Goal: Feedback & Contribution: Leave review/rating

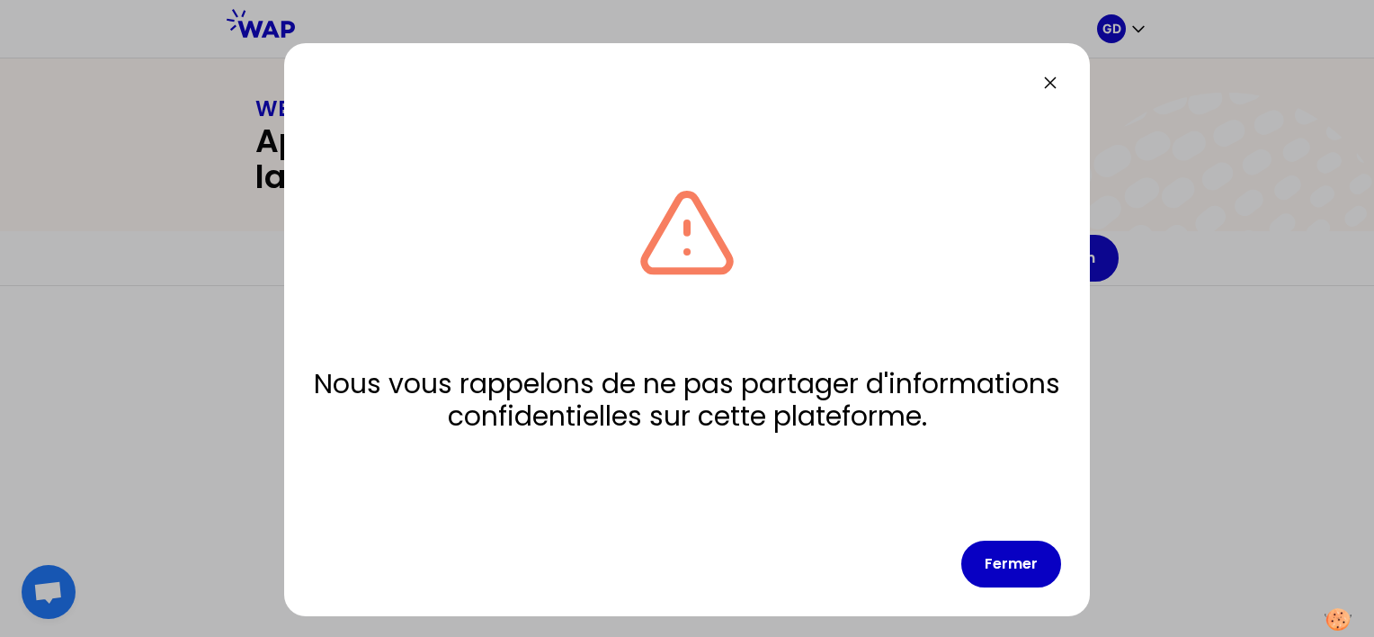
drag, startPoint x: 577, startPoint y: 292, endPoint x: 429, endPoint y: 272, distance: 149.7
click at [400, 263] on div "Nous vous rappelons de ne pas partager d'informations confidentielles sur cette…" at bounding box center [687, 306] width 748 height 397
click at [1026, 575] on button "Fermer" at bounding box center [1011, 563] width 100 height 47
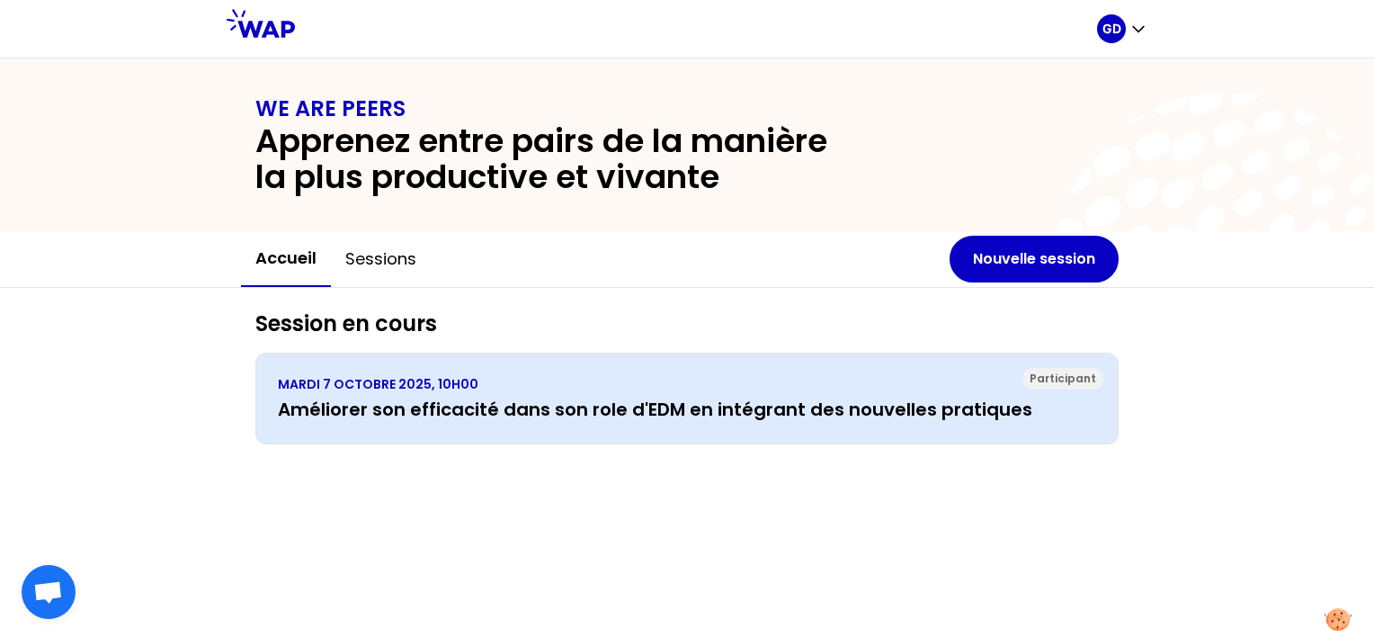
click at [557, 398] on h3 "Améliorer son efficacité dans son role d'EDM en intégrant des nouvelles pratiqu…" at bounding box center [687, 409] width 818 height 25
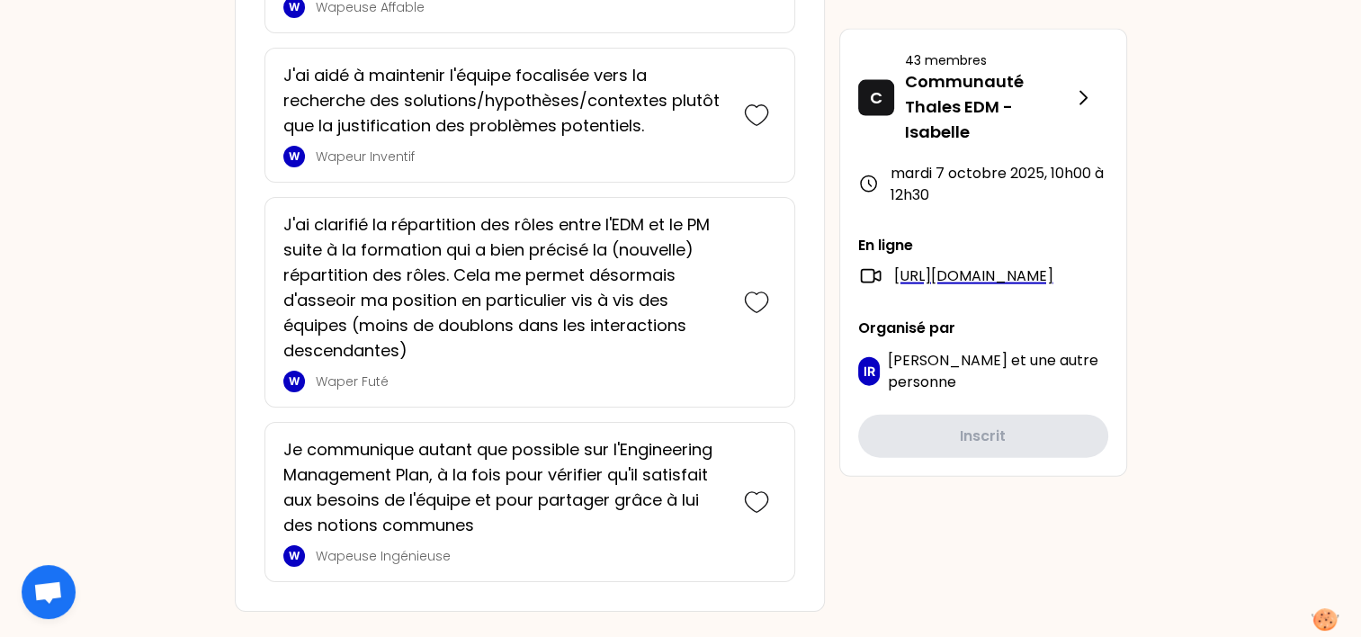
scroll to position [3938, 0]
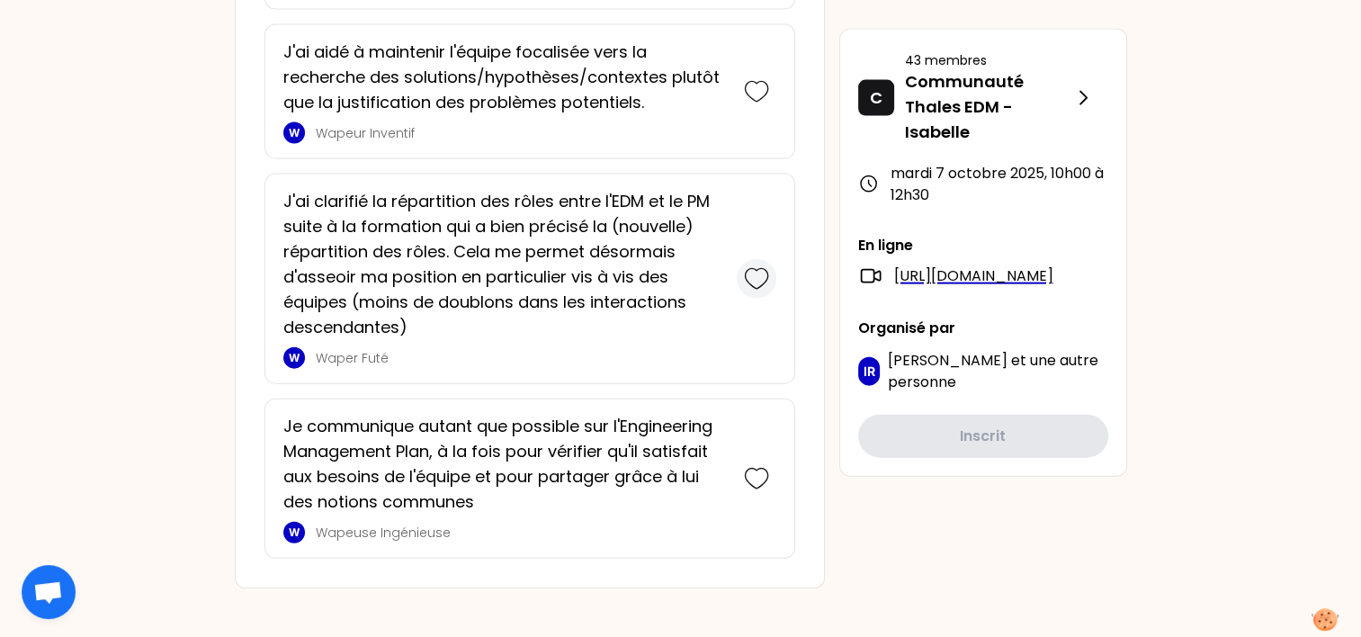
click at [756, 267] on icon at bounding box center [756, 278] width 25 height 25
click at [752, 472] on icon at bounding box center [756, 479] width 25 height 25
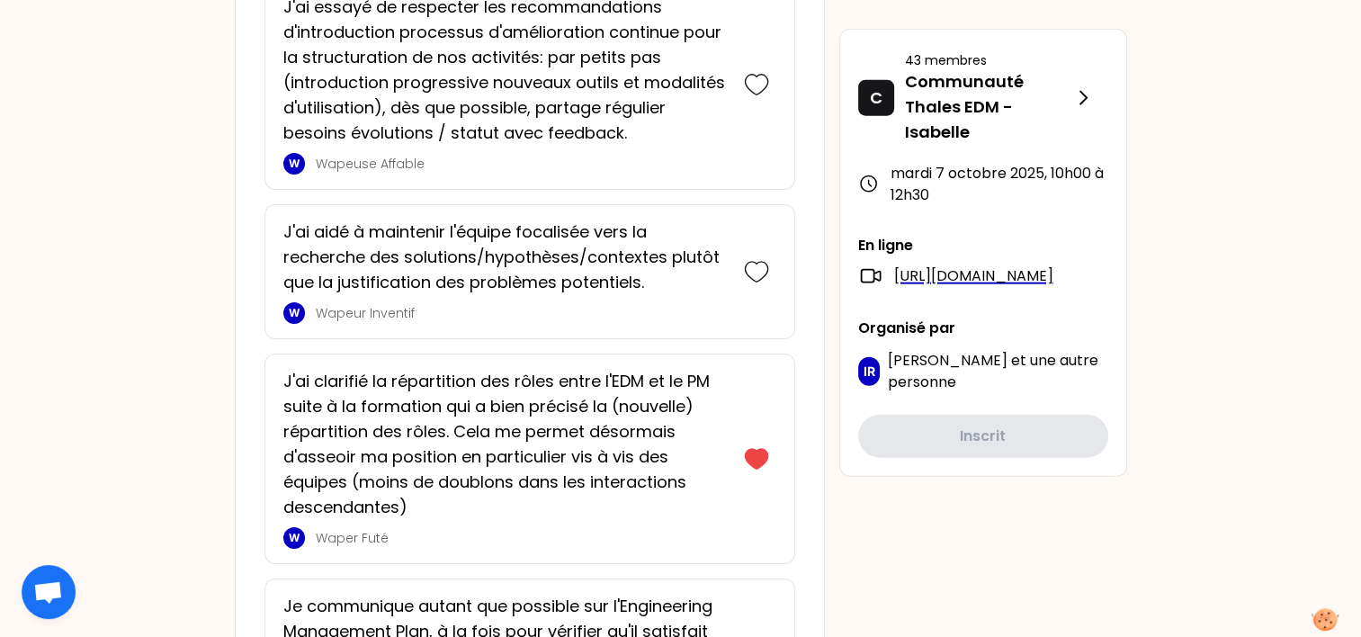
scroll to position [4241, 0]
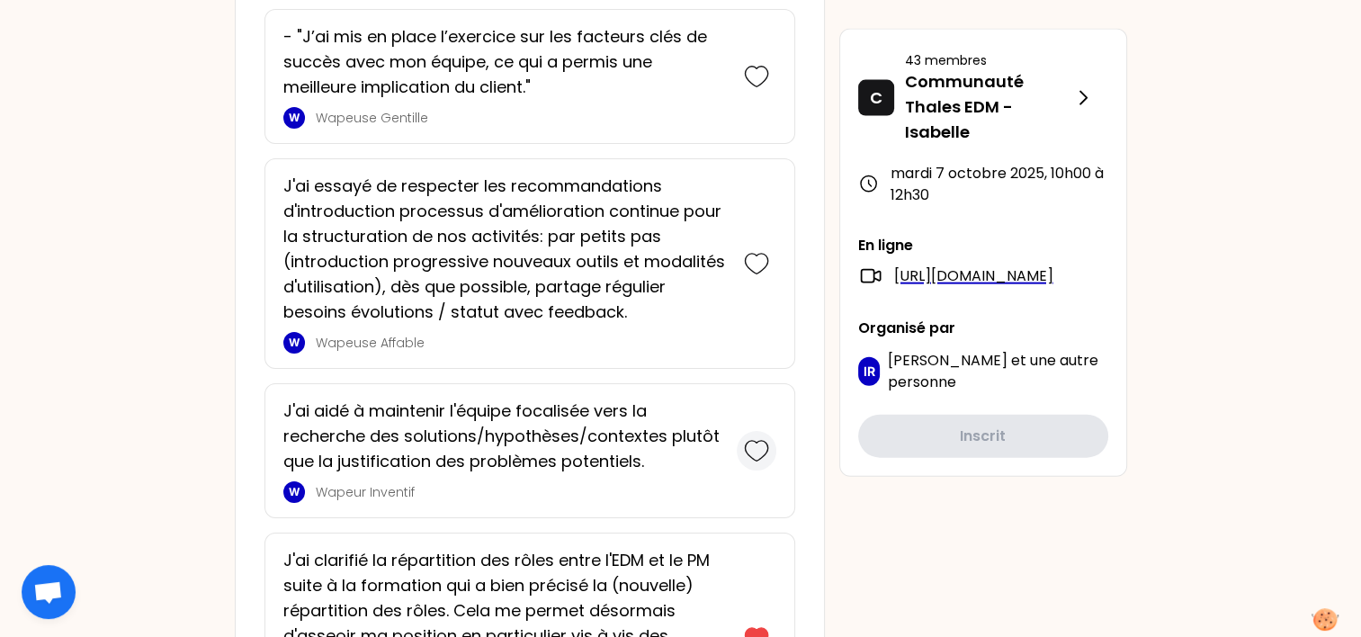
click at [756, 442] on icon at bounding box center [756, 450] width 25 height 25
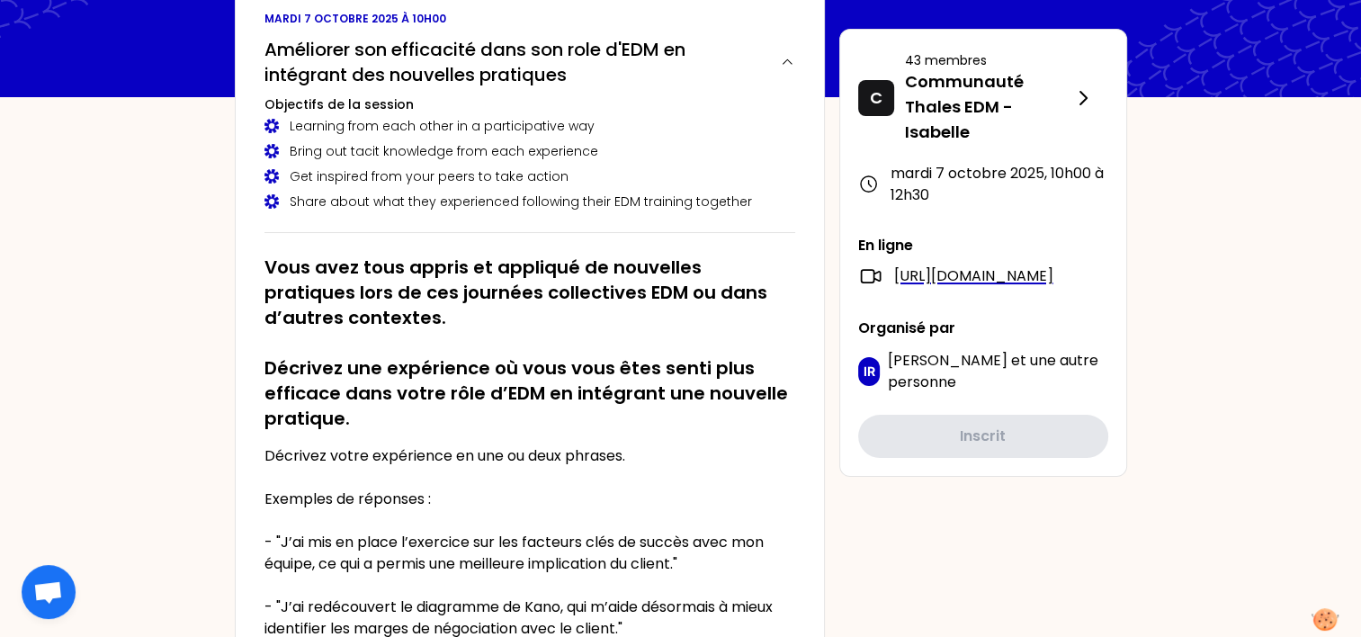
scroll to position [135, 0]
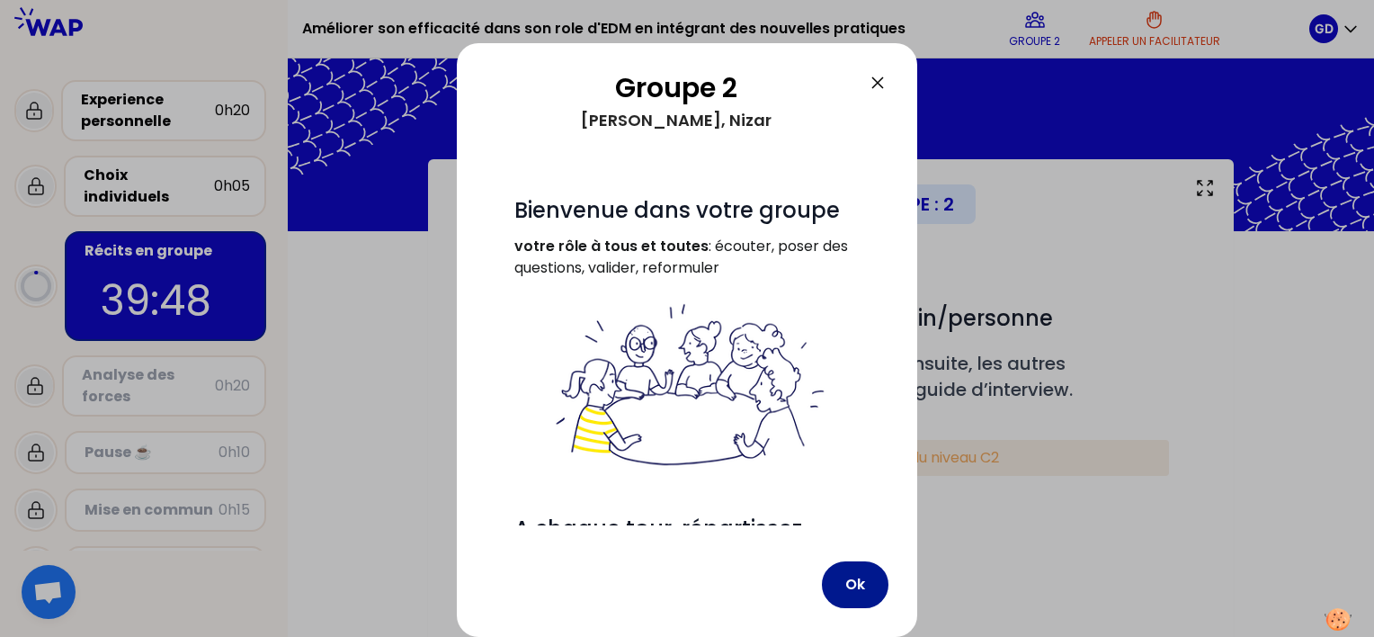
click at [851, 580] on button "Ok" at bounding box center [855, 584] width 67 height 47
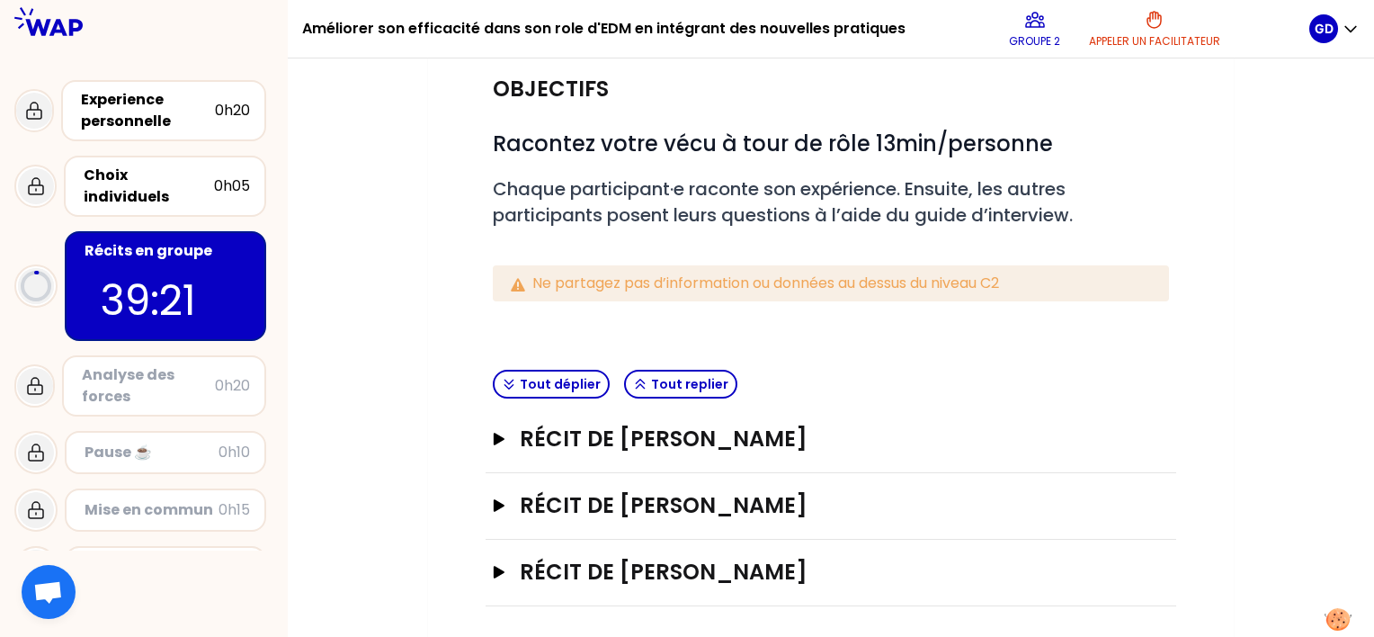
scroll to position [176, 0]
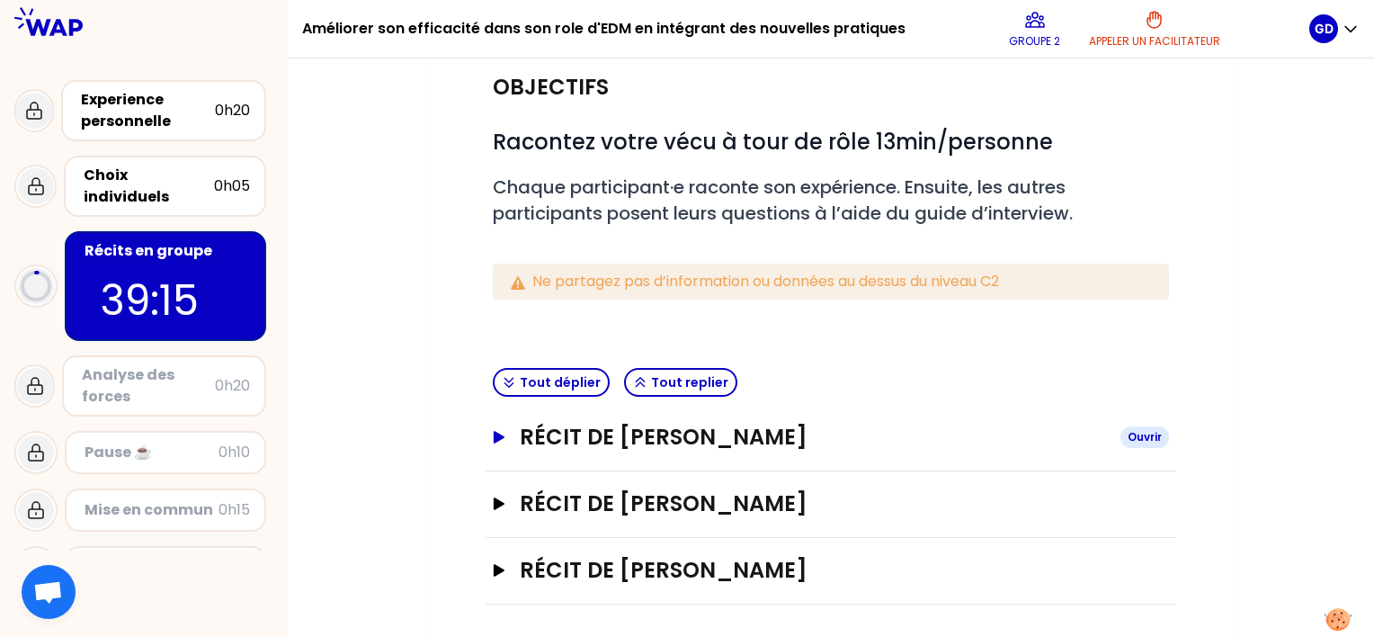
click at [499, 436] on icon "button" at bounding box center [499, 437] width 11 height 13
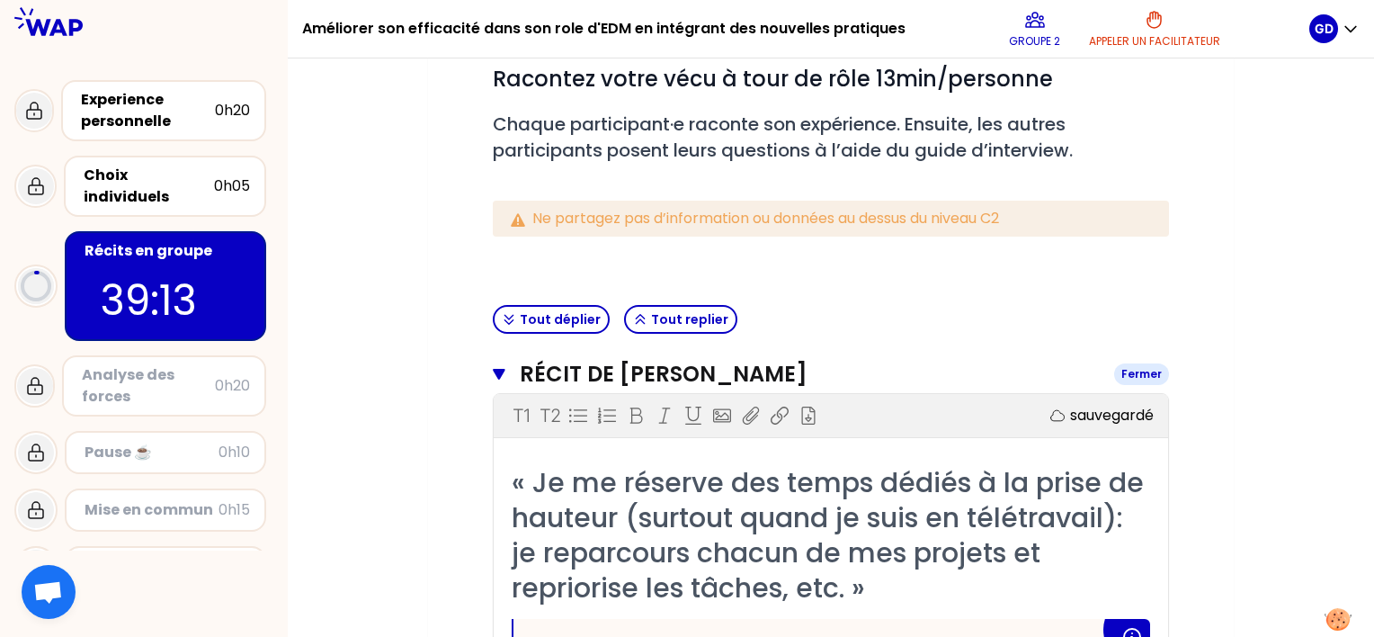
click at [501, 367] on icon "button" at bounding box center [499, 374] width 13 height 14
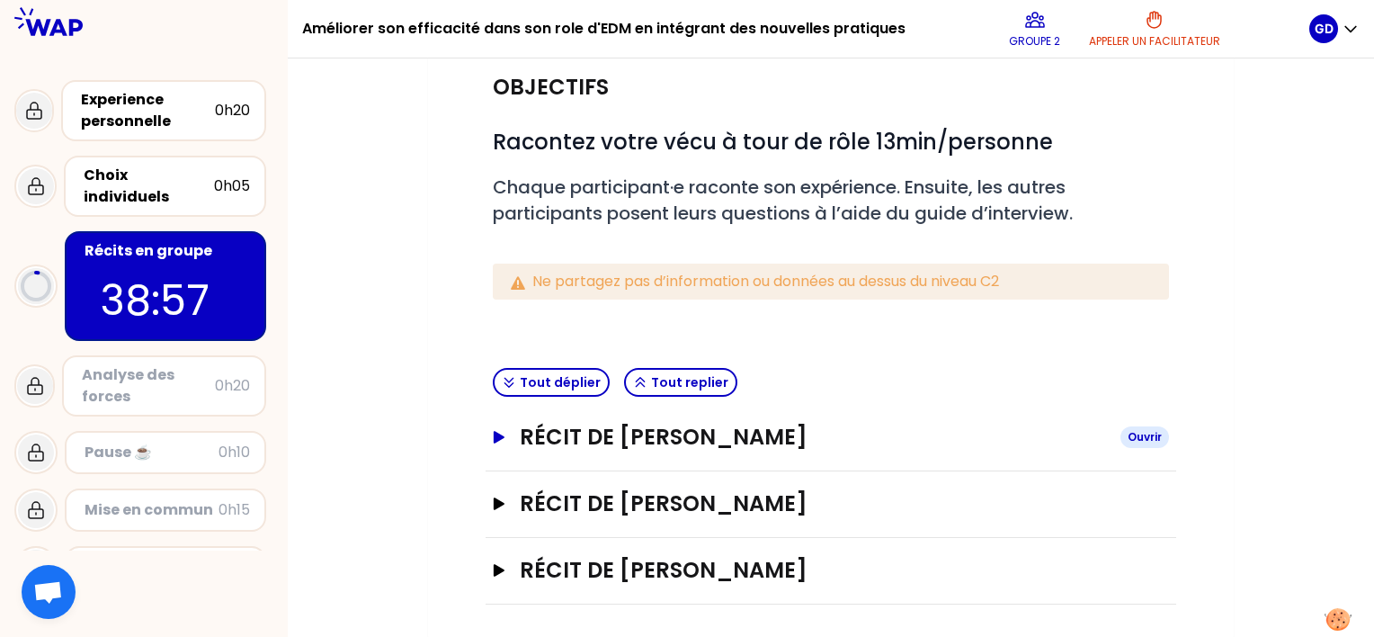
click at [611, 436] on h3 "Récit de [PERSON_NAME]" at bounding box center [813, 437] width 586 height 29
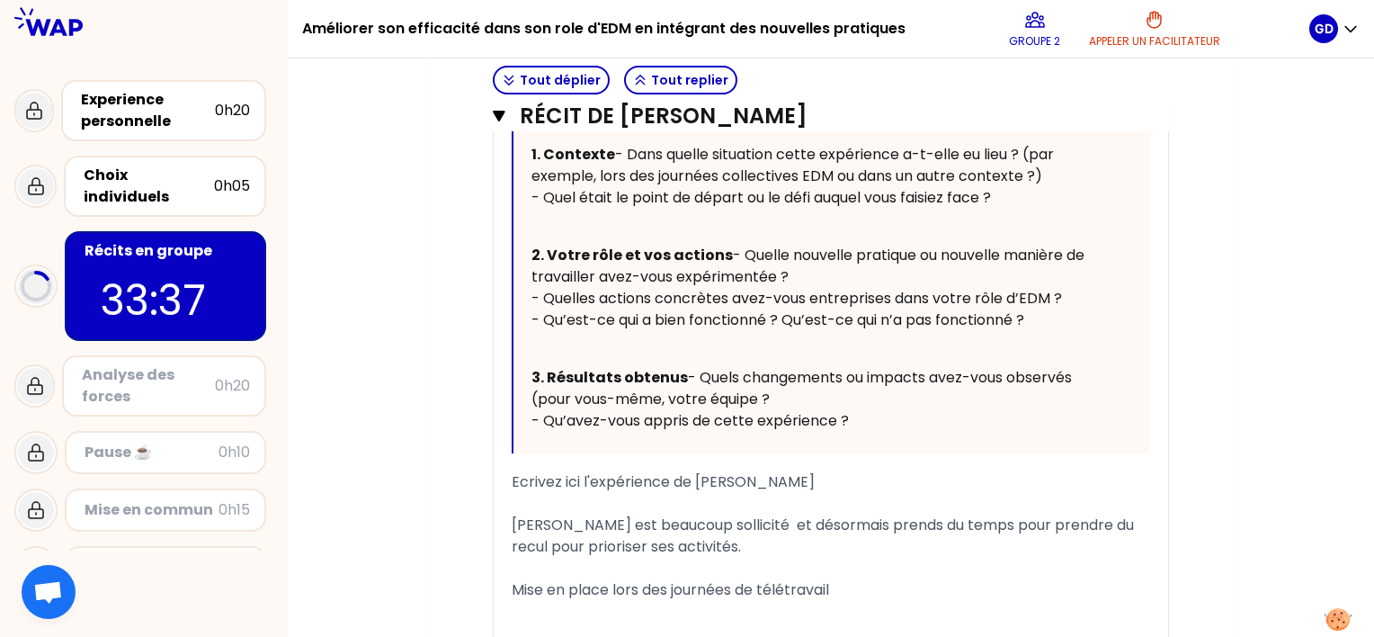
scroll to position [808, 0]
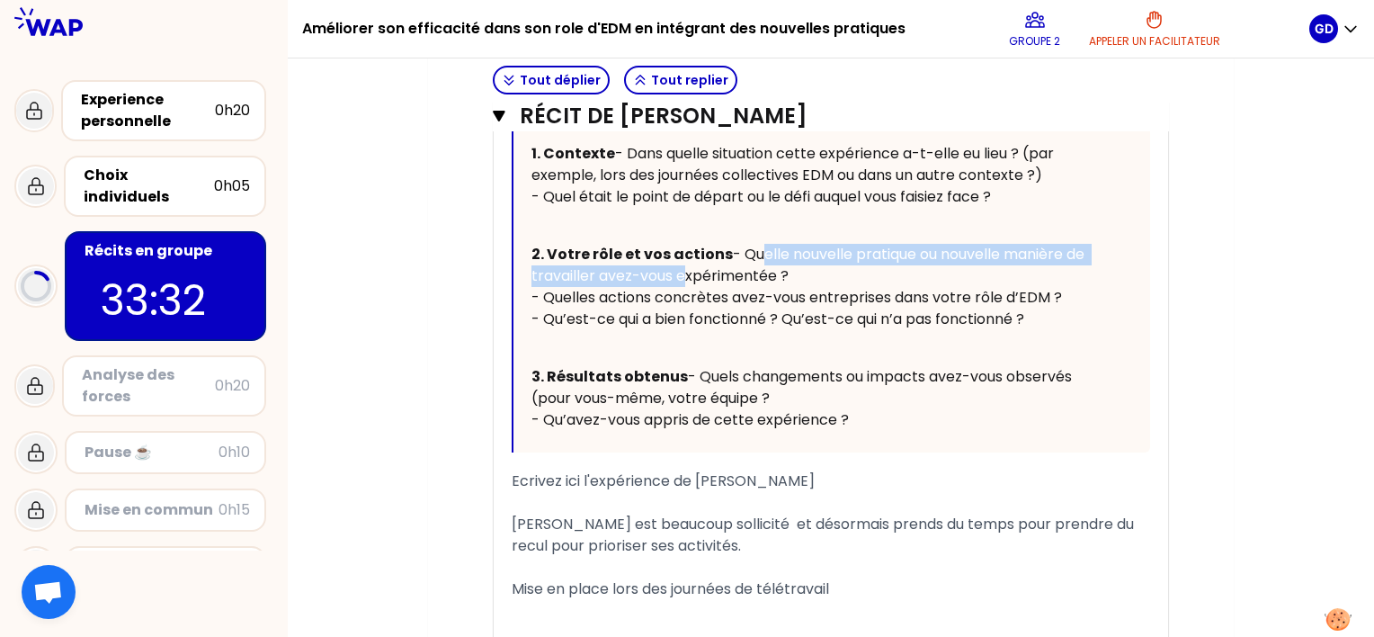
drag, startPoint x: 556, startPoint y: 298, endPoint x: 1040, endPoint y: 299, distance: 483.8
click at [1040, 299] on span "- Quelle nouvelle pratique ou nouvelle manière de travailler avez-vous expérime…" at bounding box center [809, 286] width 557 height 85
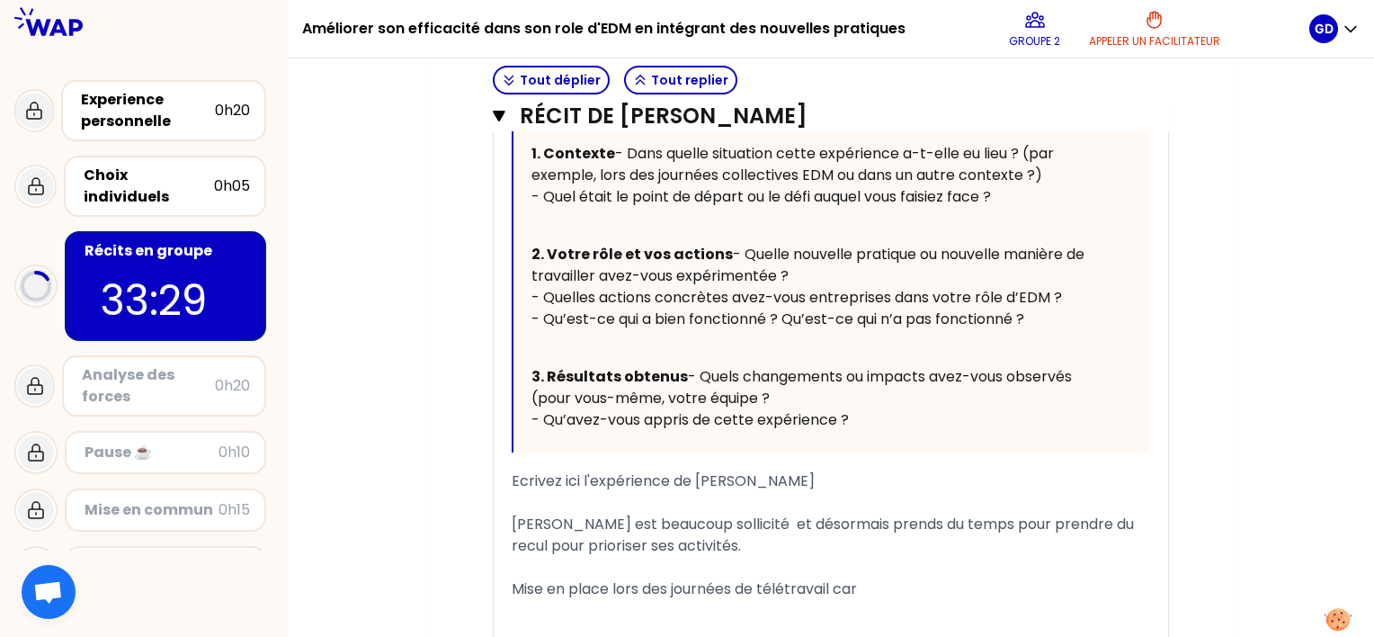
drag, startPoint x: 552, startPoint y: 330, endPoint x: 779, endPoint y: 335, distance: 226.7
click at [774, 329] on span "- Quelle nouvelle pratique ou nouvelle manière de travailler avez-vous expérime…" at bounding box center [809, 286] width 557 height 85
drag, startPoint x: 783, startPoint y: 361, endPoint x: 1054, endPoint y: 365, distance: 270.7
click at [1054, 334] on p "2. Votre rôle et vos actions - Quelle nouvelle pratique ou nouvelle manière de …" at bounding box center [815, 287] width 568 height 94
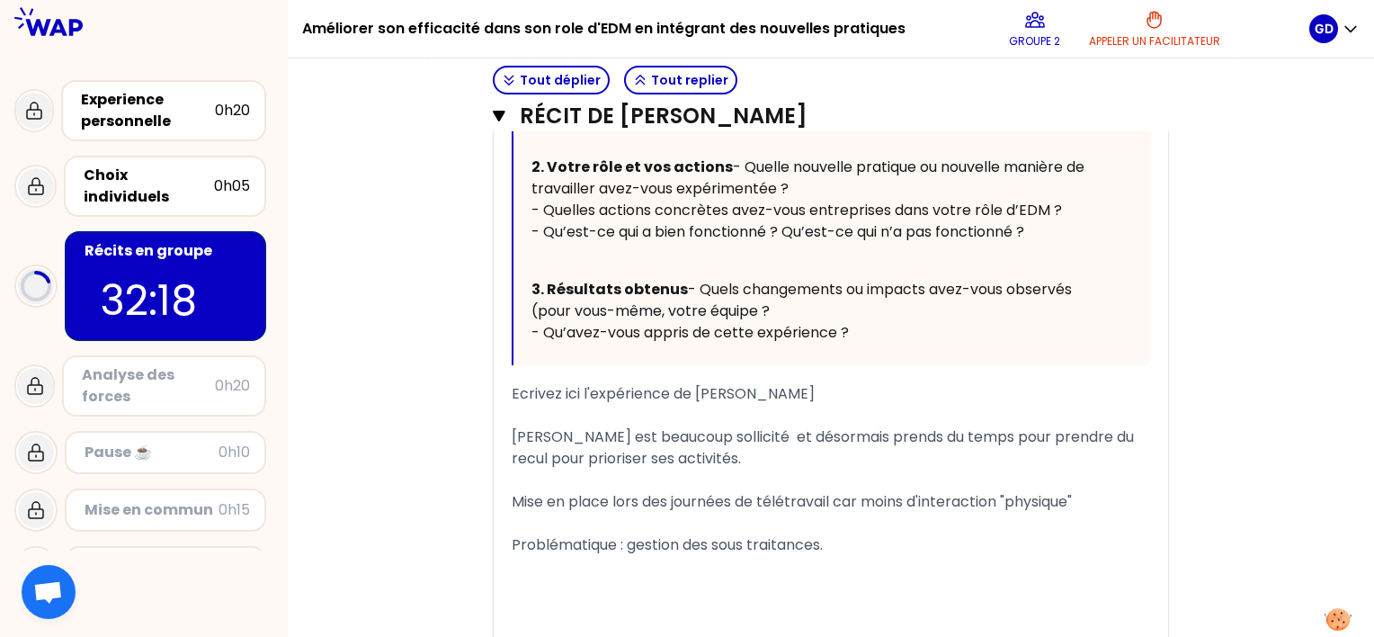
scroll to position [897, 0]
drag, startPoint x: 548, startPoint y: 347, endPoint x: 886, endPoint y: 396, distance: 341.6
click at [886, 345] on p "3. Résultats obtenus - Quels changements ou impacts avez-vous observés (pour vo…" at bounding box center [815, 309] width 568 height 72
drag, startPoint x: 529, startPoint y: 352, endPoint x: 878, endPoint y: 399, distance: 352.1
click at [878, 363] on div "Replier Votre guide pour raconter votre expérience : Contexte / Vos actions / R…" at bounding box center [831, 161] width 637 height 403
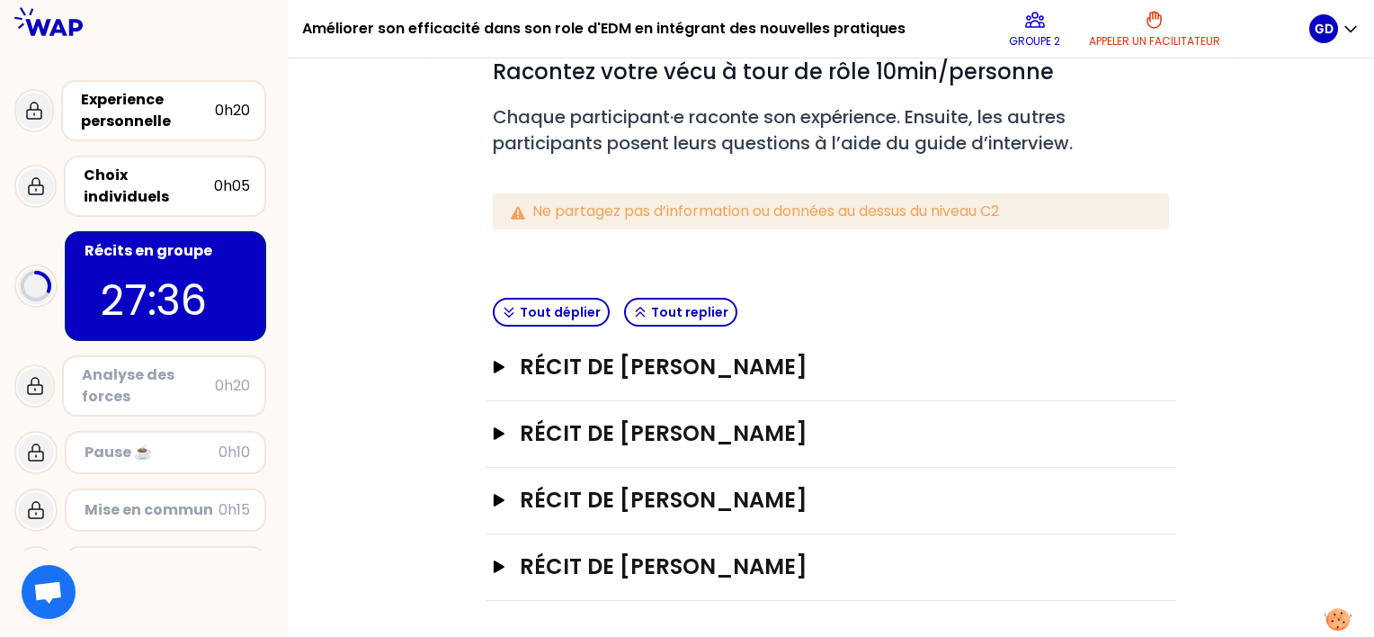
scroll to position [243, 0]
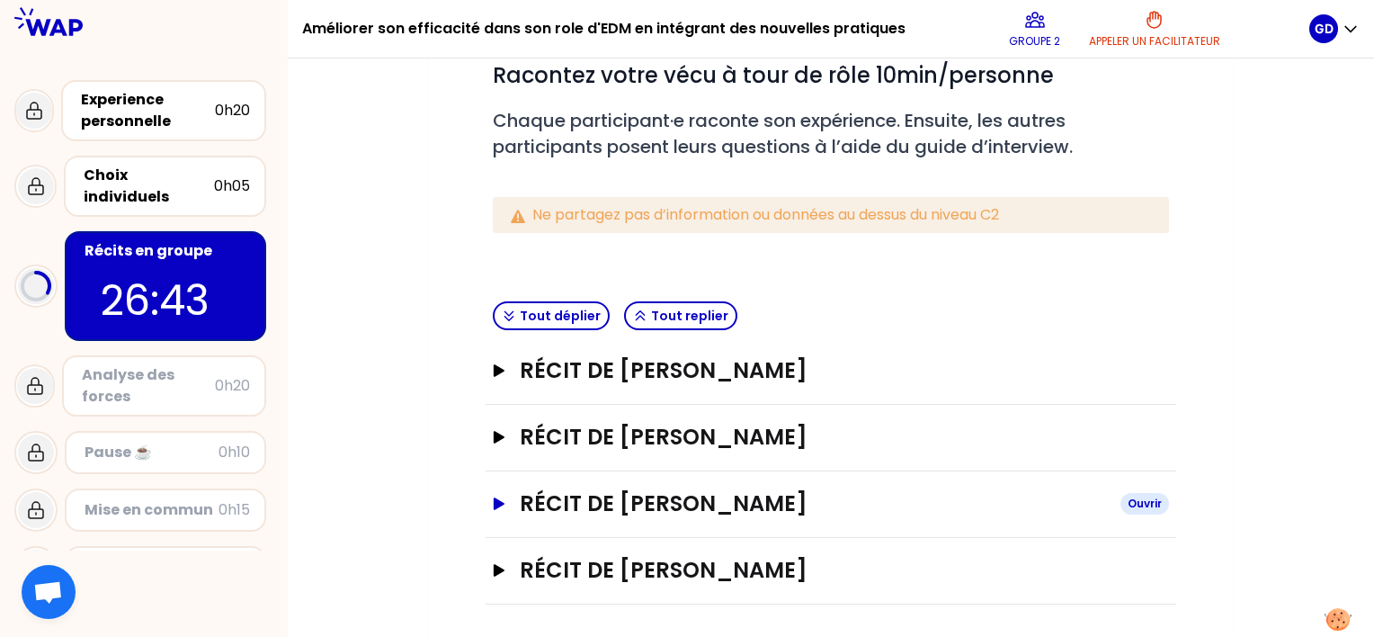
click at [501, 503] on icon "button" at bounding box center [499, 503] width 11 height 13
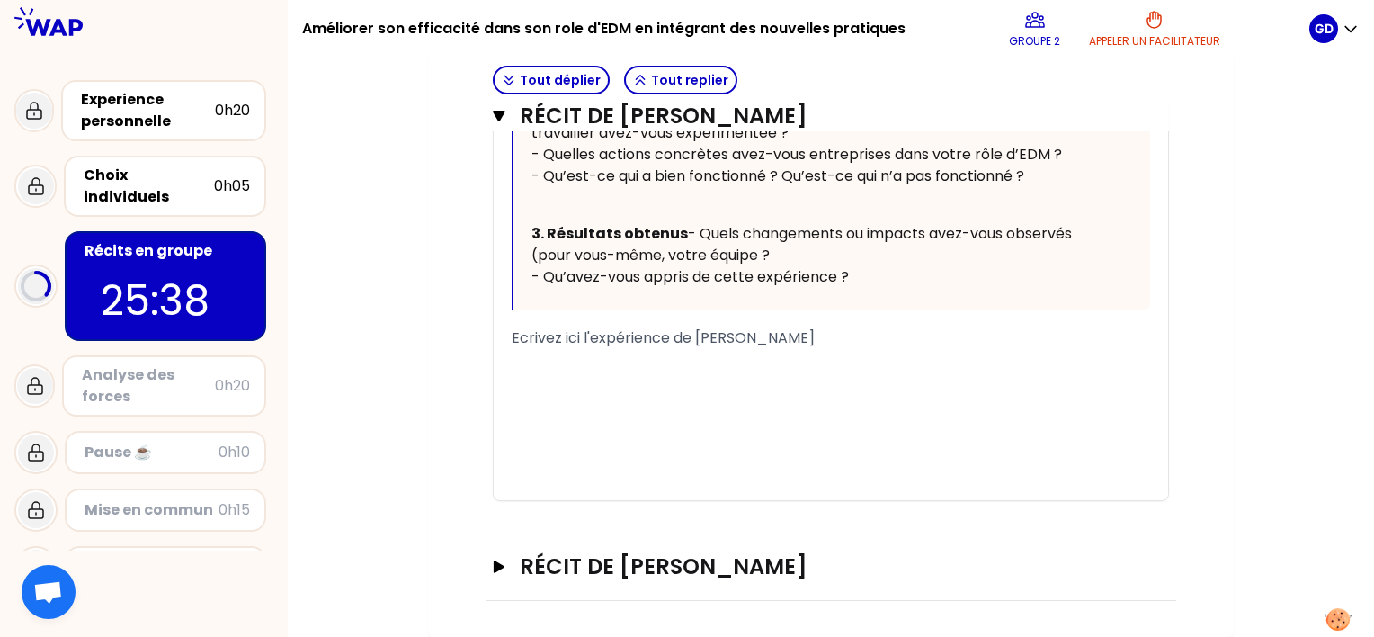
scroll to position [1180, 0]
click at [709, 346] on span "Ecrivez ici l'expérience de [PERSON_NAME]" at bounding box center [663, 337] width 303 height 21
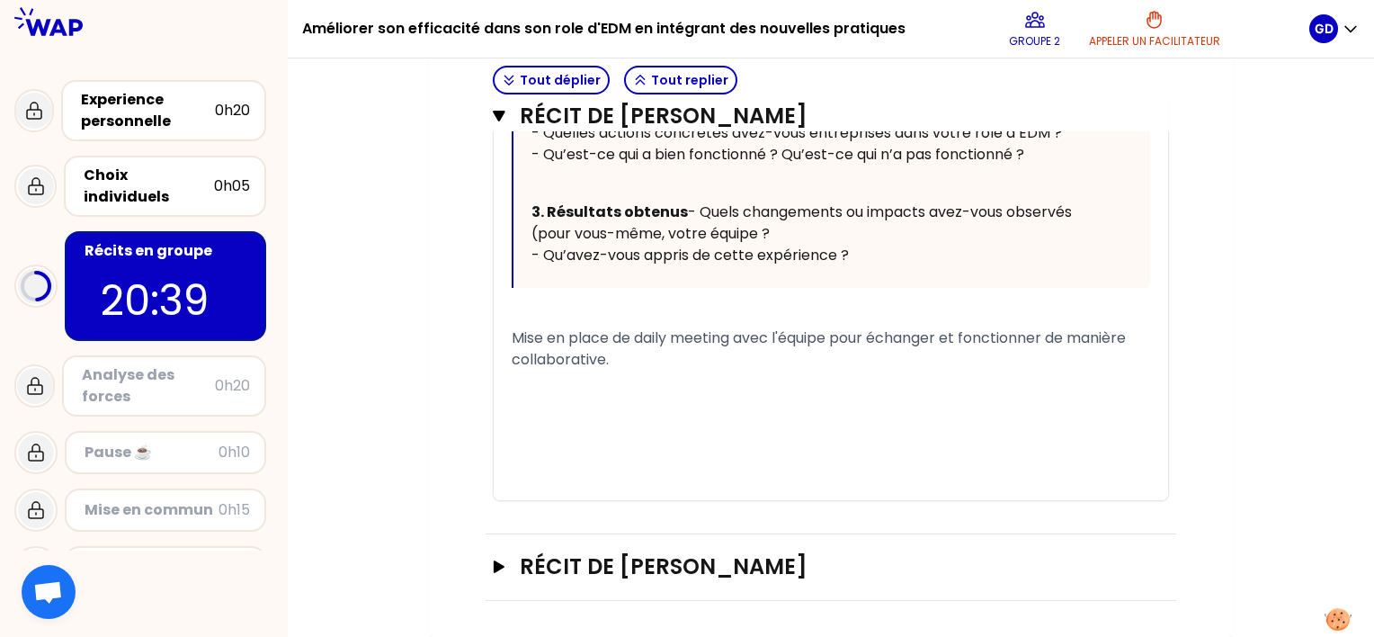
click at [1018, 370] on div "Mise en place de daily meeting avec l'équipe pour échanger et fonctionner de ma…" at bounding box center [831, 348] width 638 height 43
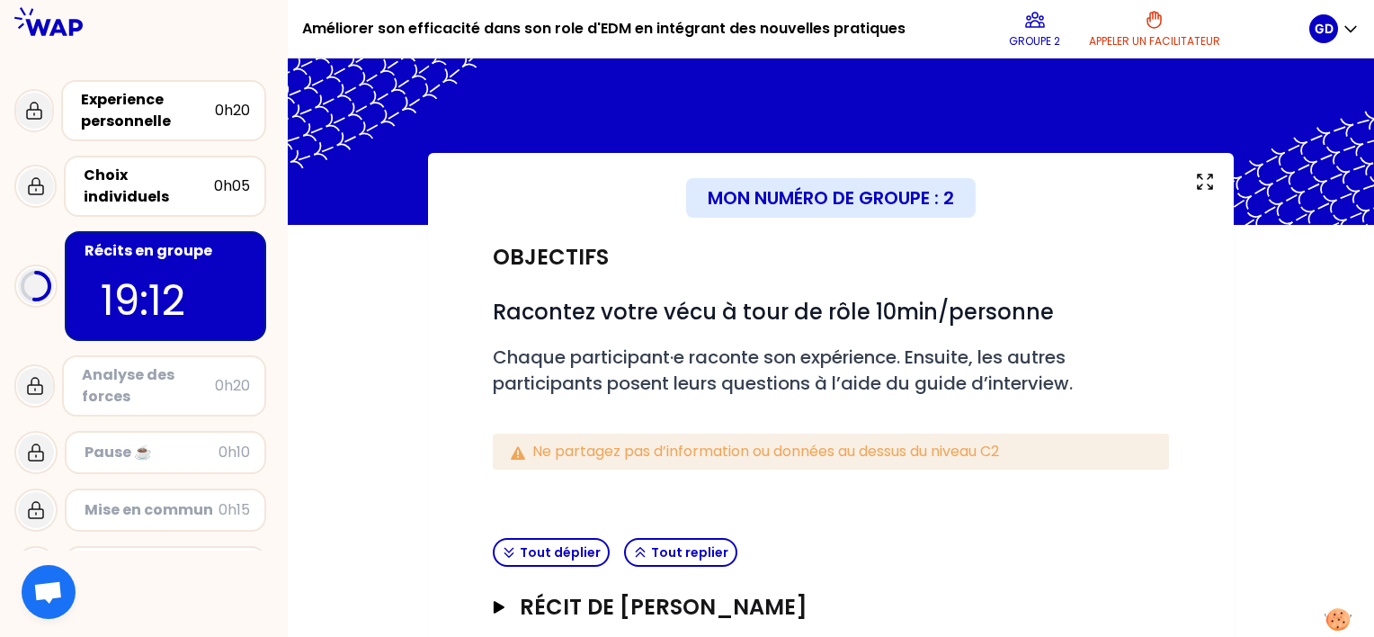
scroll to position [0, 0]
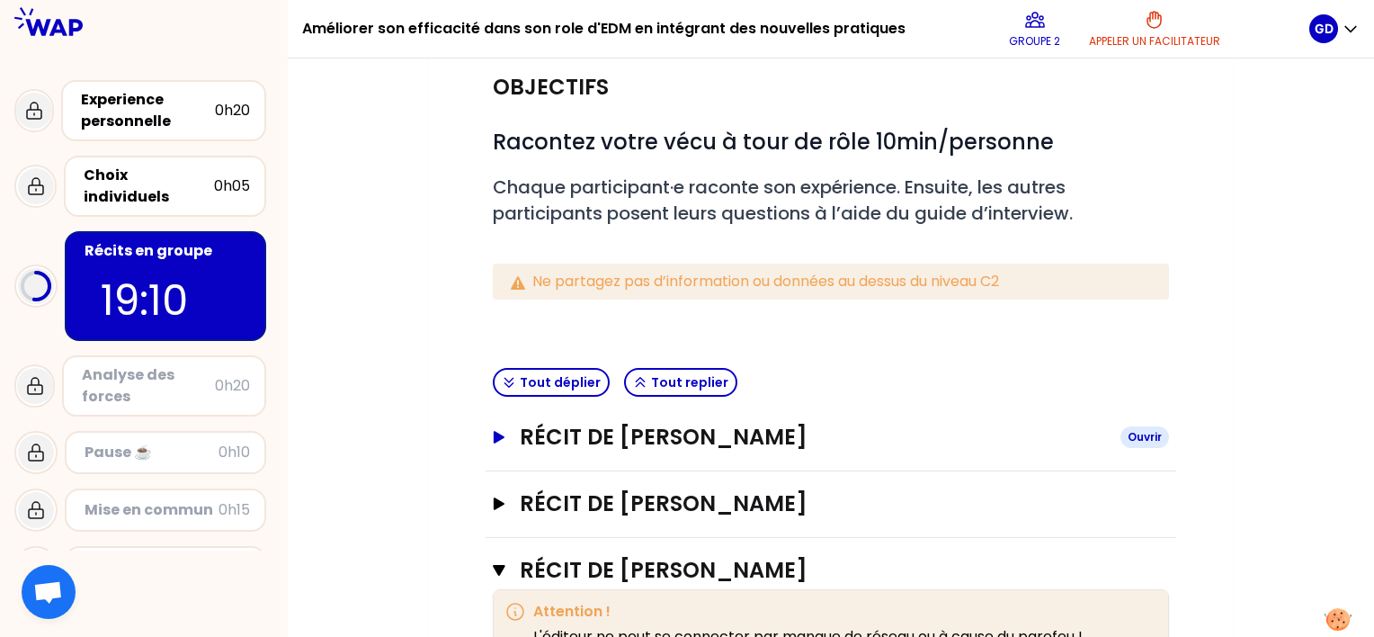
click at [497, 433] on icon "button" at bounding box center [499, 437] width 11 height 13
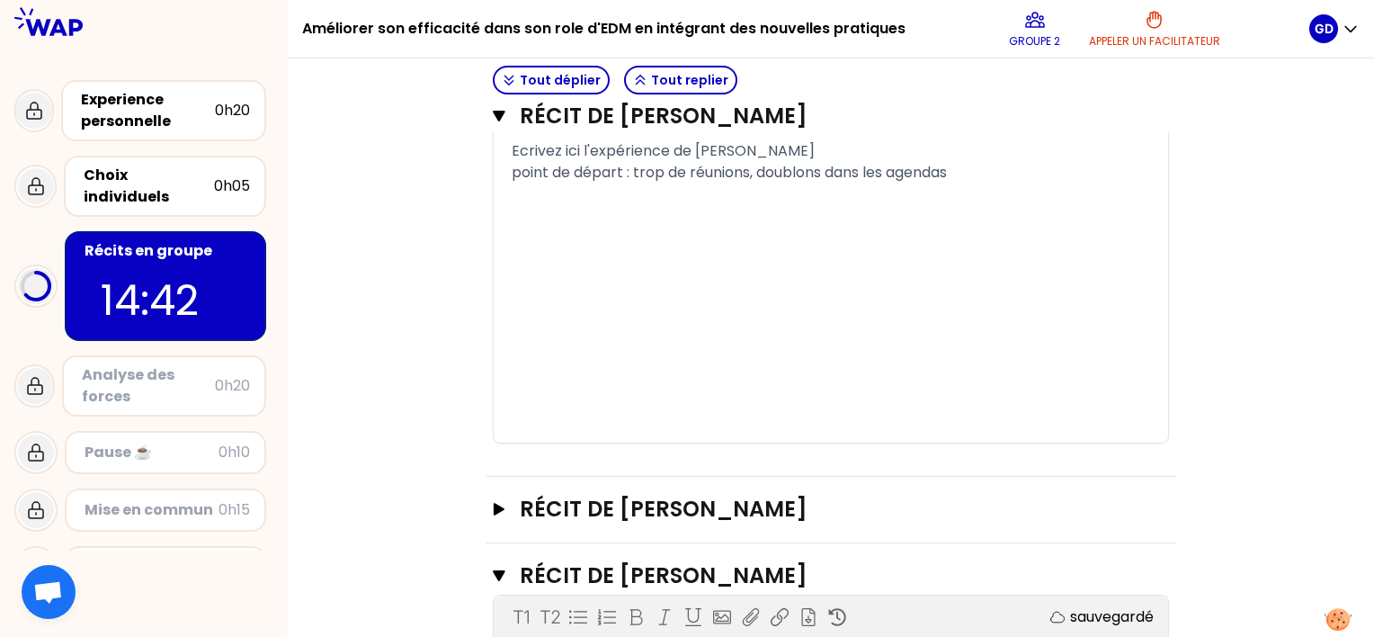
scroll to position [1165, 0]
click at [997, 183] on div "point de départ : trop de réunions, doublons dans les agendas" at bounding box center [831, 173] width 638 height 22
click at [1293, 226] on div "Mon numéro de groupe : 2 Objectifs # Racontez votre vécu à tour de rôle 10min/p…" at bounding box center [831, 322] width 1086 height 2656
click at [994, 183] on div "point de départ : trop de réunions, doublons dans les agendas" at bounding box center [831, 173] width 638 height 22
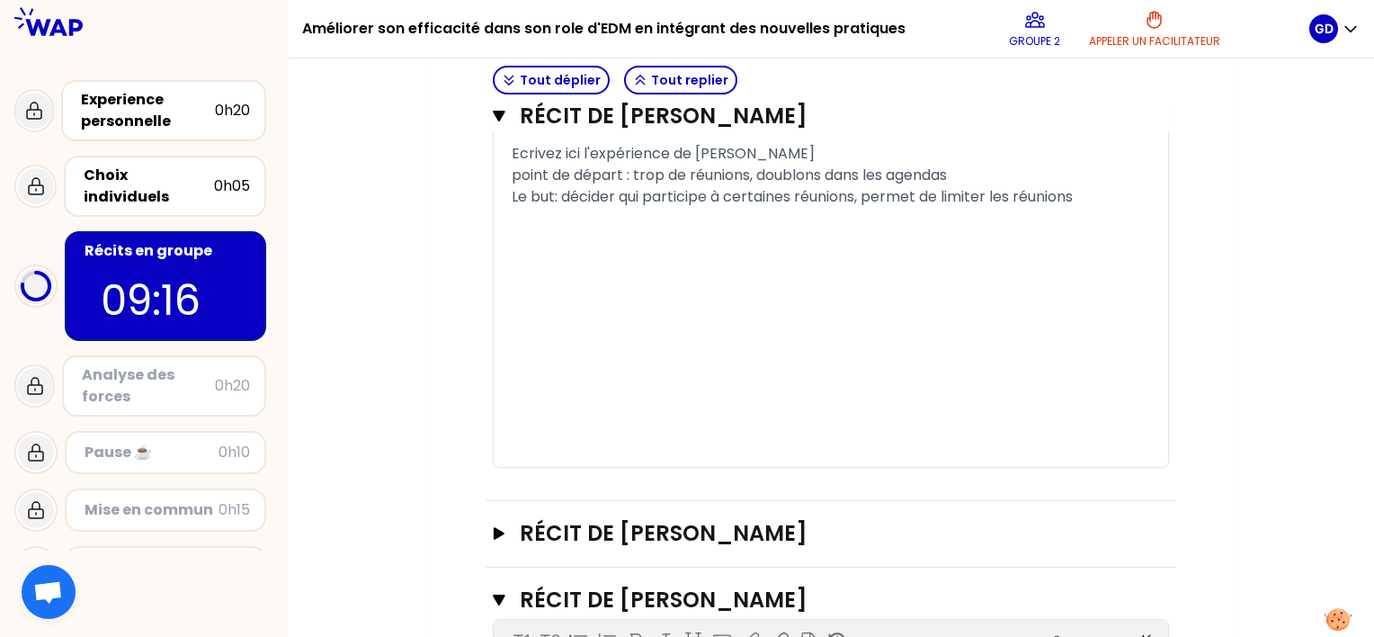
scroll to position [1165, 0]
click at [497, 115] on icon "button" at bounding box center [499, 116] width 12 height 11
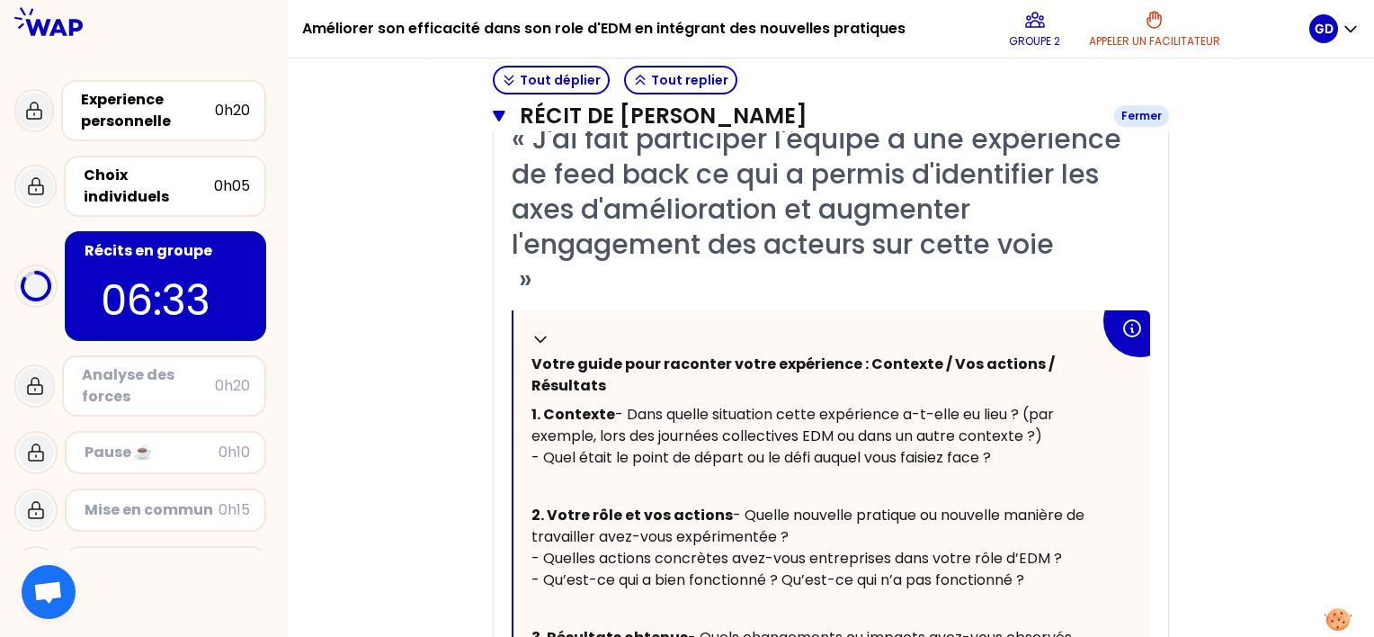
click at [500, 115] on icon "button" at bounding box center [499, 116] width 12 height 11
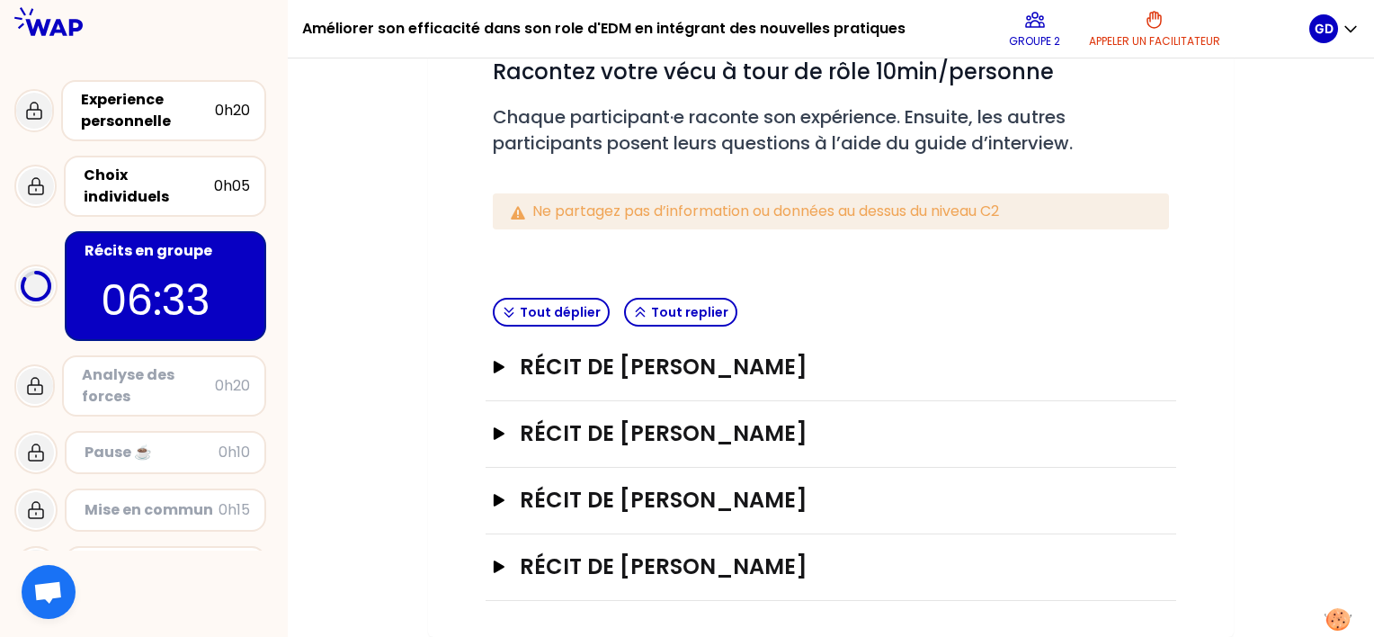
scroll to position [243, 0]
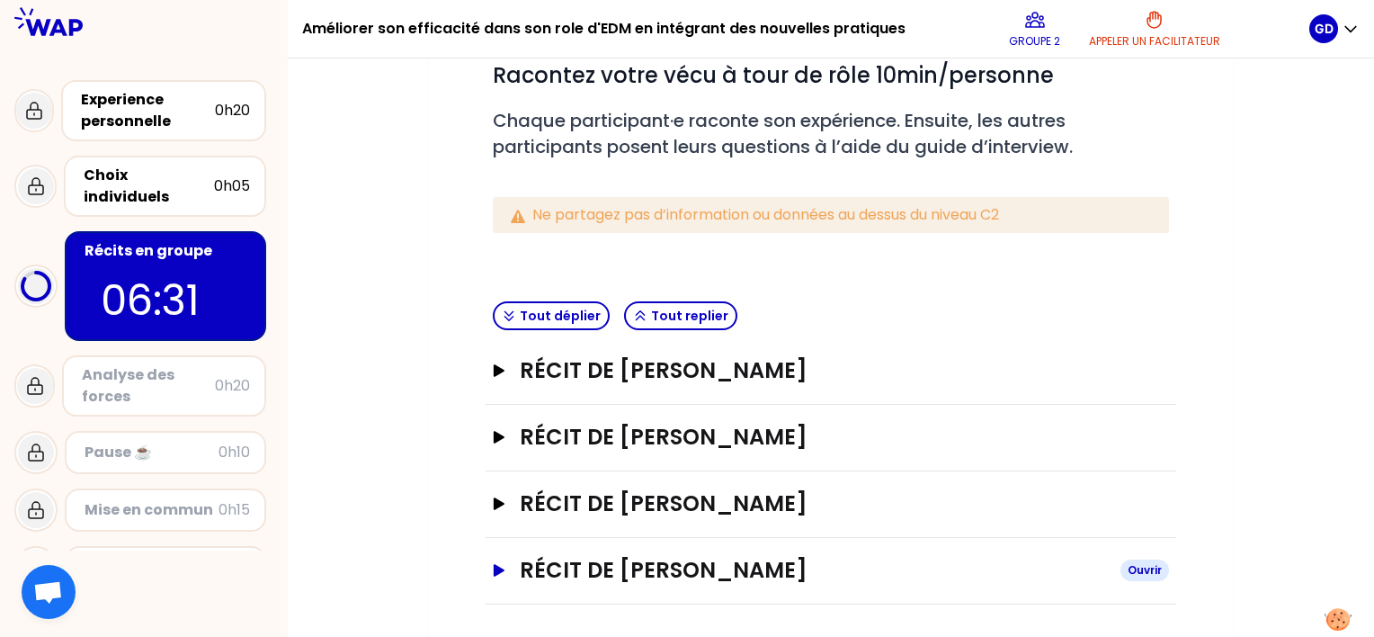
click at [495, 571] on icon "button" at bounding box center [499, 570] width 11 height 13
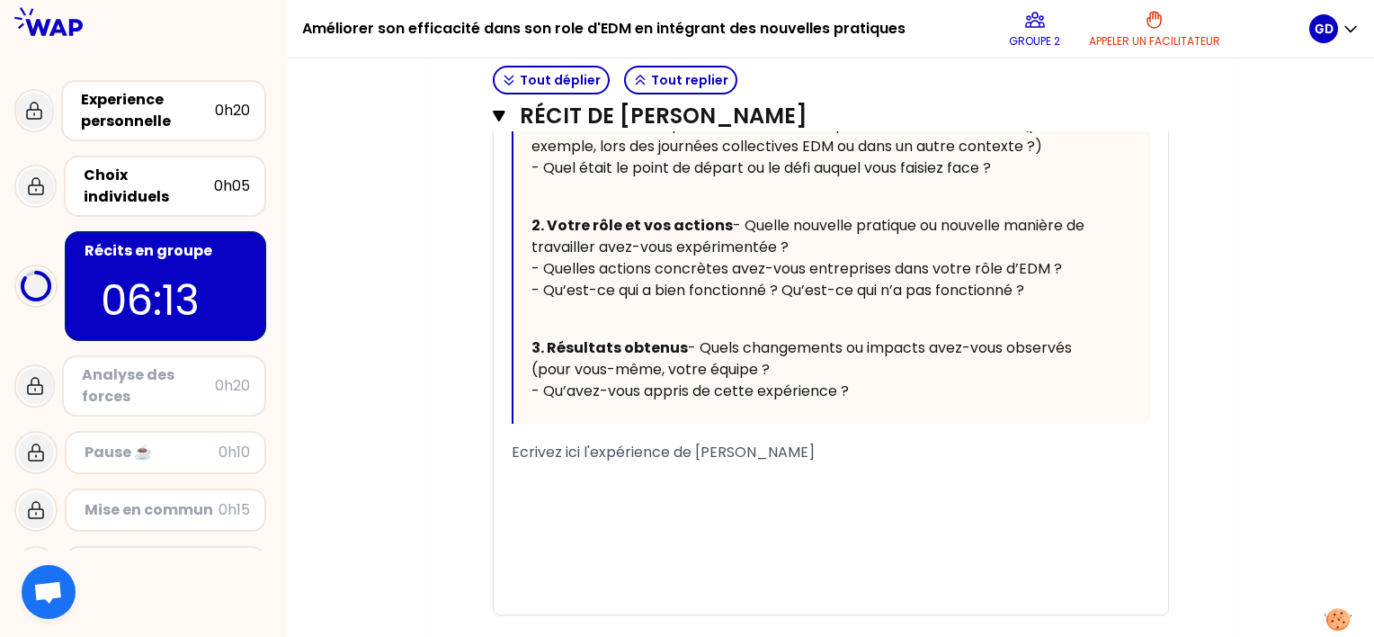
scroll to position [1141, 0]
click at [623, 463] on span "Ecrivez ici l'expérience de [PERSON_NAME]" at bounding box center [663, 452] width 303 height 21
click at [881, 464] on div "Ecrivez ici l'expérience de [PERSON_NAME]" at bounding box center [831, 453] width 638 height 22
click at [709, 464] on span "Ecrivez ici l'expérience de [PERSON_NAME]" at bounding box center [663, 453] width 303 height 21
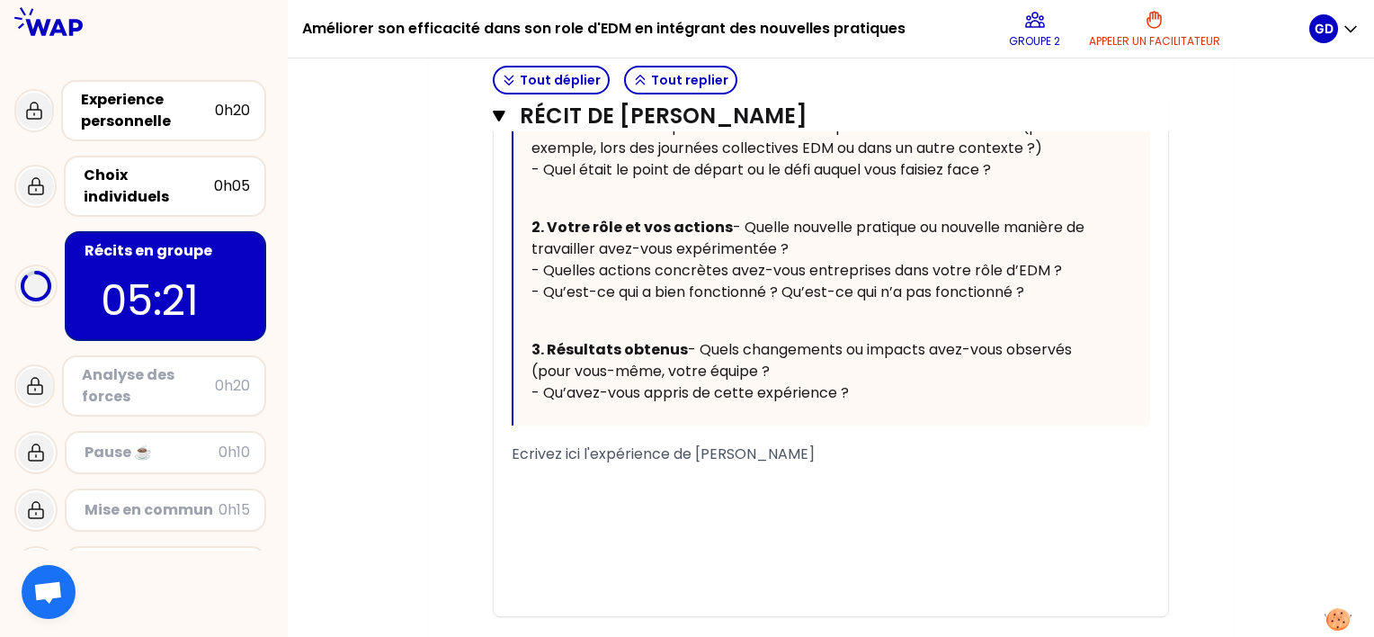
drag, startPoint x: 848, startPoint y: 513, endPoint x: 481, endPoint y: 517, distance: 366.9
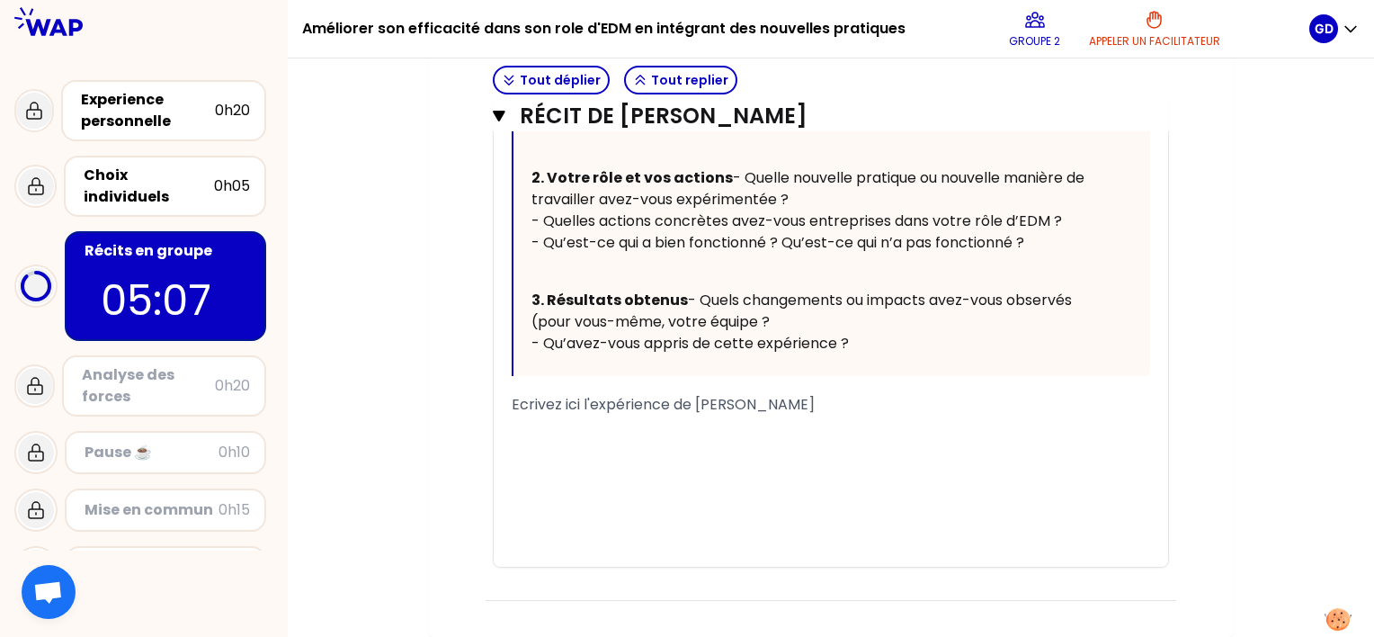
scroll to position [1230, 0]
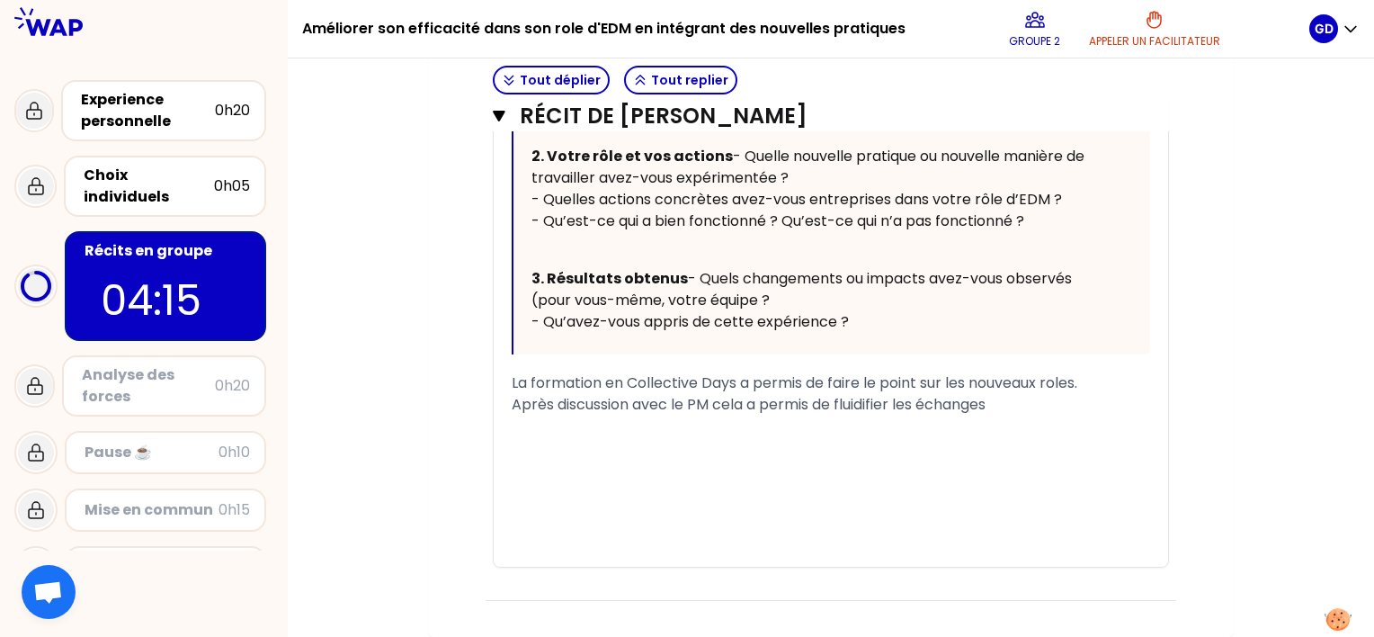
click at [710, 415] on span "Après discussion avec le PM cela a permis de fluidifier les échanges" at bounding box center [749, 404] width 474 height 21
click at [1028, 415] on div "Après discussion avec le PM, cela a permis de fluidifier les échanges" at bounding box center [831, 405] width 638 height 22
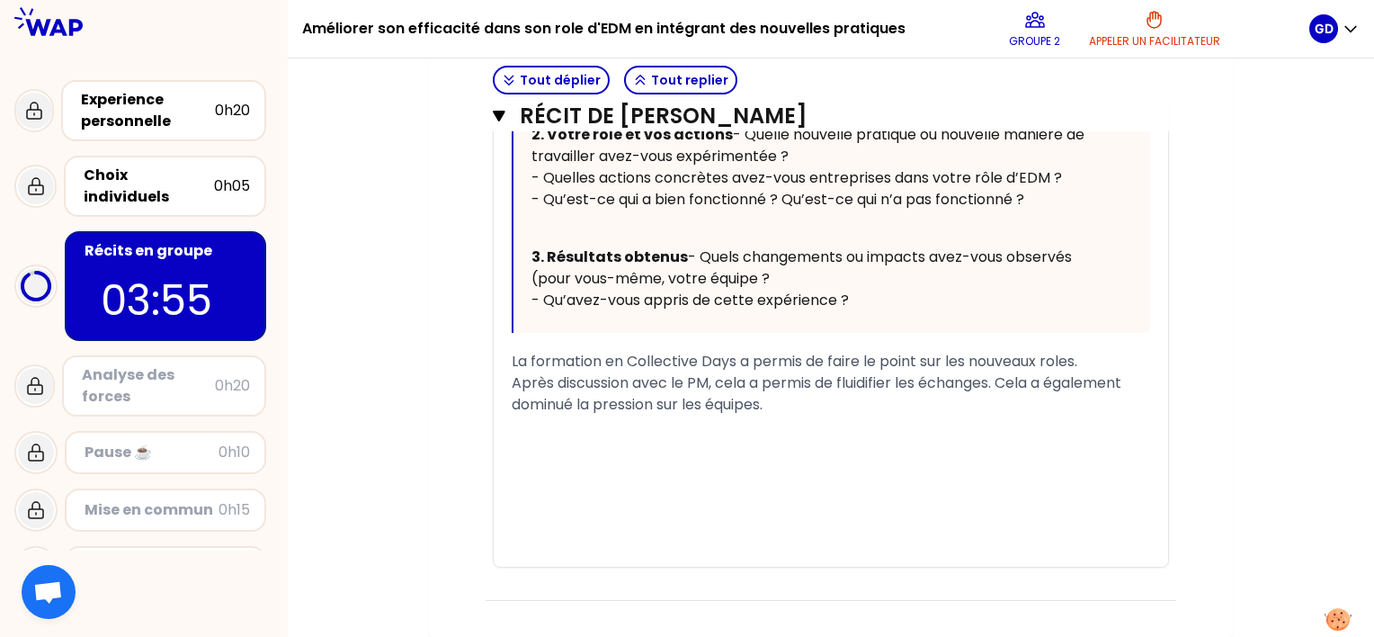
scroll to position [1293, 0]
click at [932, 399] on div "Après discussion avec le PM, cela a permis de fluidifier les échanges. Cela a é…" at bounding box center [831, 393] width 638 height 43
click at [663, 84] on button "Tout replier" at bounding box center [680, 80] width 113 height 29
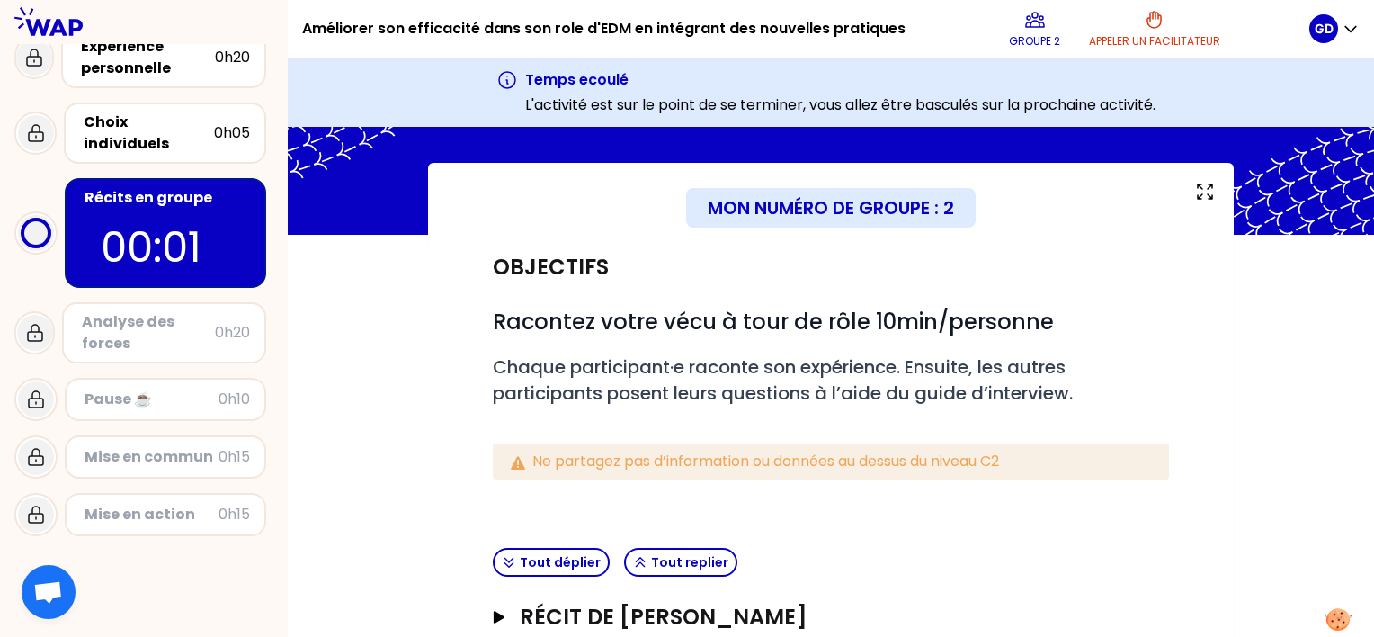
scroll to position [0, 0]
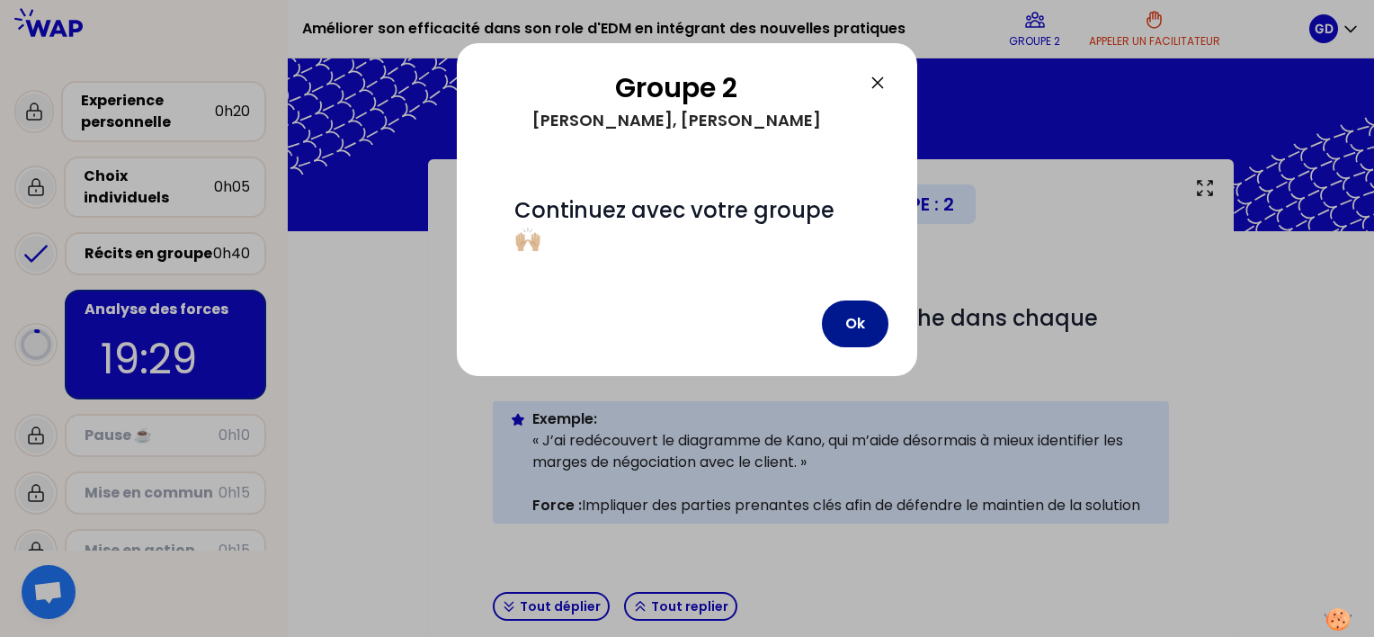
click at [861, 325] on button "Ok" at bounding box center [855, 323] width 67 height 47
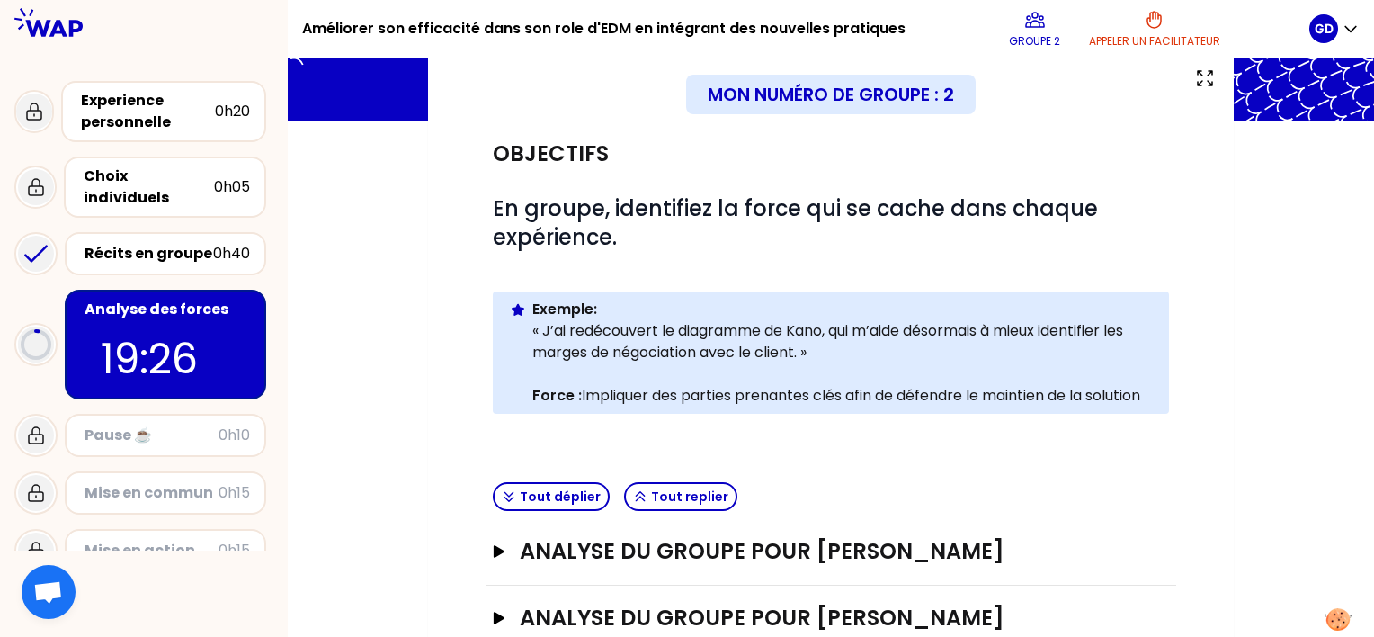
scroll to position [320, 0]
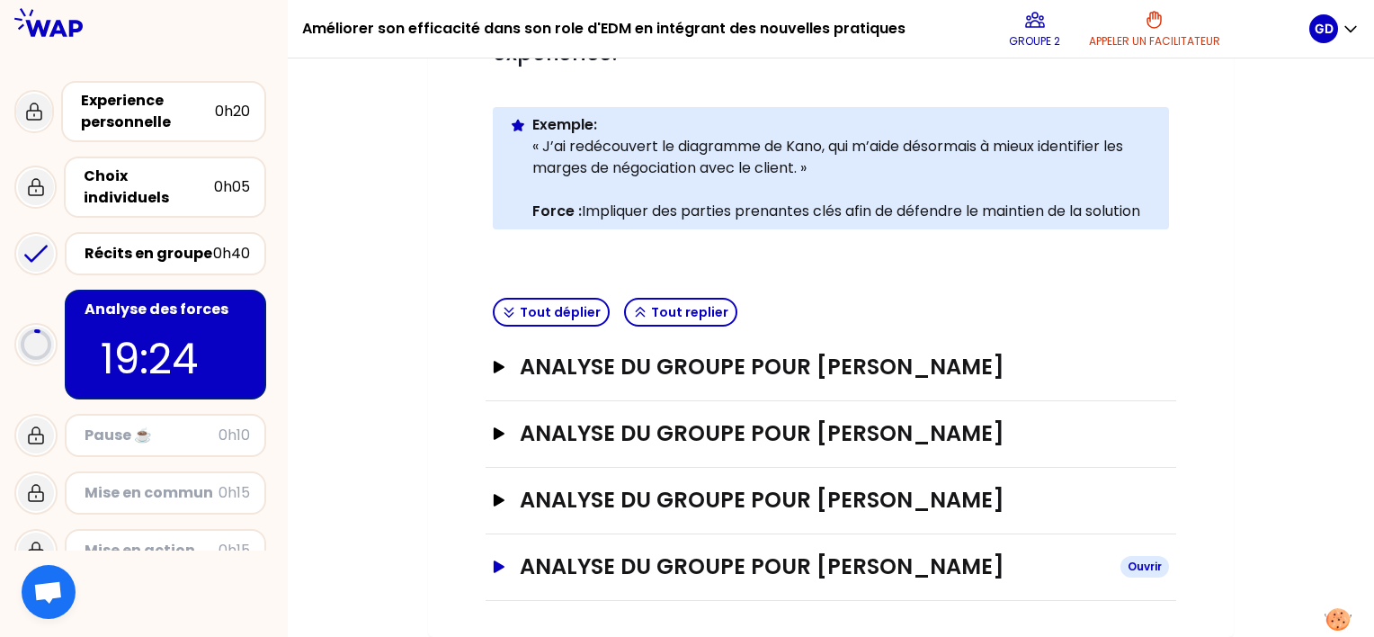
click at [497, 564] on icon "button" at bounding box center [499, 566] width 11 height 13
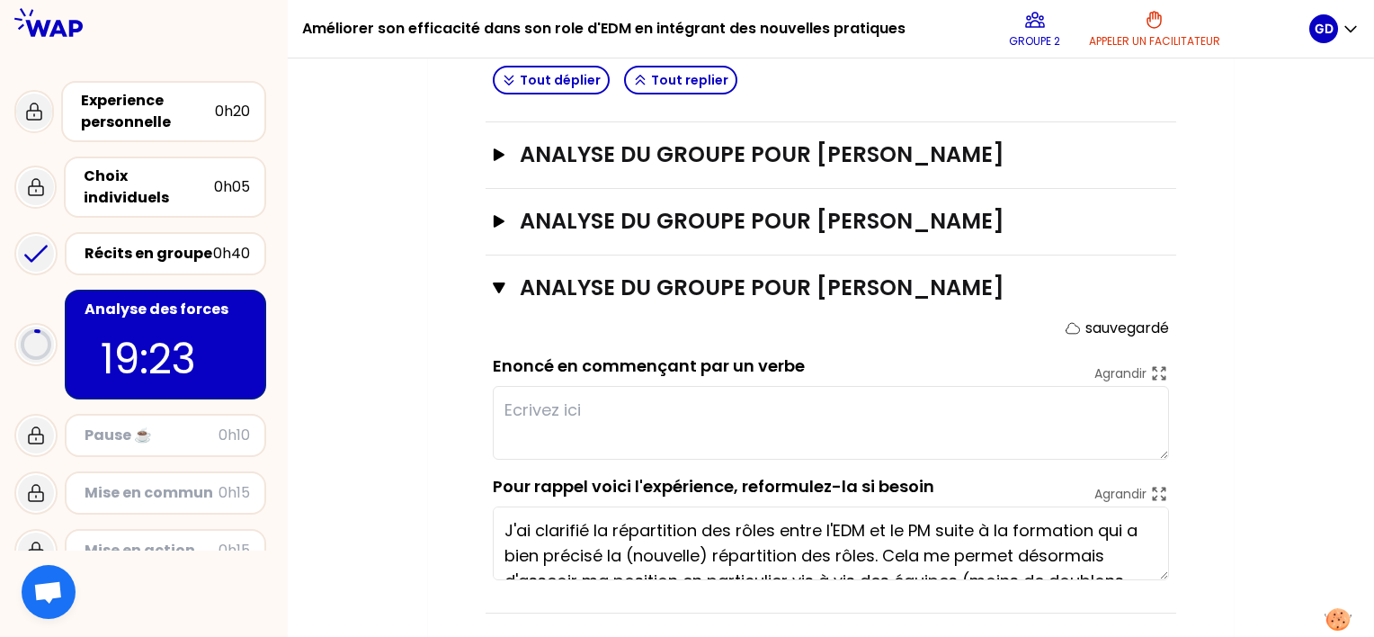
scroll to position [611, 0]
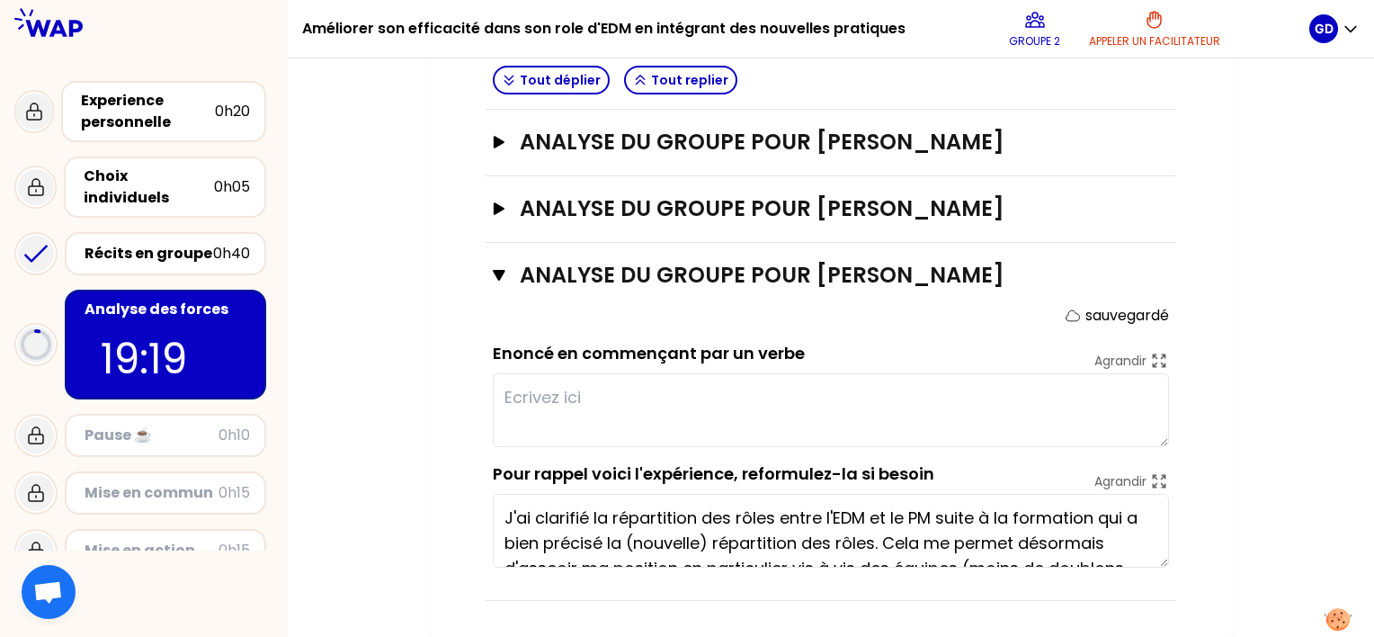
drag, startPoint x: 1165, startPoint y: 567, endPoint x: 1180, endPoint y: 585, distance: 24.3
click at [1180, 585] on div "Objectifs # En groupe, identifiez la force qui se cache dans chaque expérience.…" at bounding box center [831, 123] width 734 height 955
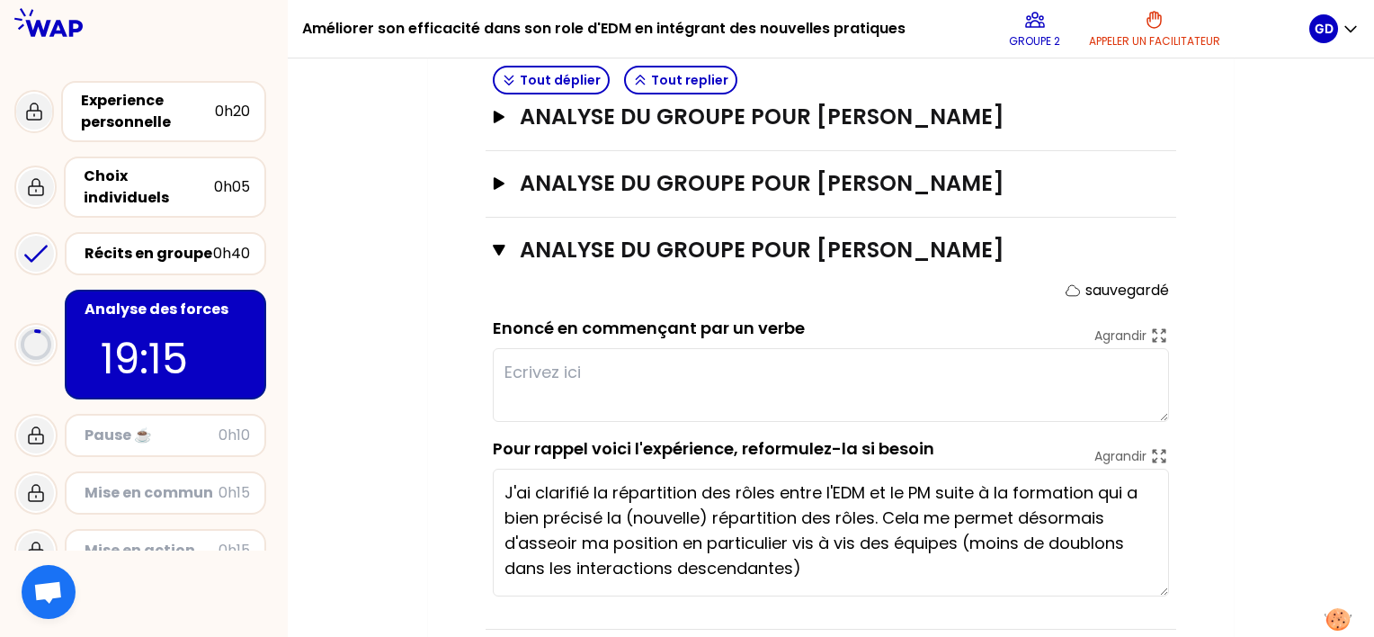
drag, startPoint x: 1166, startPoint y: 562, endPoint x: 1177, endPoint y: 617, distance: 55.9
click at [1177, 617] on div "Objectifs # En groupe, identifiez la force qui se cache dans chaque expérience.…" at bounding box center [831, 125] width 734 height 1009
click at [1255, 550] on div "Mon numéro de groupe : 2 Objectifs # En groupe, identifiez la force qui se cach…" at bounding box center [831, 107] width 1086 height 1117
click at [497, 255] on icon "button" at bounding box center [499, 250] width 12 height 11
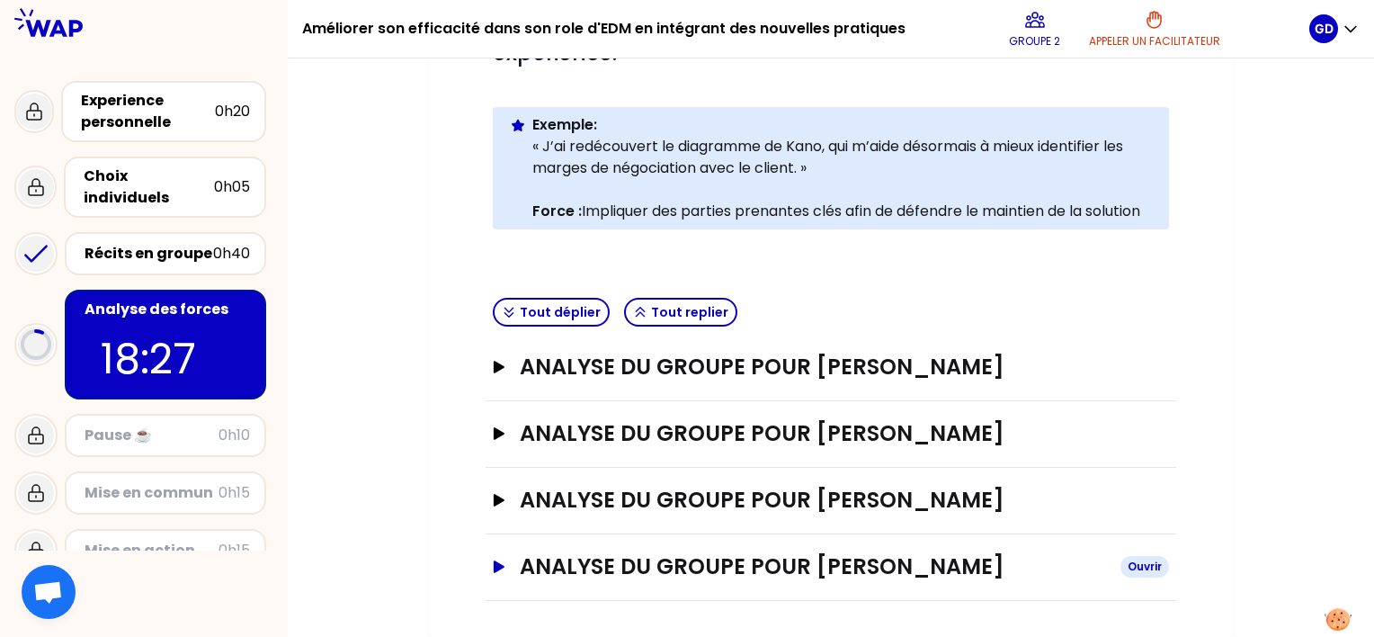
scroll to position [320, 0]
click at [500, 361] on icon "button" at bounding box center [499, 367] width 11 height 13
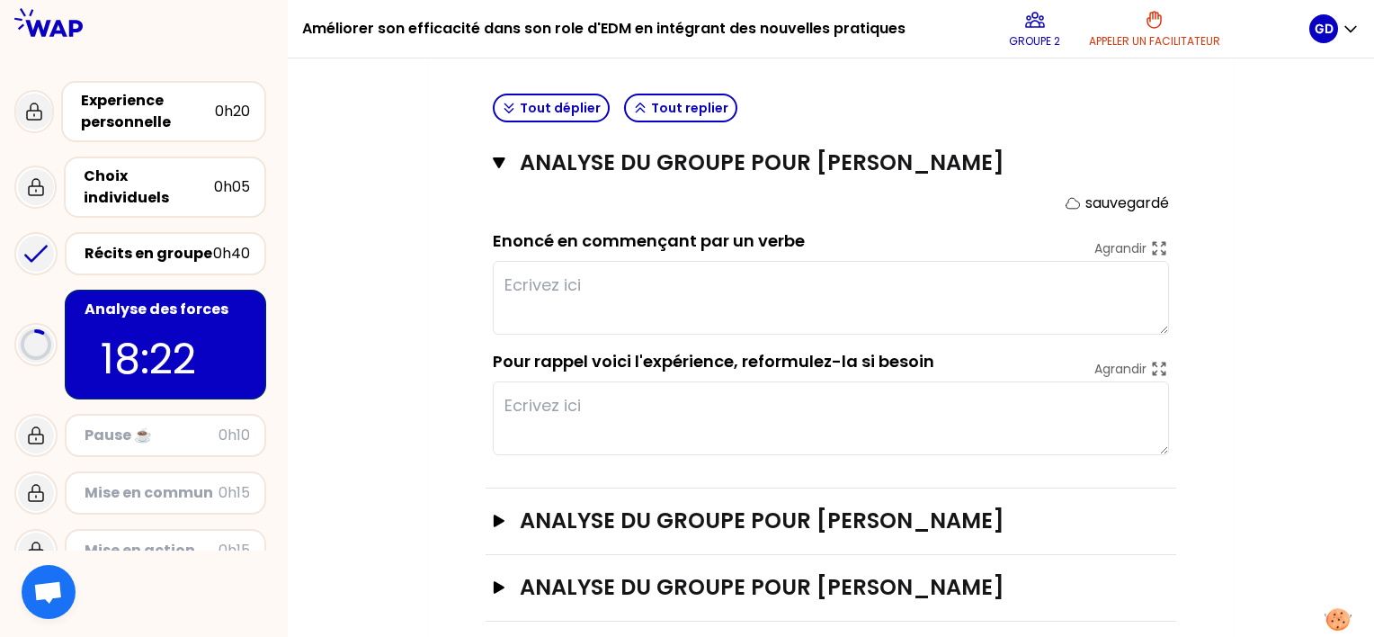
scroll to position [499, 0]
click at [579, 285] on textarea at bounding box center [831, 297] width 676 height 74
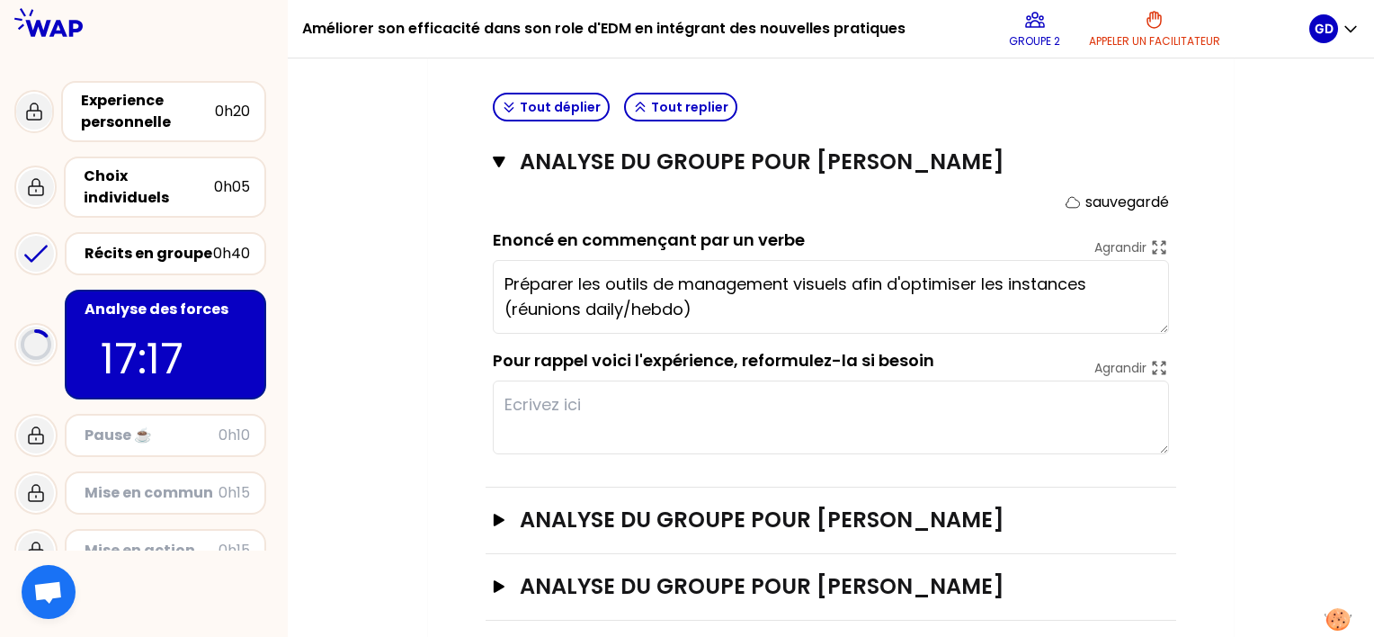
click at [845, 281] on textarea "Préparer les outils de management visuels afin d'optimiser les instances (réuni…" at bounding box center [831, 297] width 676 height 74
click at [842, 281] on textarea "Préparer les outils de management visuels en amont afin d'optimiser les instanc…" at bounding box center [831, 297] width 676 height 74
drag, startPoint x: 682, startPoint y: 277, endPoint x: 839, endPoint y: 279, distance: 157.4
click at [839, 279] on textarea "Préparer les outils de management visuel en amont afin d'optimiser les instance…" at bounding box center [831, 297] width 676 height 74
type textarea "Préparer les outils de management visuel en amont afin d'optimiser les instance…"
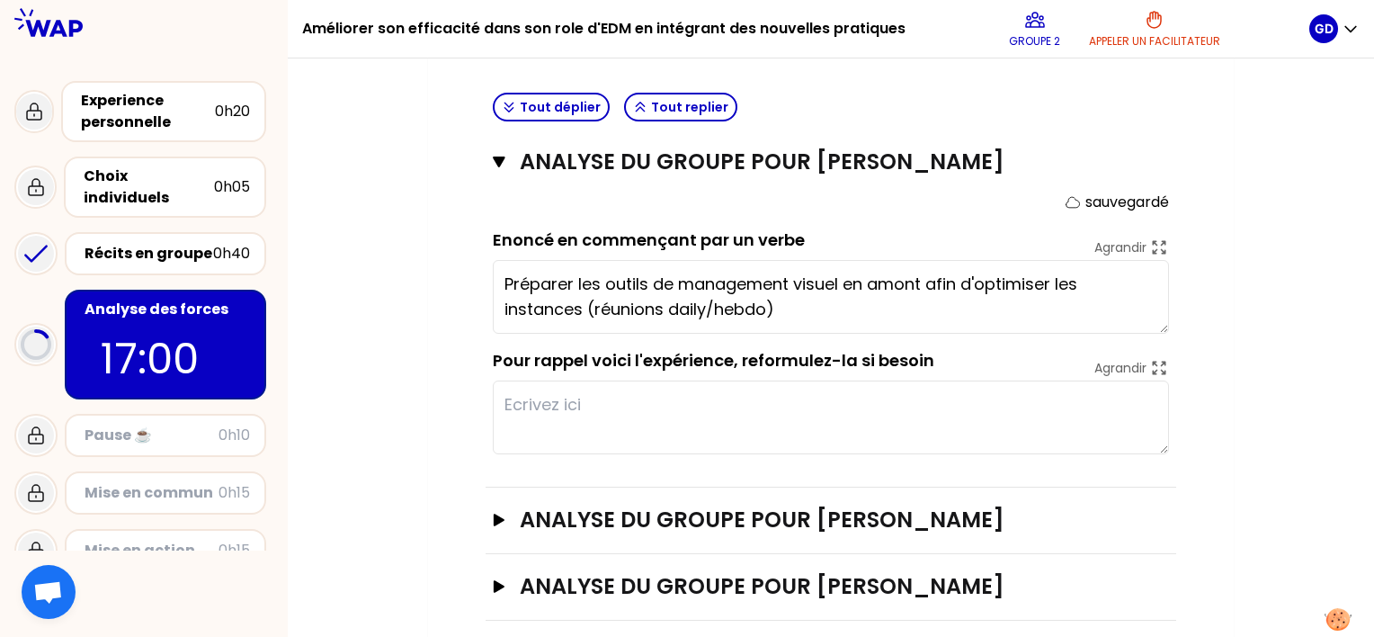
click at [447, 313] on div "Mon numéro de groupe : 2 Objectifs # En groupe, identifiez la force qui se cach…" at bounding box center [831, 191] width 806 height 1063
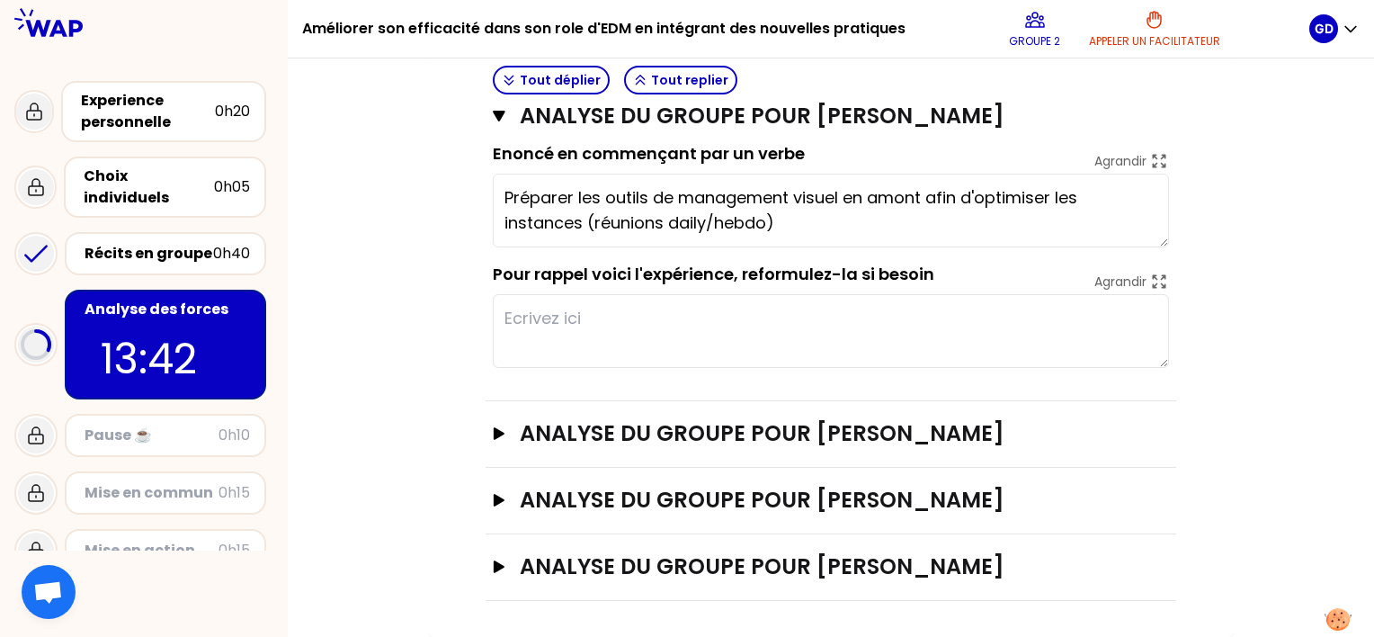
scroll to position [611, 0]
click at [496, 566] on icon "button" at bounding box center [499, 566] width 11 height 13
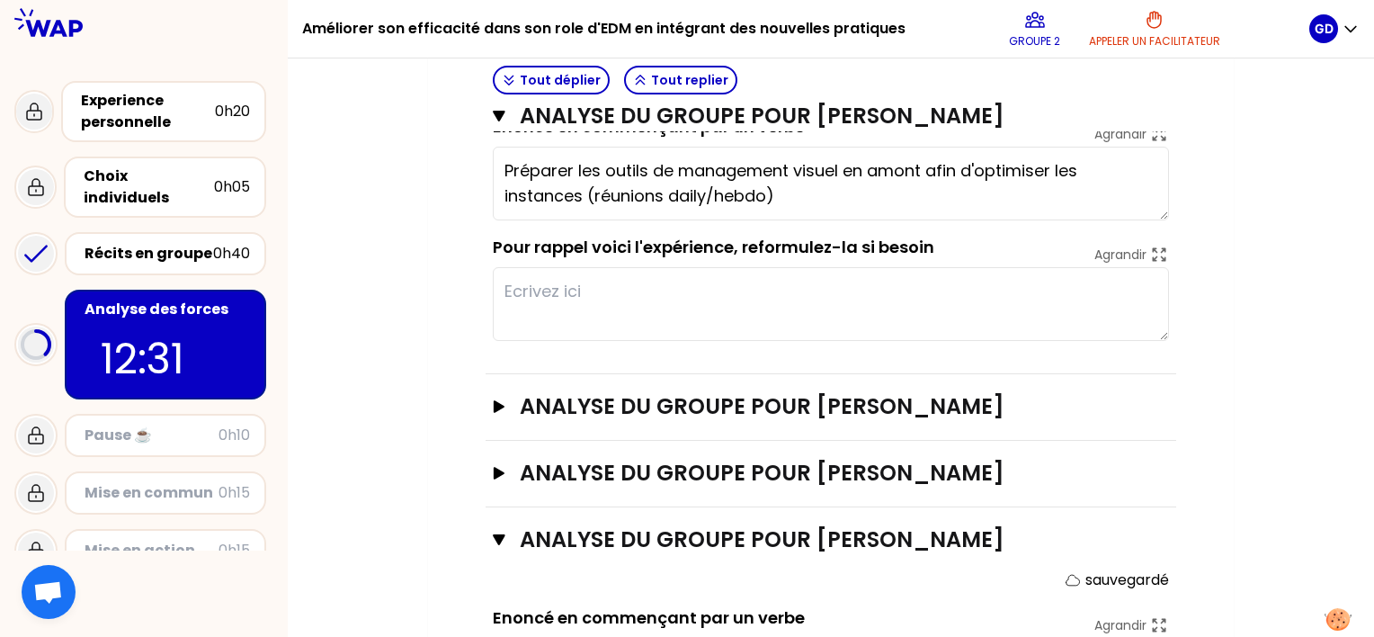
scroll to position [613, 0]
click at [862, 285] on textarea at bounding box center [831, 303] width 676 height 74
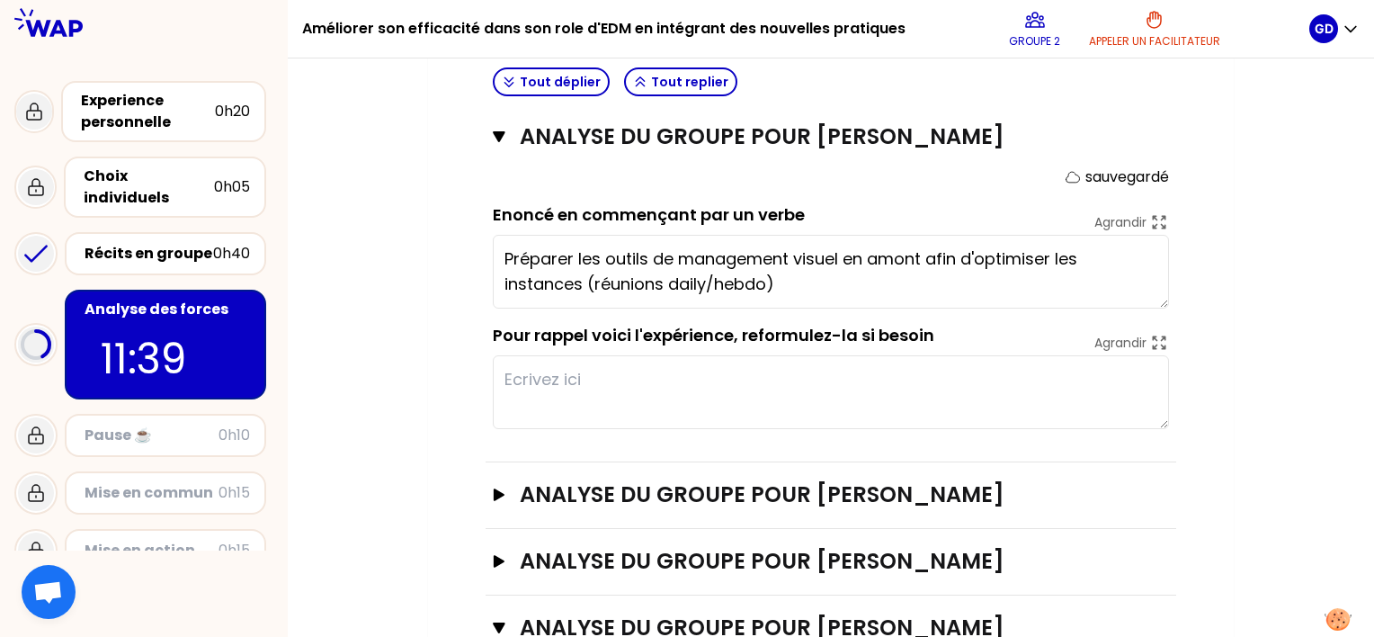
scroll to position [523, 0]
click at [632, 378] on textarea at bounding box center [831, 393] width 676 height 74
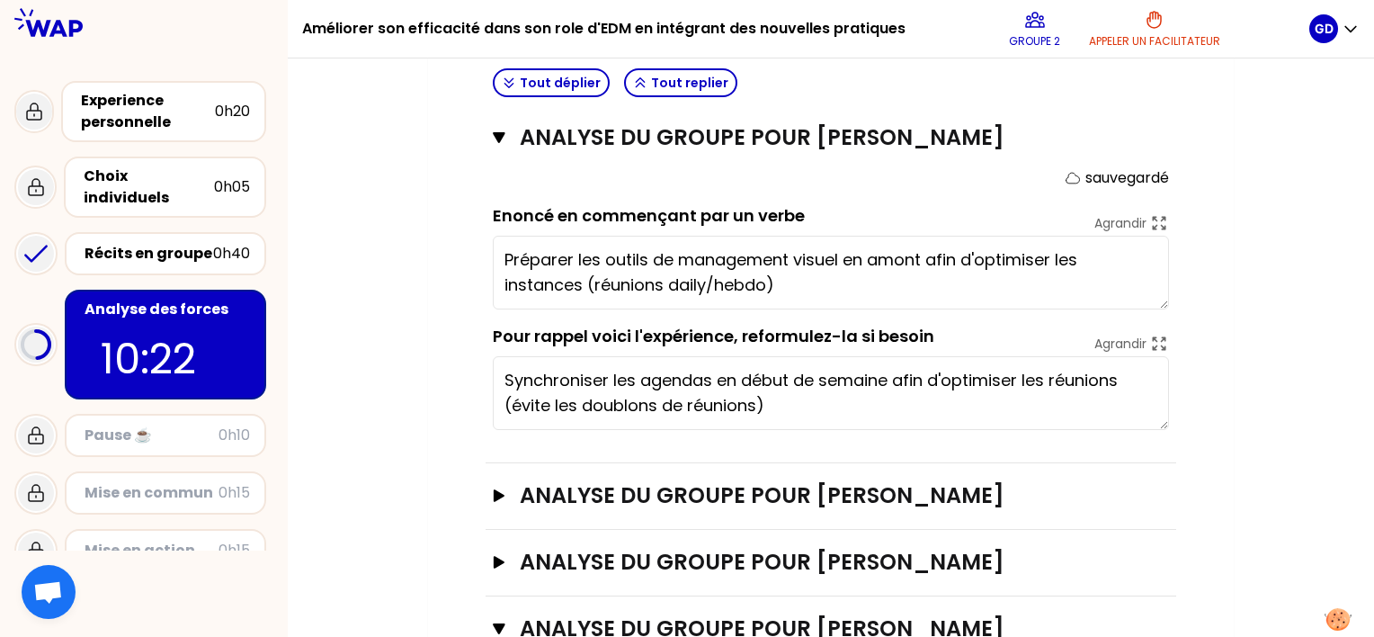
type textarea "Synchroniser les agendas en début de semaine afin d'optimiser les réunions (évi…"
click at [355, 347] on div "Mon numéro de groupe : 2 Objectifs # En groupe, identifiez la force qui se cach…" at bounding box center [831, 313] width 1086 height 1354
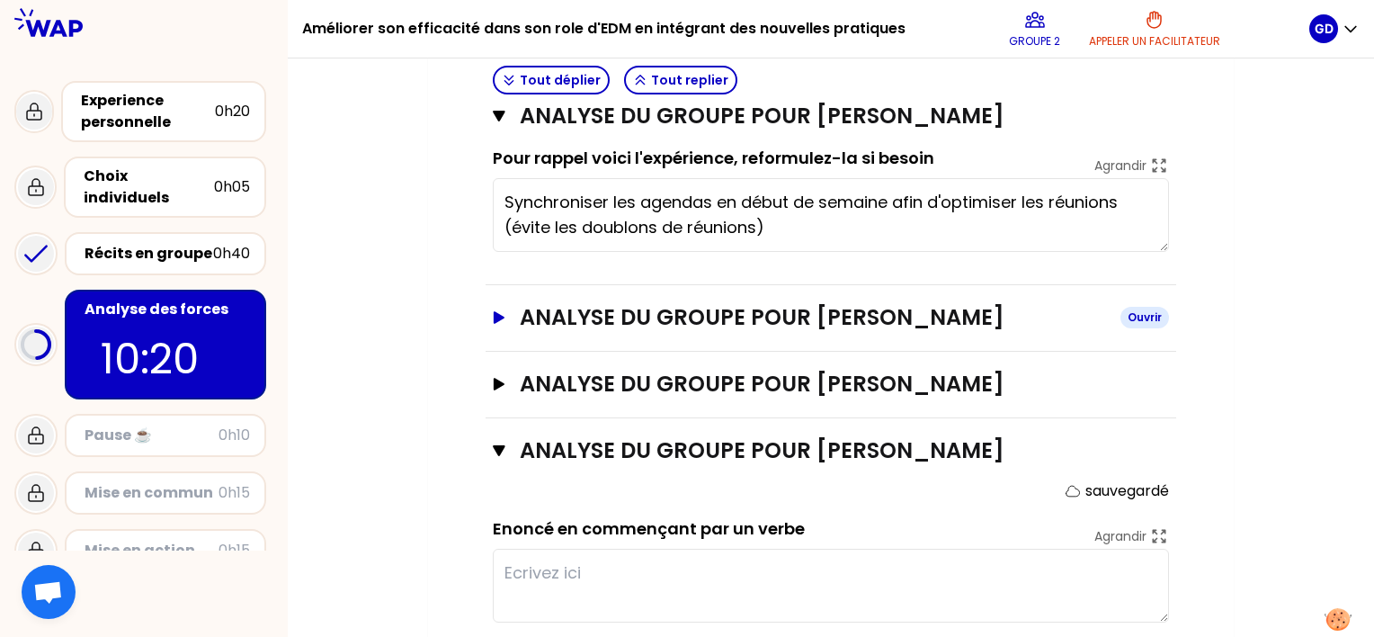
click at [498, 324] on icon "button" at bounding box center [499, 317] width 14 height 13
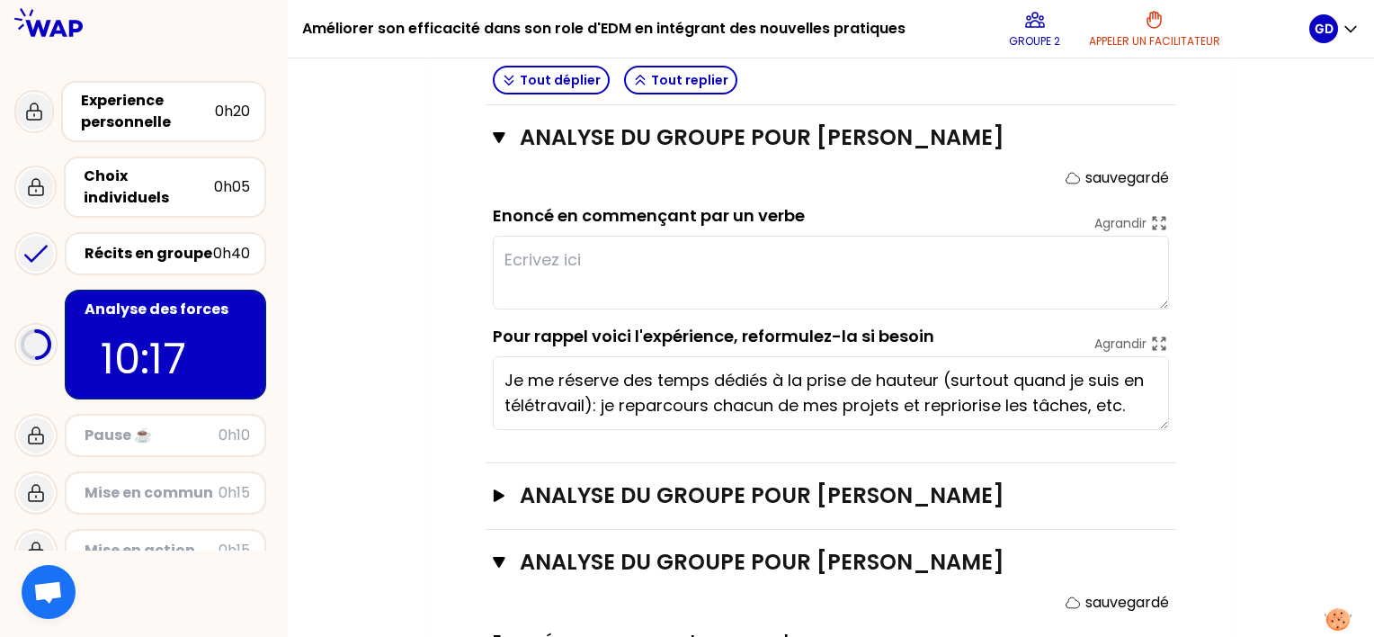
scroll to position [881, 0]
click at [583, 287] on textarea at bounding box center [831, 273] width 676 height 74
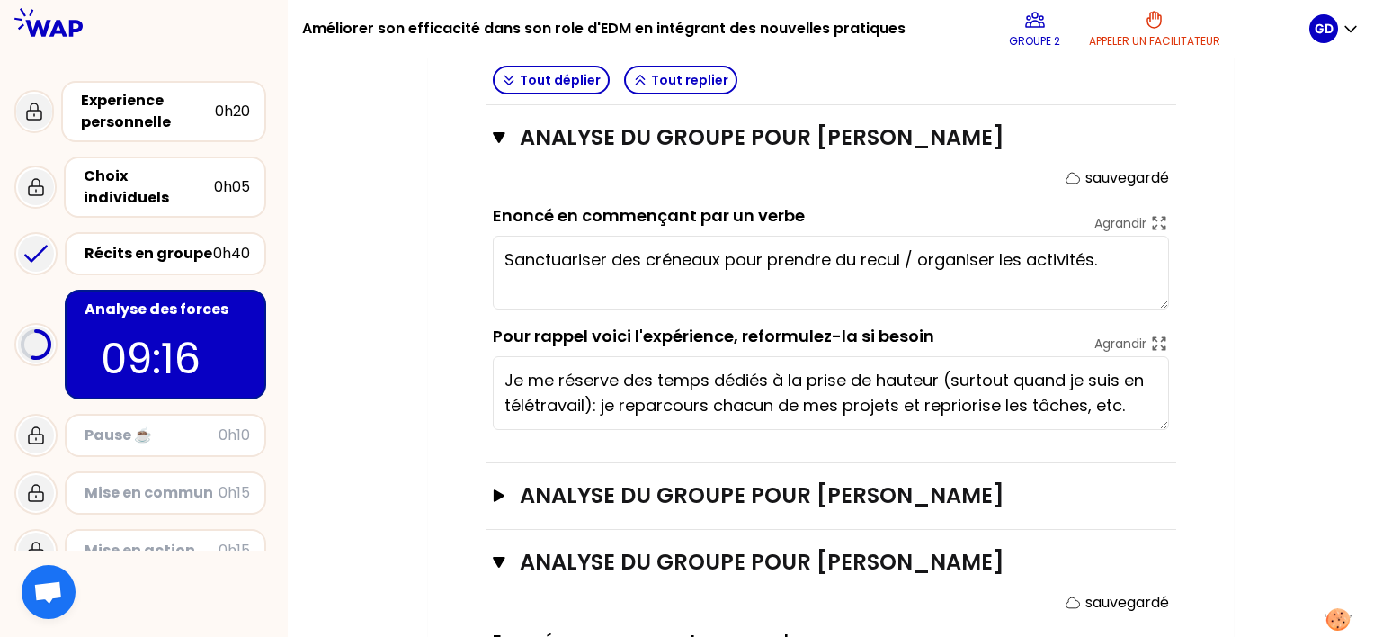
type textarea "Sanctuariser des créneaux pour prendre du recul / organiser les activités."
click at [1296, 386] on div "Mon numéro de groupe : 2 Objectifs # En groupe, identifiez la force qui se cach…" at bounding box center [831, 101] width 1086 height 1646
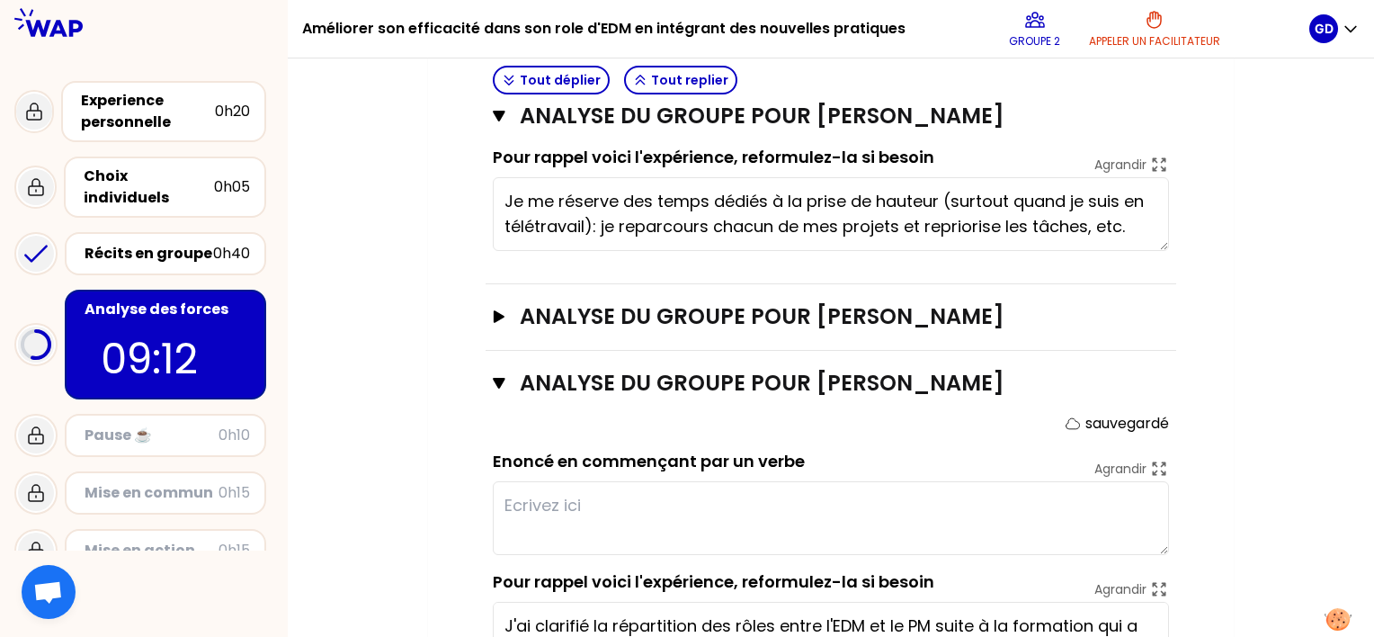
scroll to position [1061, 0]
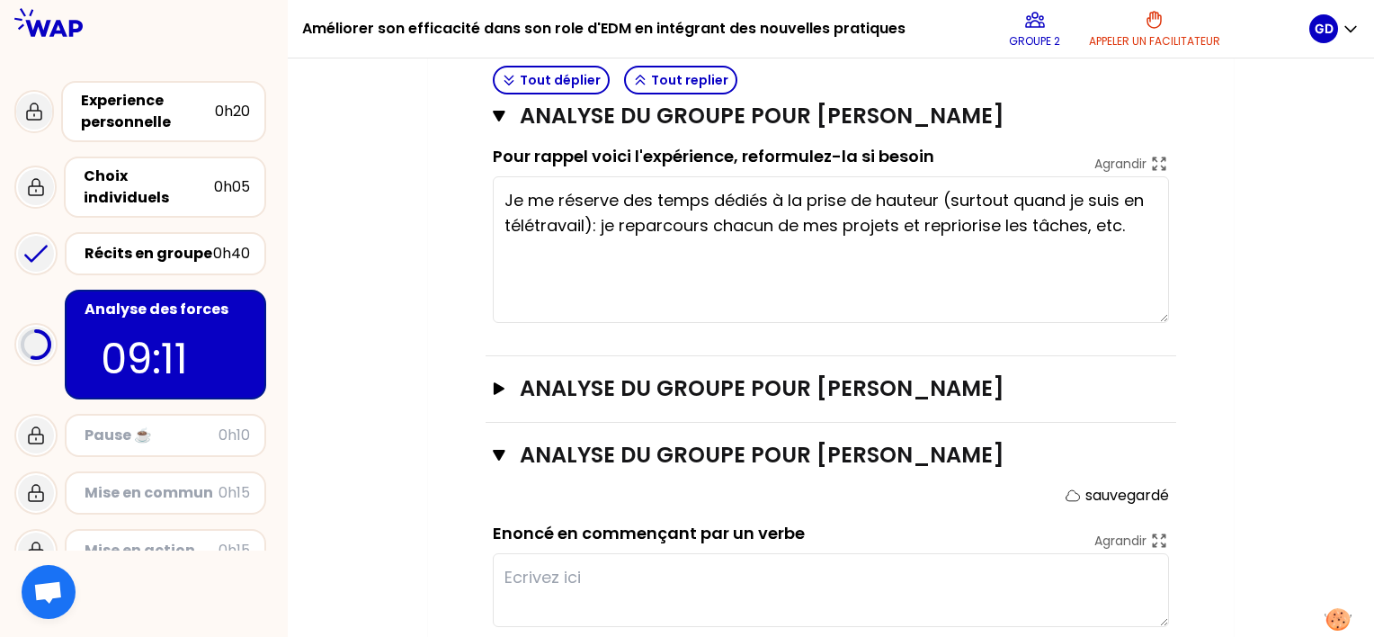
drag, startPoint x: 1165, startPoint y: 272, endPoint x: 1183, endPoint y: 344, distance: 74.2
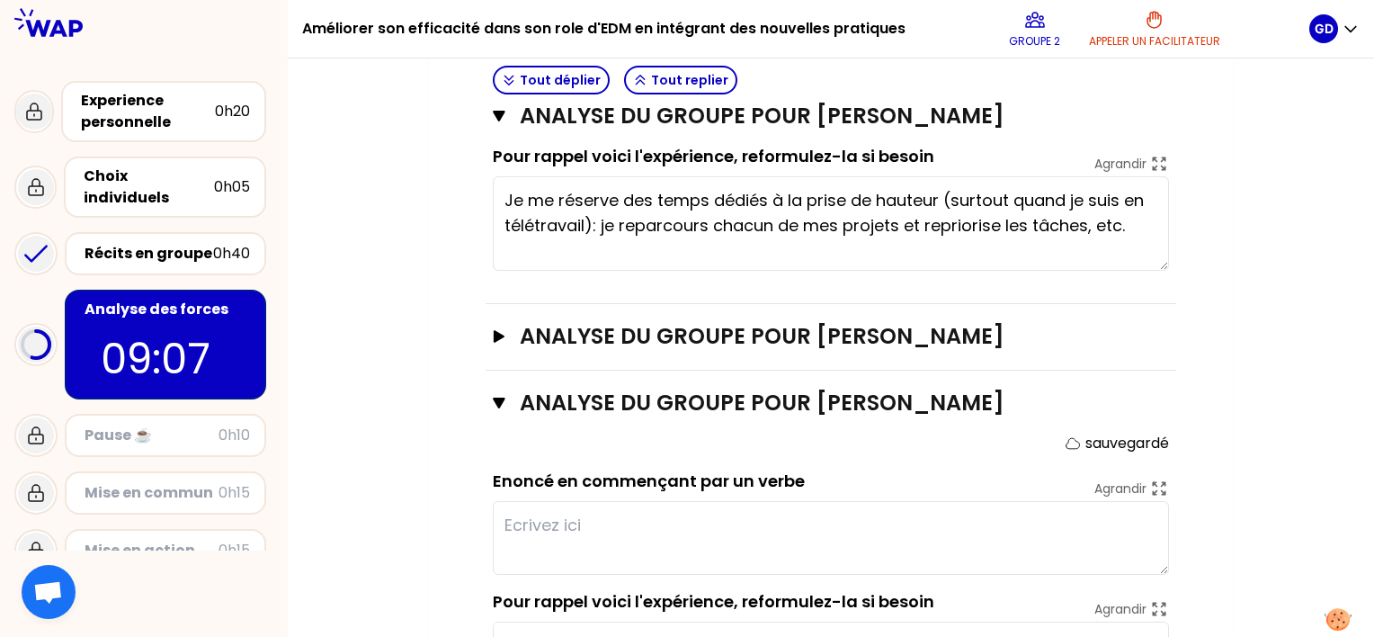
drag, startPoint x: 1165, startPoint y: 346, endPoint x: 1154, endPoint y: 294, distance: 53.3
click at [1154, 271] on textarea "Je me réserve des temps dédiés à la prise de hauteur (surtout quand je suis en …" at bounding box center [831, 223] width 676 height 94
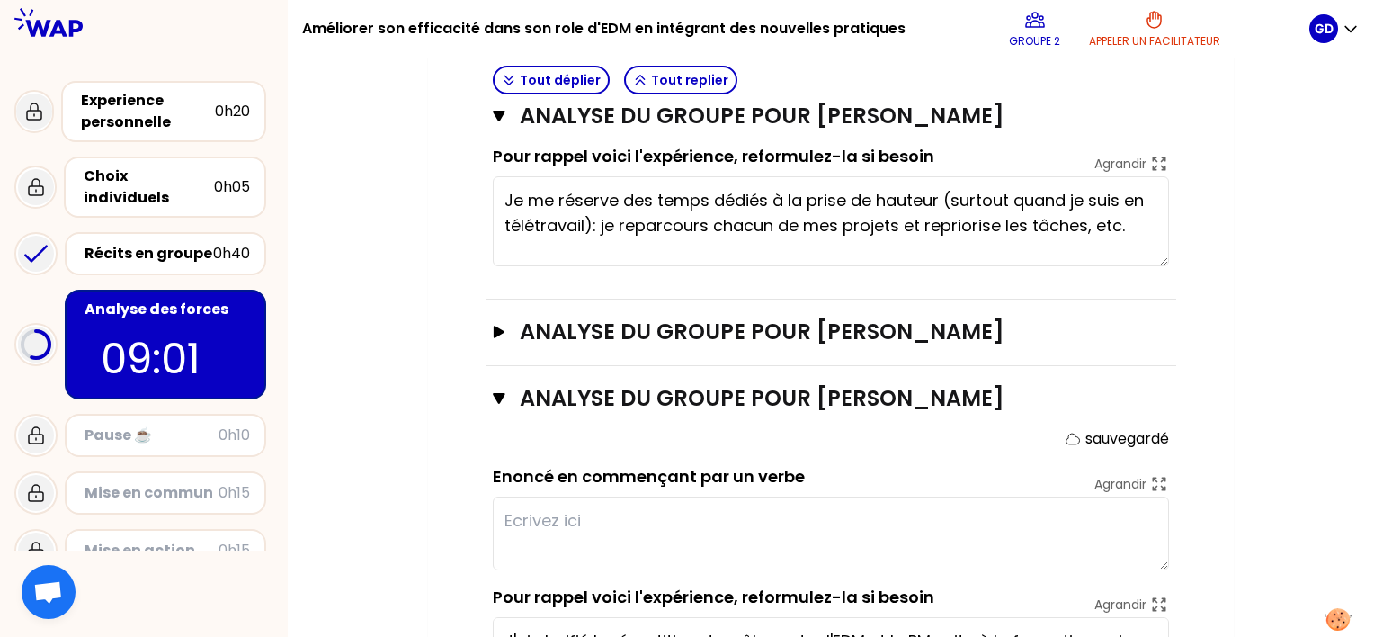
click at [1165, 266] on textarea "Je me réserve des temps dédiés à la prise de hauteur (surtout quand je suis en …" at bounding box center [831, 221] width 676 height 90
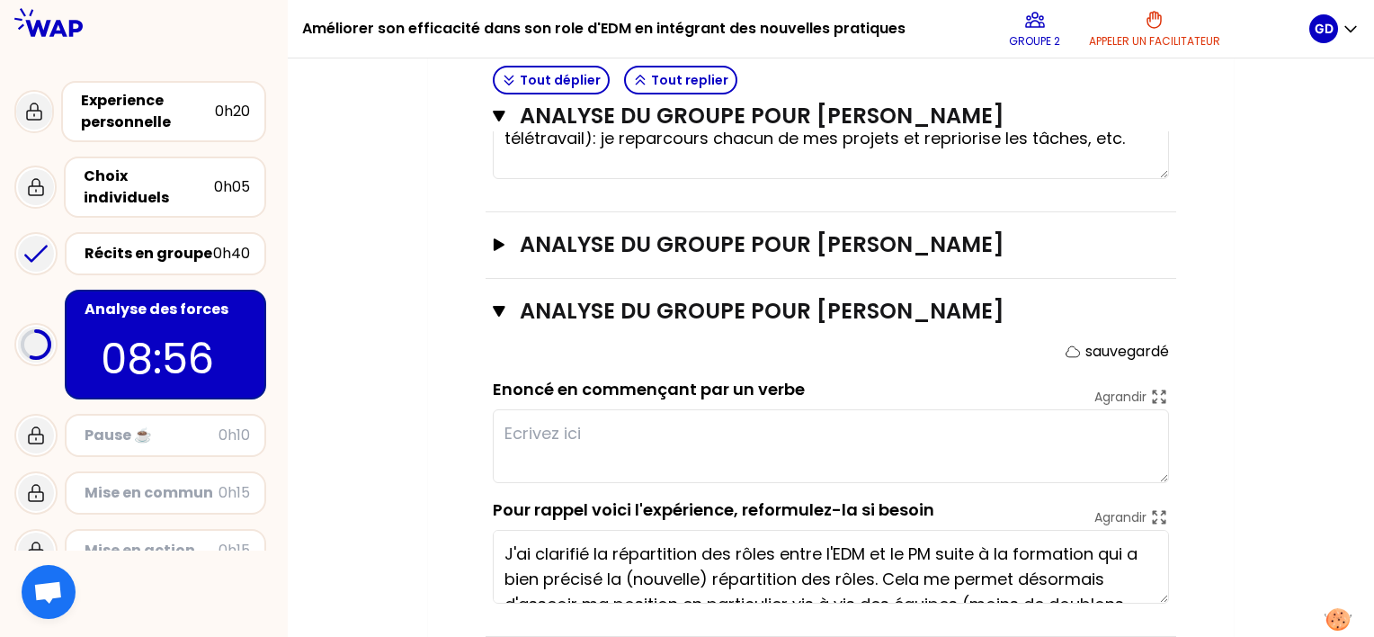
scroll to position [1150, 0]
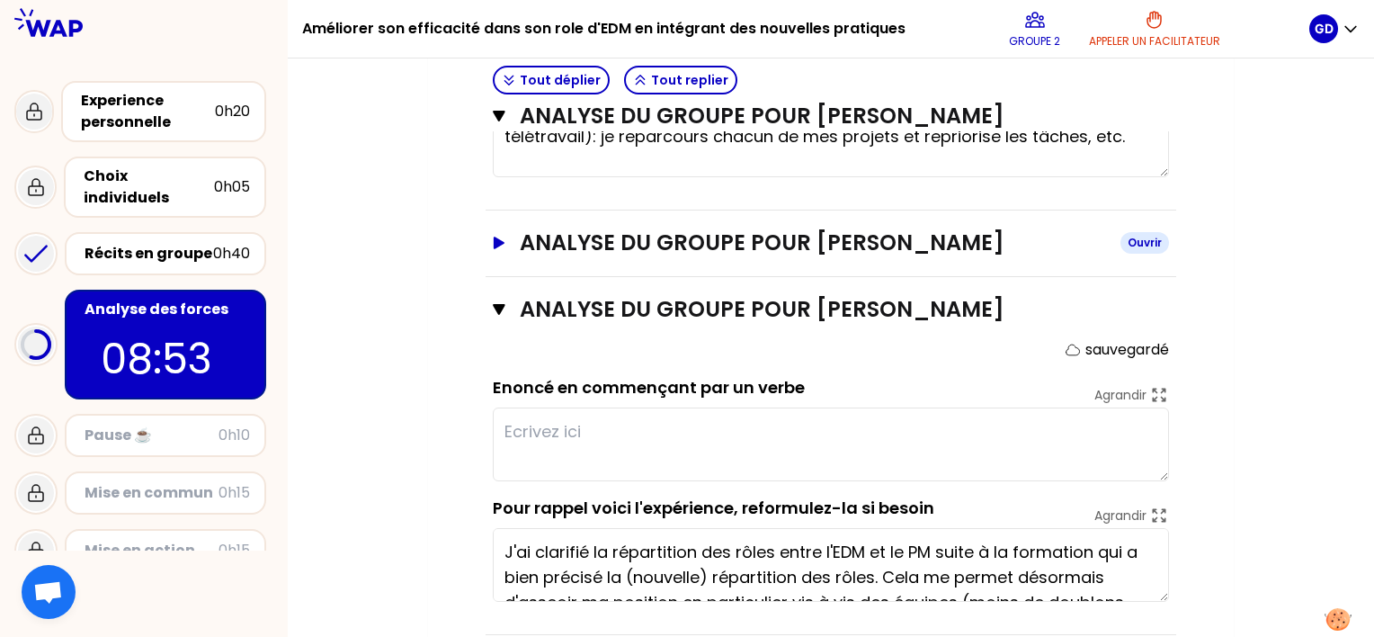
click at [495, 249] on icon "button" at bounding box center [499, 243] width 14 height 13
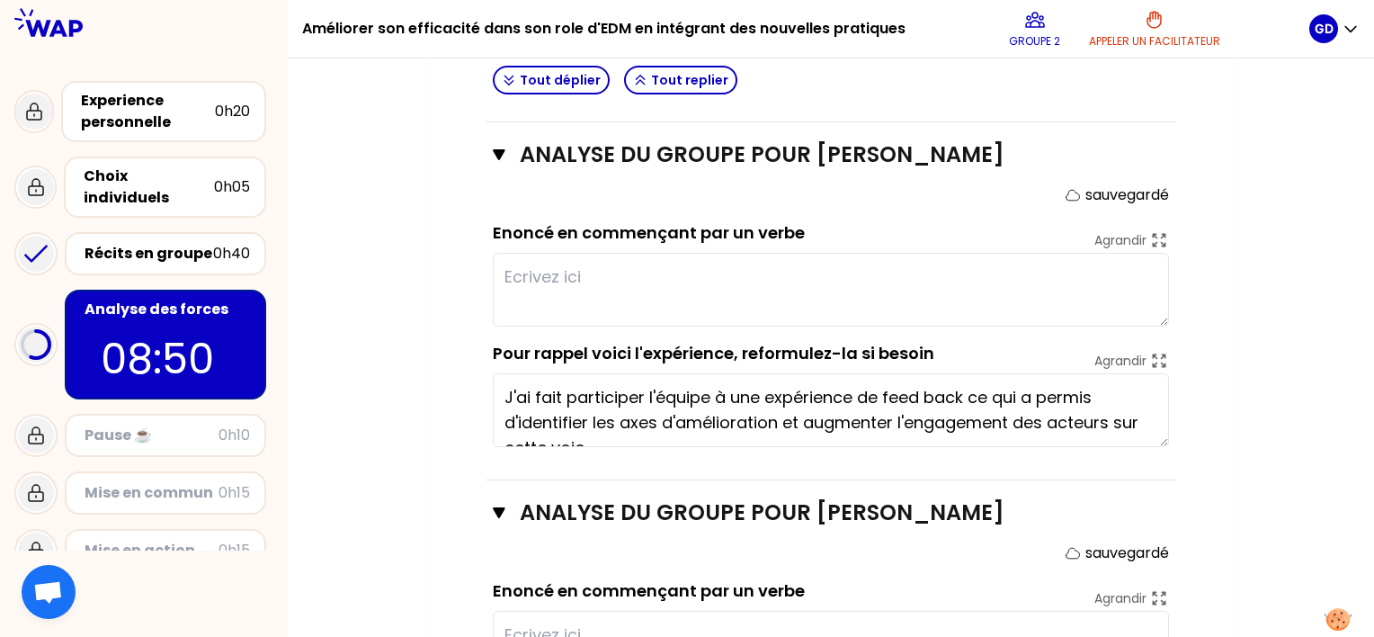
scroll to position [1239, 0]
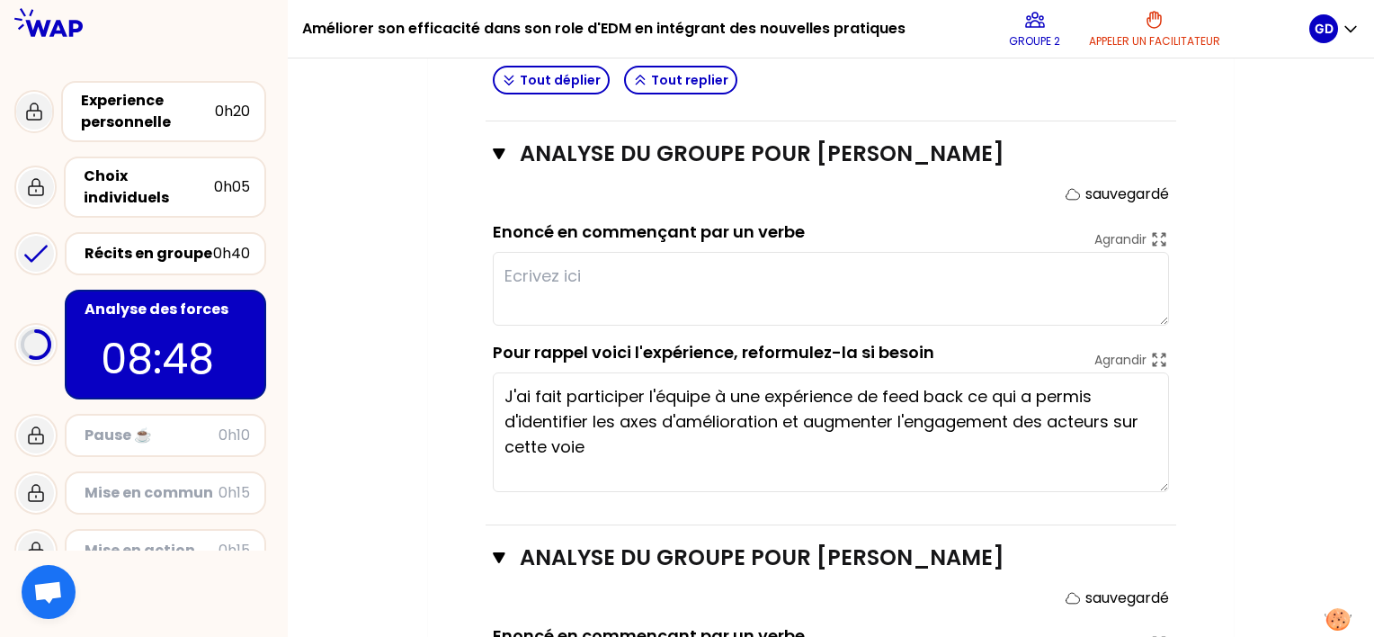
drag, startPoint x: 1164, startPoint y: 467, endPoint x: 1171, endPoint y: 513, distance: 47.3
click at [1171, 513] on div "Analyse du groupe pour [PERSON_NAME] Fermer sauvegardé Enoncé en commençant par…" at bounding box center [831, 323] width 691 height 404
click at [574, 298] on textarea at bounding box center [831, 289] width 676 height 74
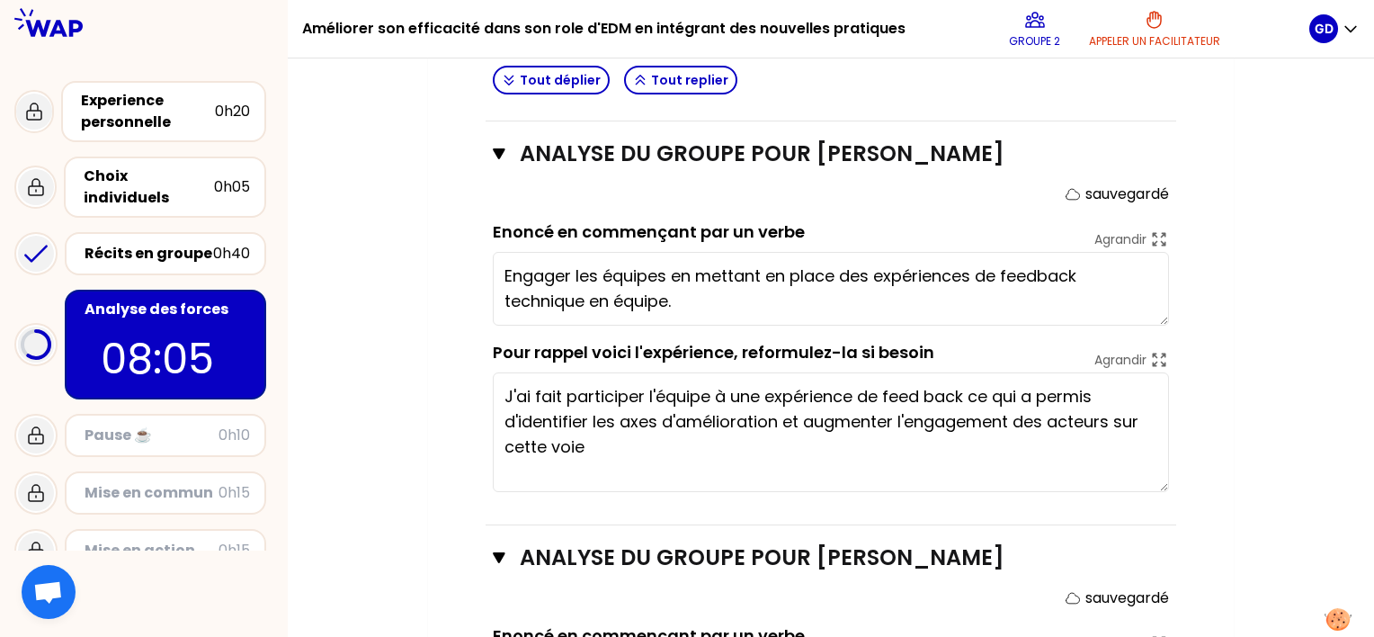
type textarea "Engager les équipes en mettant en place des expériences de feedback technique e…"
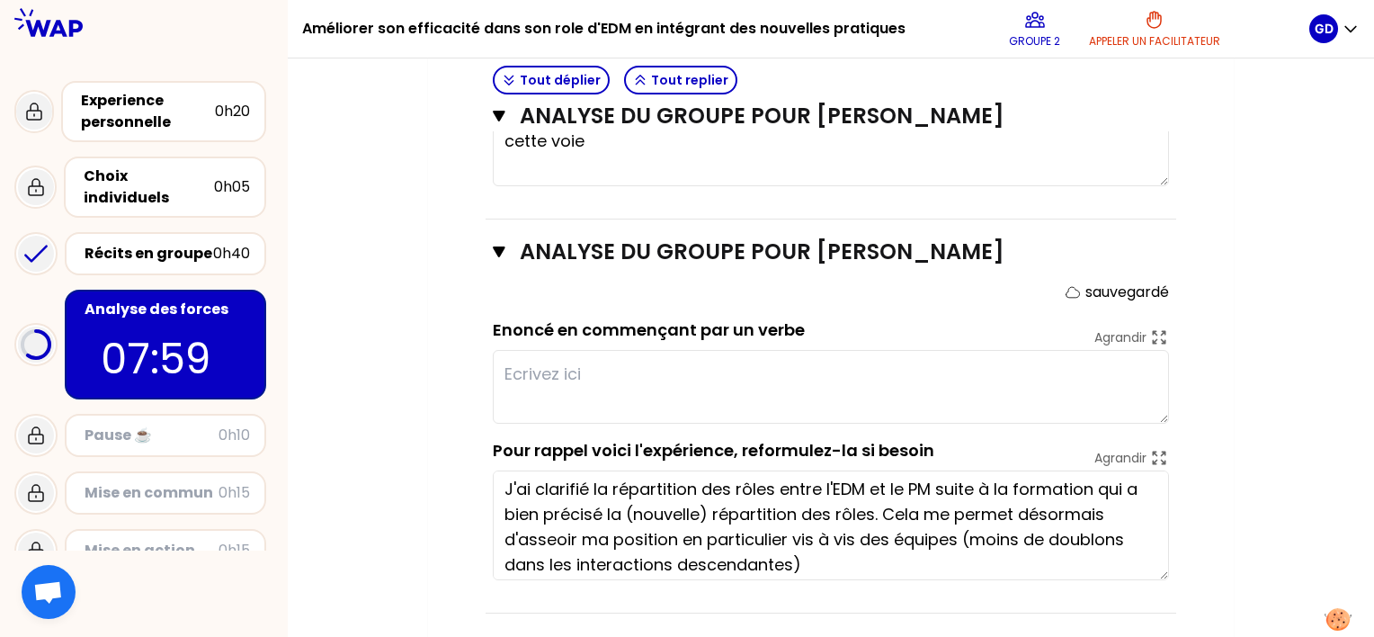
scroll to position [0, 0]
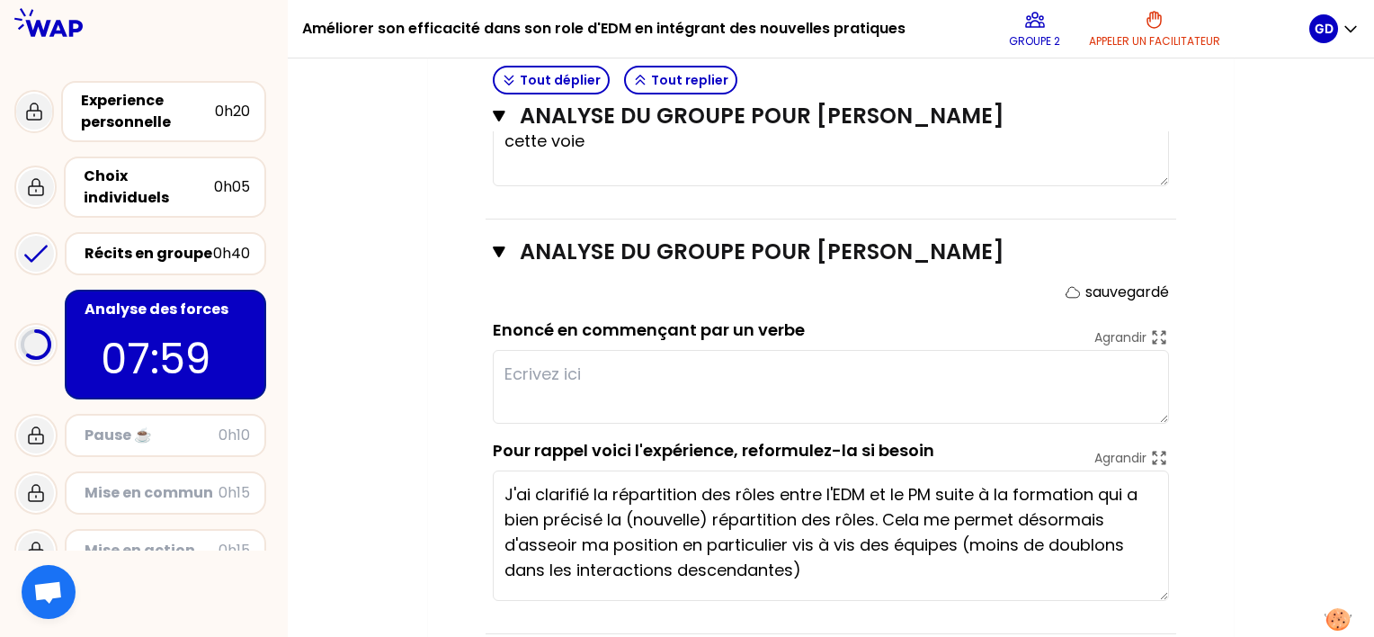
drag, startPoint x: 1163, startPoint y: 566, endPoint x: 1173, endPoint y: 623, distance: 58.4
click at [1173, 623] on div "Analyse du groupe pour [PERSON_NAME] sauvegardé Enoncé en commençant par un ver…" at bounding box center [831, 426] width 691 height 415
click at [638, 399] on textarea at bounding box center [831, 387] width 676 height 74
type textarea "C"
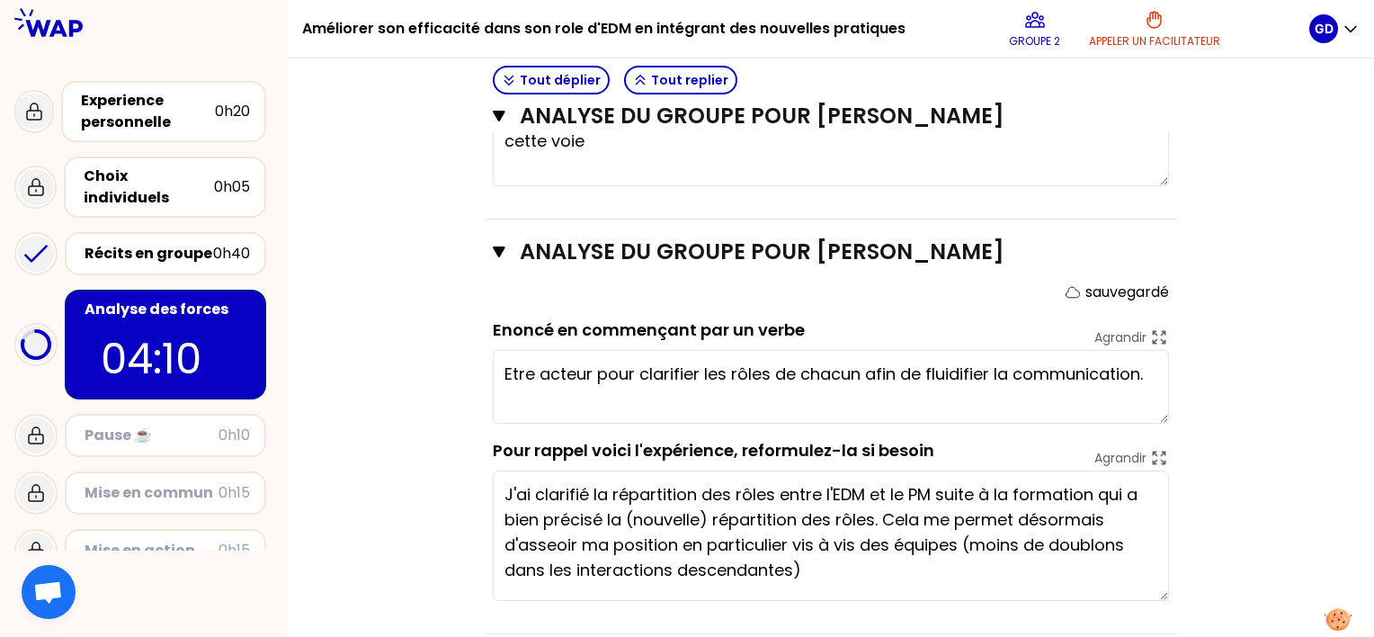
type textarea "Etre acteur pour clarifier les rôles de chacun afin de fluidifier la communicat…"
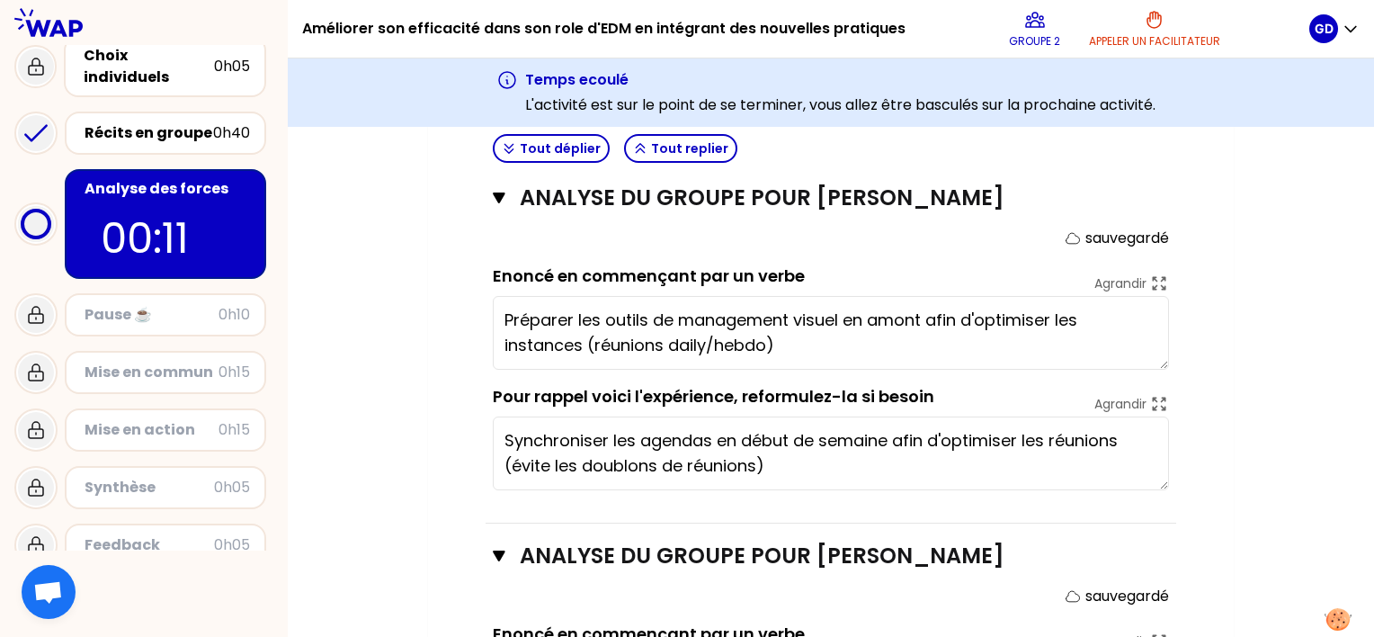
scroll to position [126, 0]
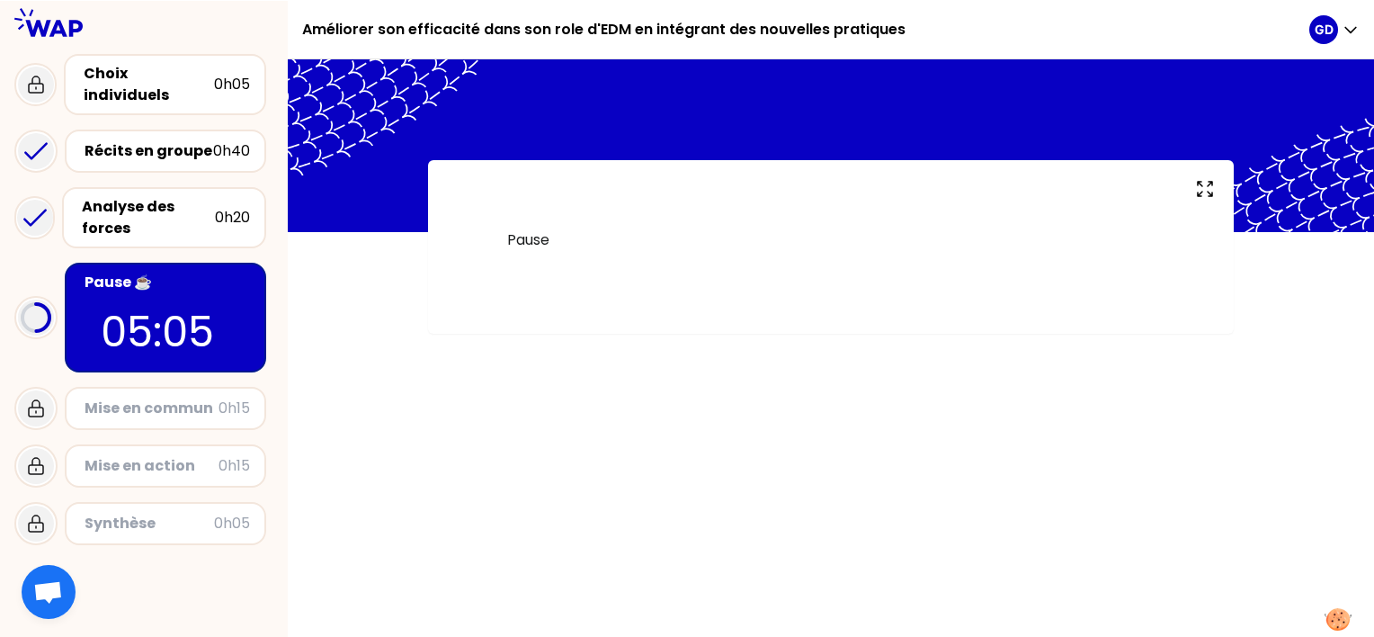
scroll to position [126, 0]
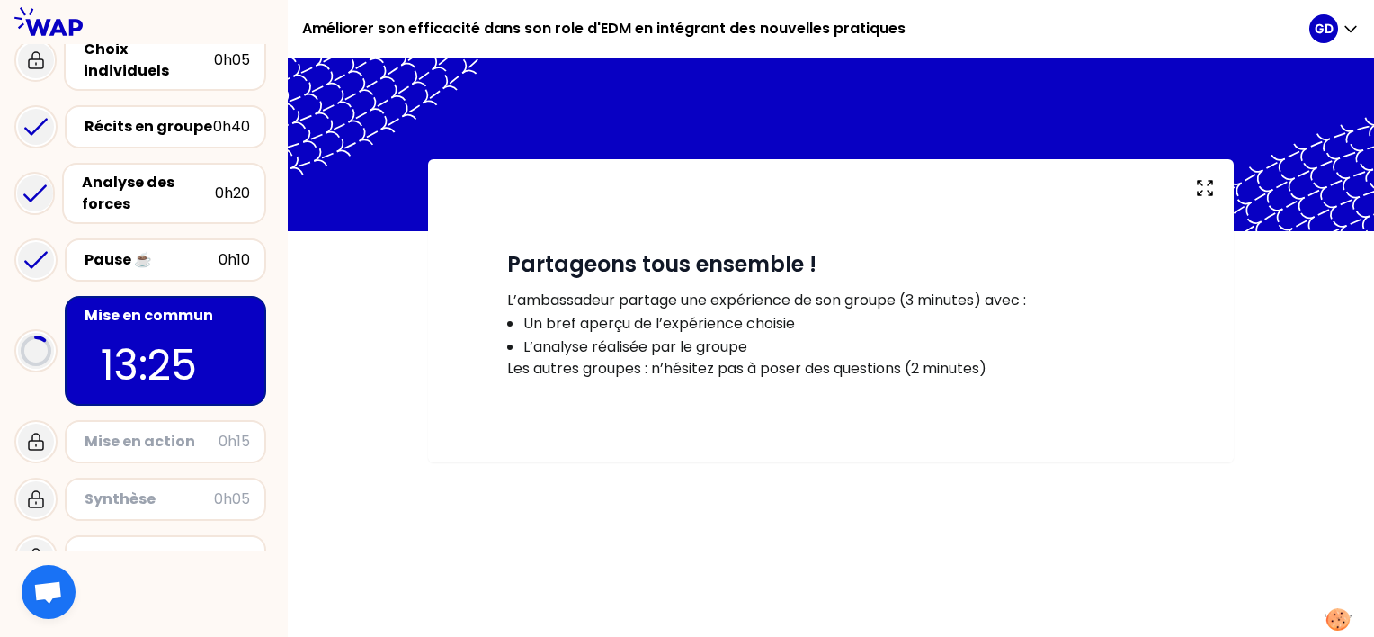
click at [162, 312] on div "Mise en commun 13:25" at bounding box center [165, 351] width 201 height 110
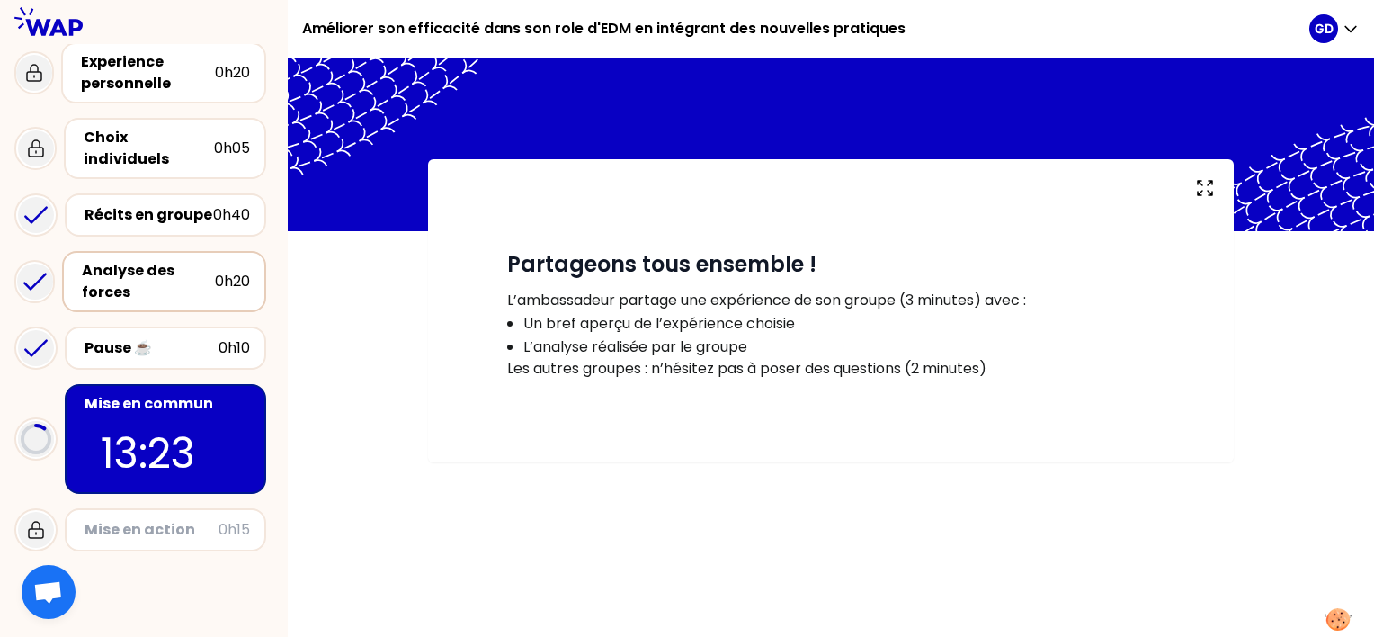
scroll to position [37, 0]
drag, startPoint x: 169, startPoint y: 263, endPoint x: 169, endPoint y: 212, distance: 50.4
click at [169, 261] on div "Analyse des forces" at bounding box center [148, 282] width 133 height 43
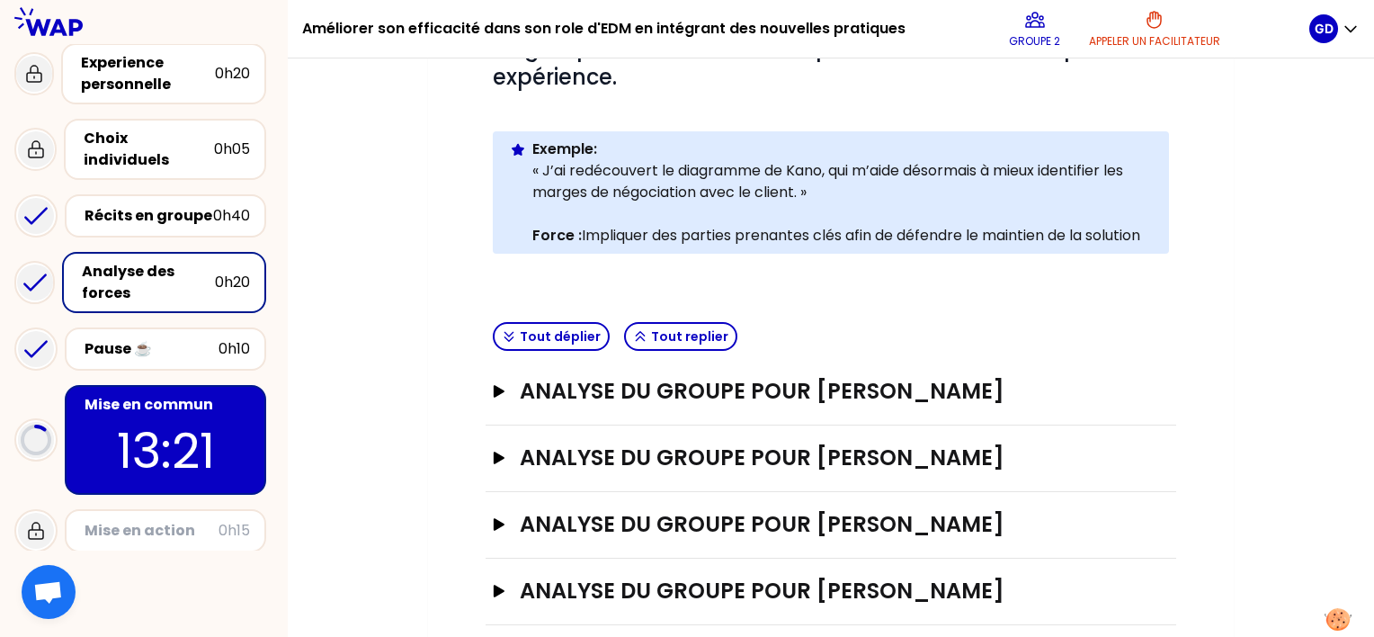
scroll to position [320, 0]
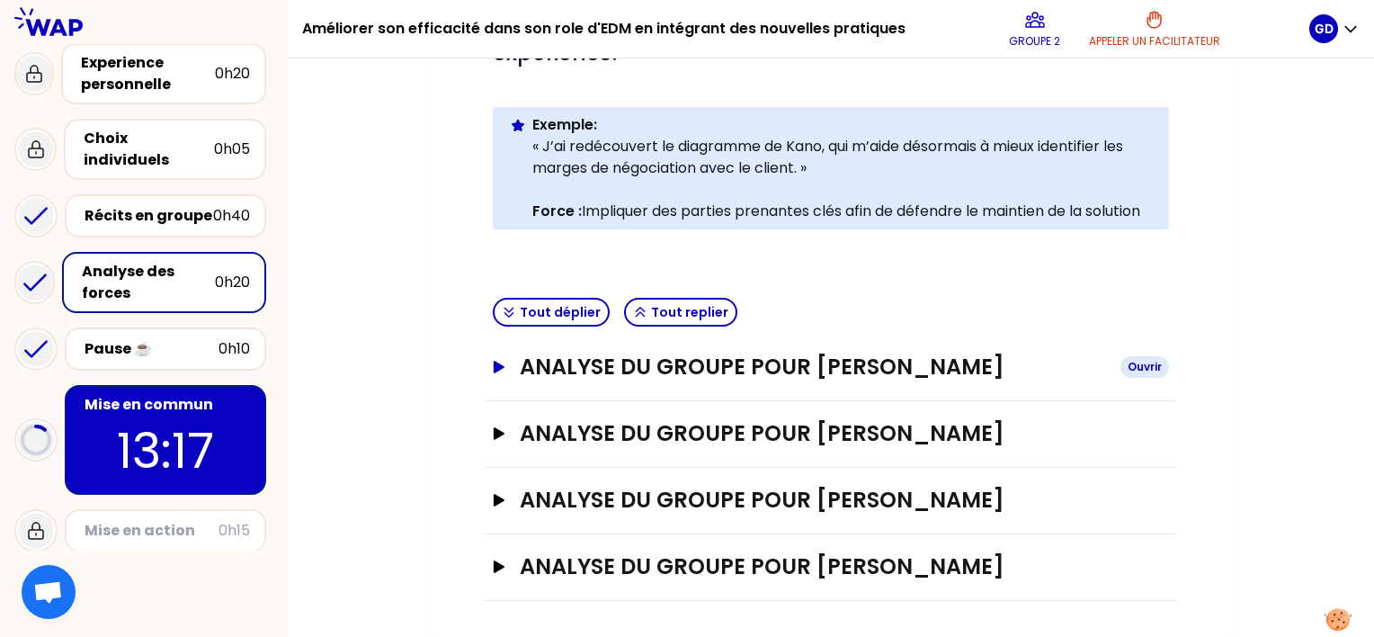
click at [503, 361] on icon "button" at bounding box center [499, 367] width 11 height 13
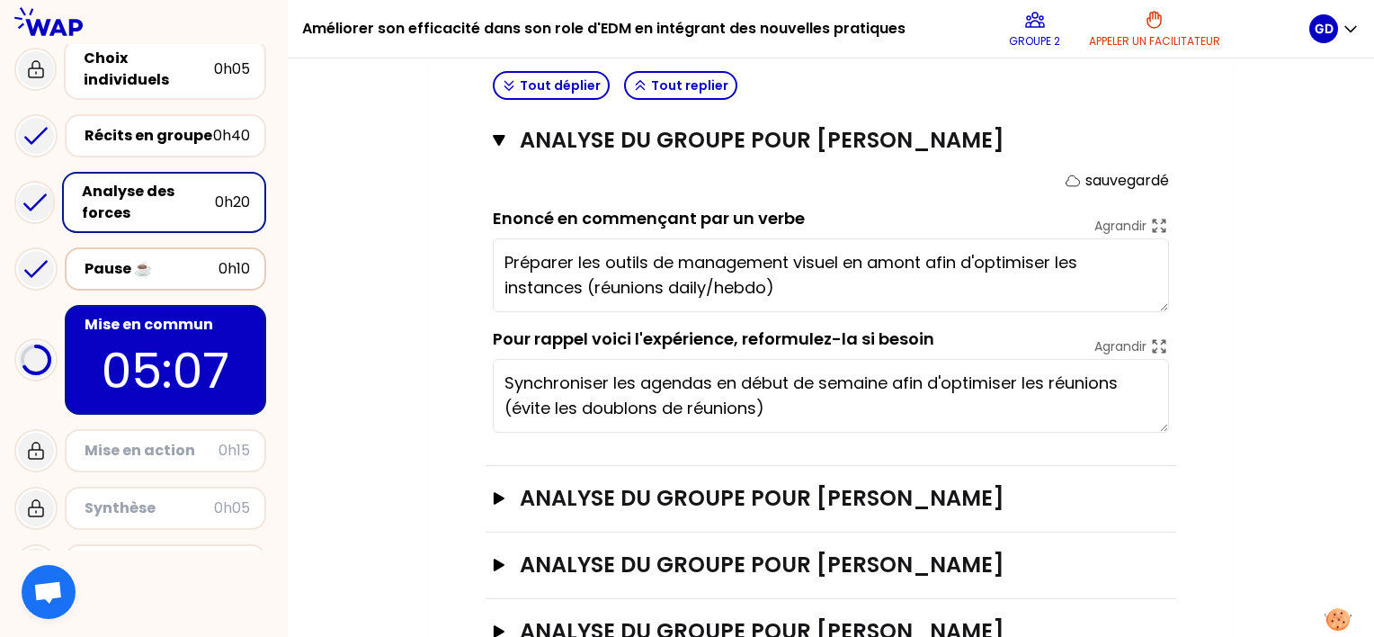
scroll to position [141, 0]
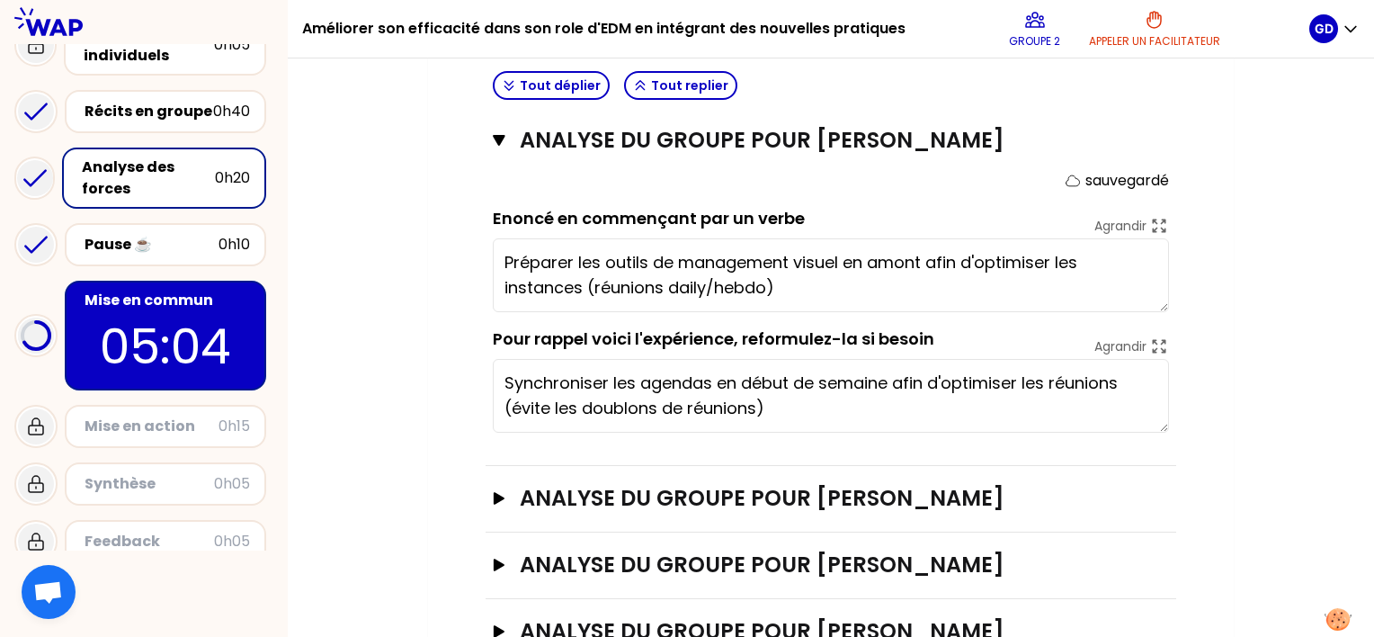
click at [170, 415] on div "Mise en action" at bounding box center [152, 426] width 134 height 22
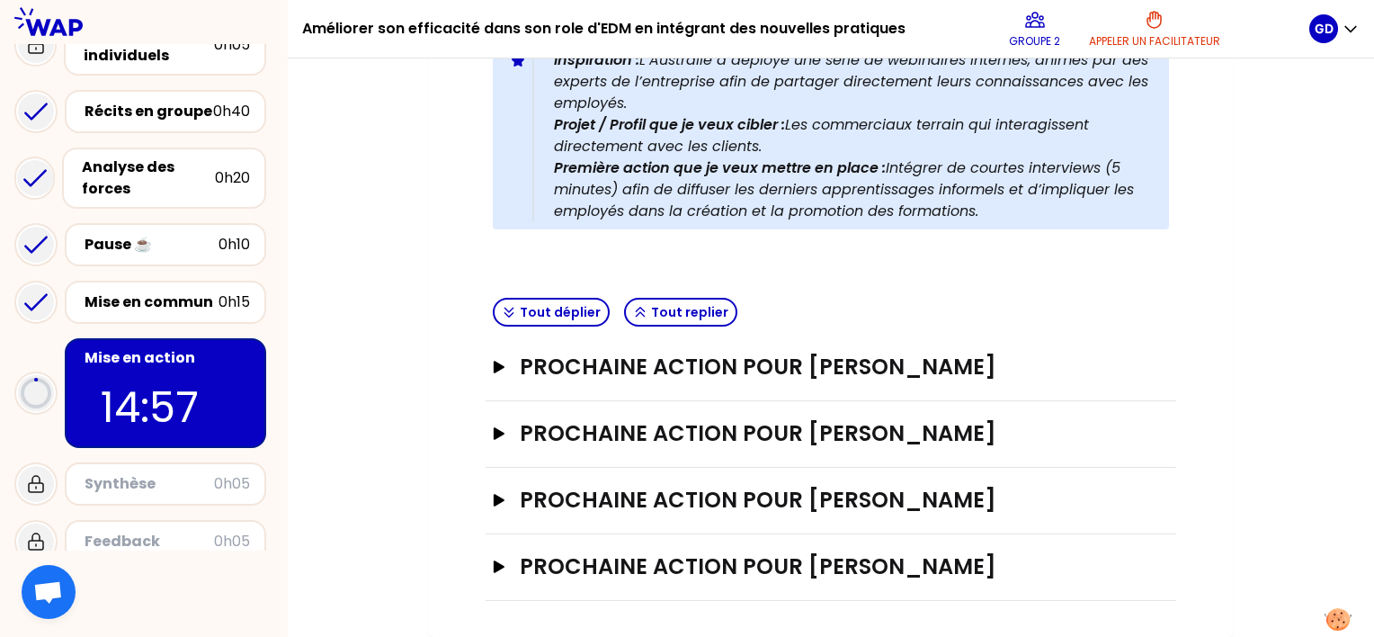
scroll to position [457, 0]
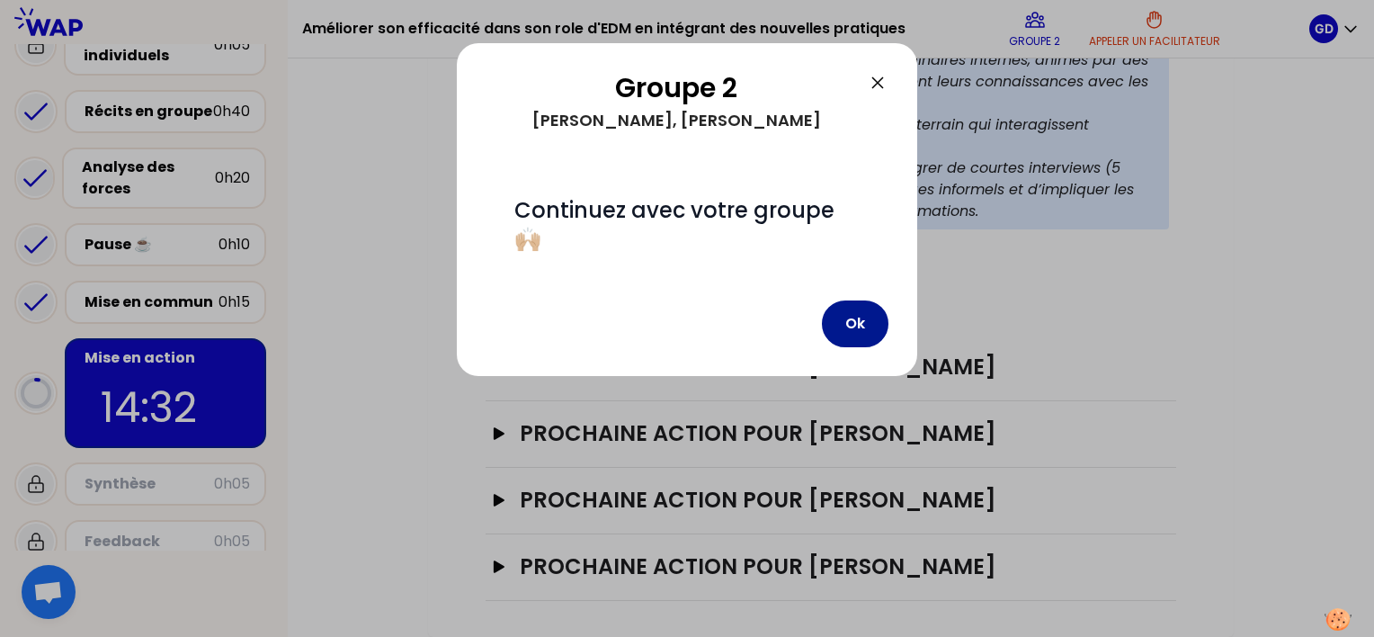
click at [868, 327] on button "Ok" at bounding box center [855, 323] width 67 height 47
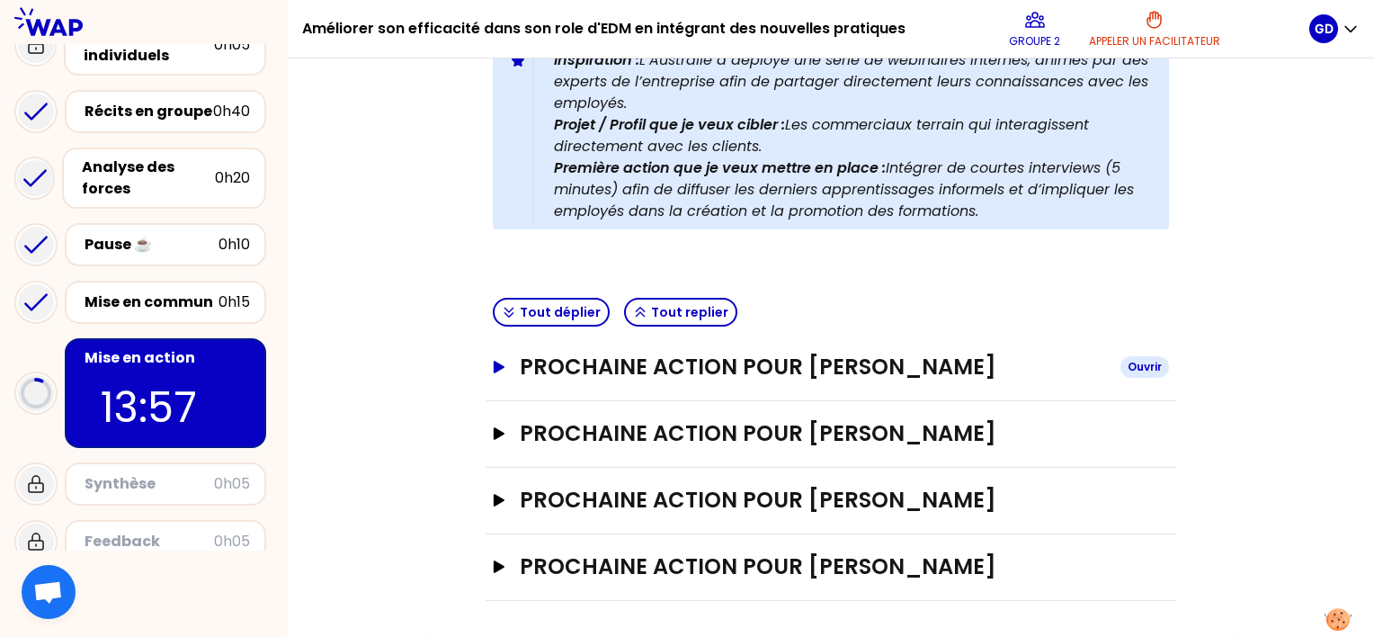
click at [496, 361] on icon "button" at bounding box center [499, 367] width 11 height 13
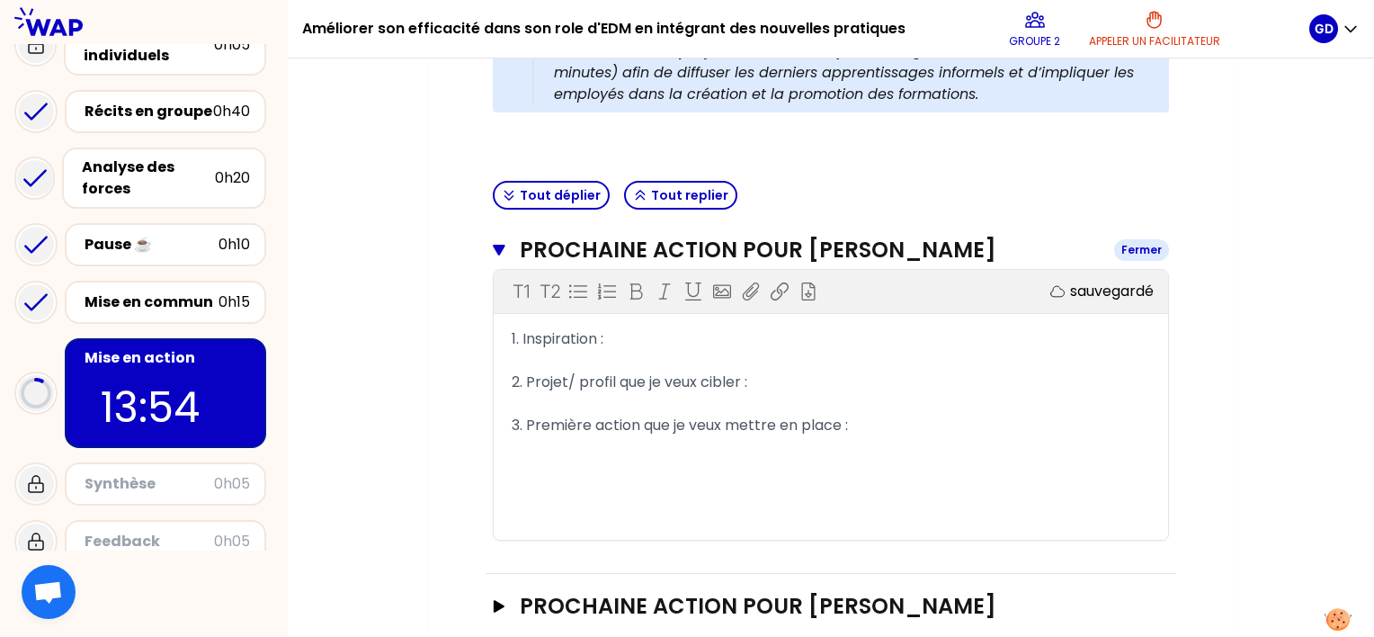
click at [499, 245] on icon "button" at bounding box center [499, 250] width 12 height 11
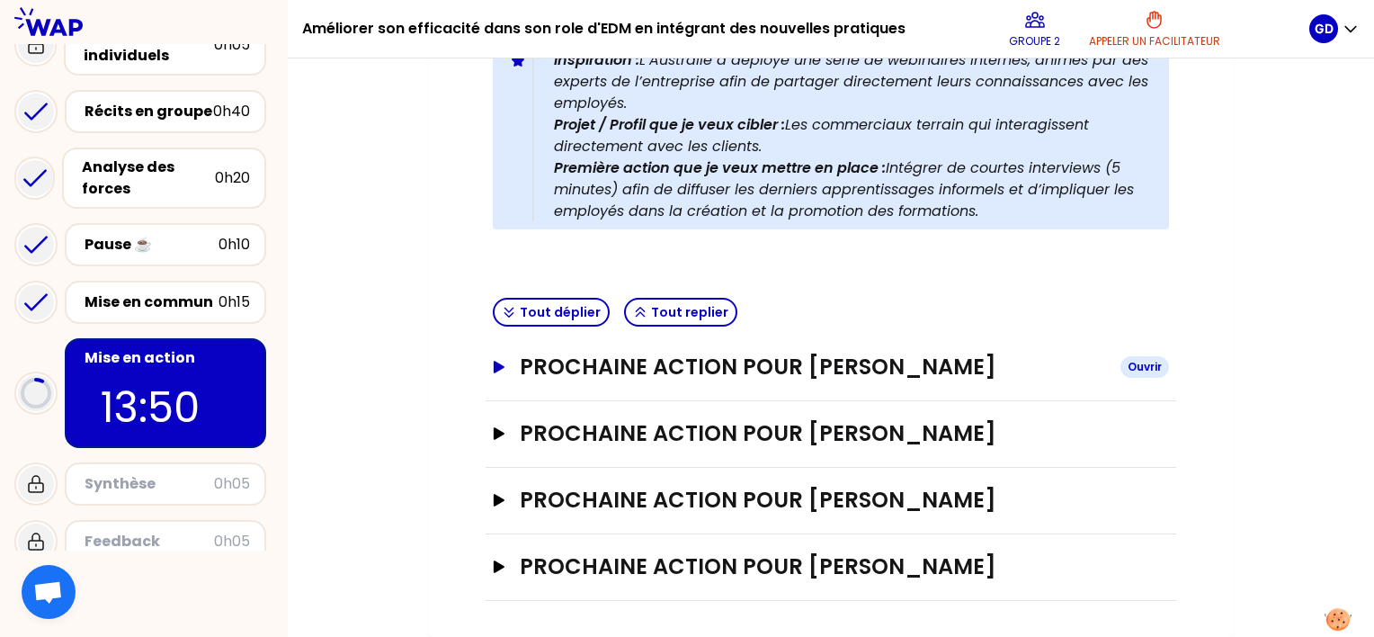
click at [498, 361] on icon "button" at bounding box center [499, 367] width 11 height 13
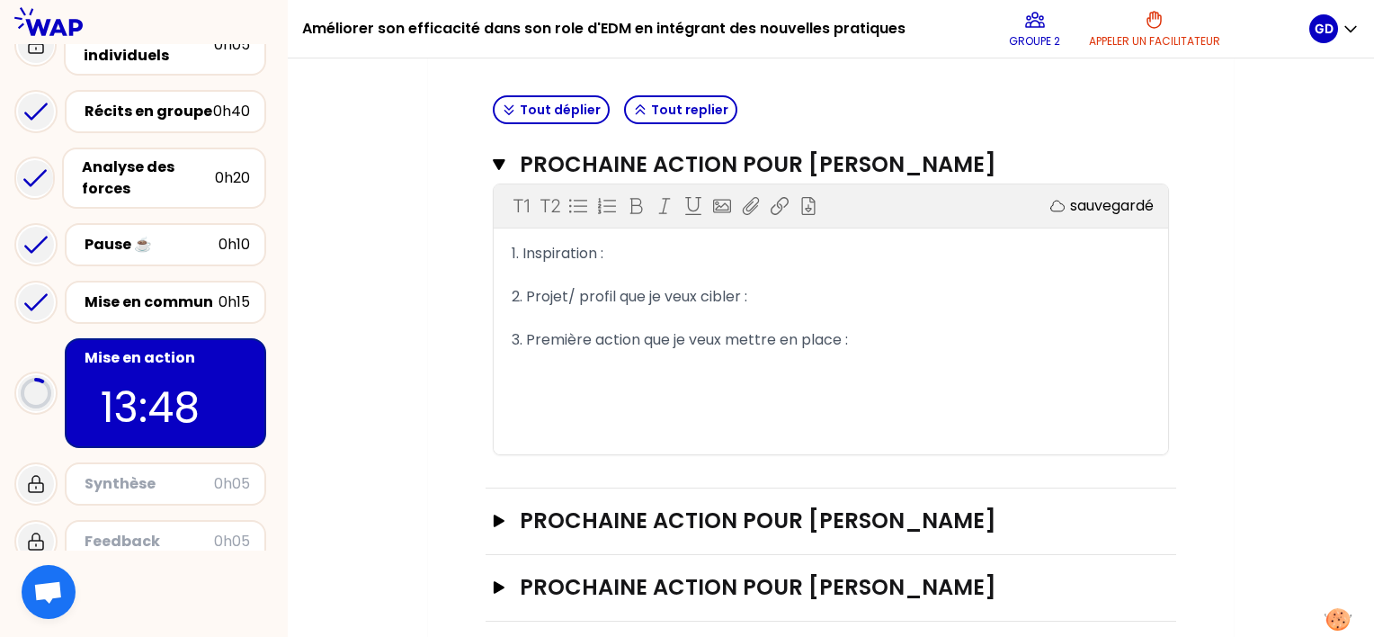
click at [665, 257] on div "1. Inspiration :" at bounding box center [831, 254] width 638 height 22
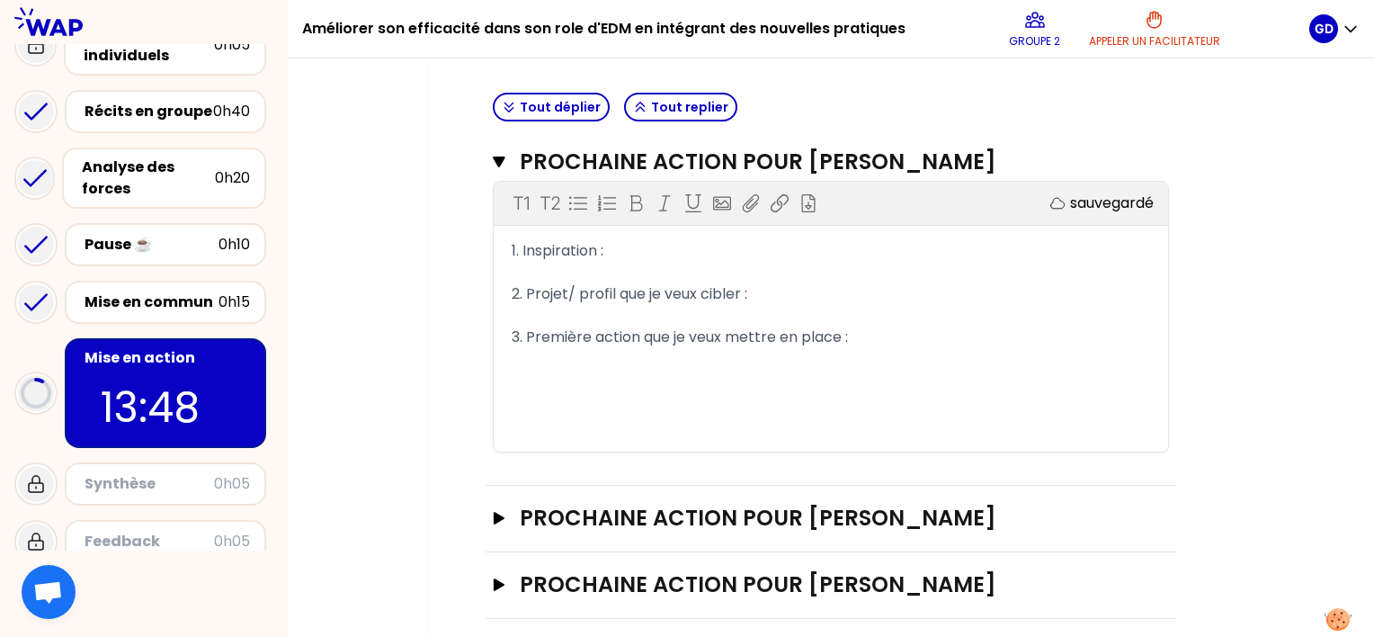
scroll to position [637, 0]
click at [442, 302] on div "Mon numéro de groupe : 2 Objectifs # Partagez votre prochaine action! (3min/per…" at bounding box center [831, 122] width 806 height 1198
drag, startPoint x: 529, startPoint y: 291, endPoint x: 754, endPoint y: 288, distance: 225.7
click at [754, 288] on div "2. Projet/ profil que je veux cibler :" at bounding box center [831, 293] width 638 height 22
click at [764, 295] on div "2. Projet/ profil que je veux cibler :" at bounding box center [831, 293] width 638 height 22
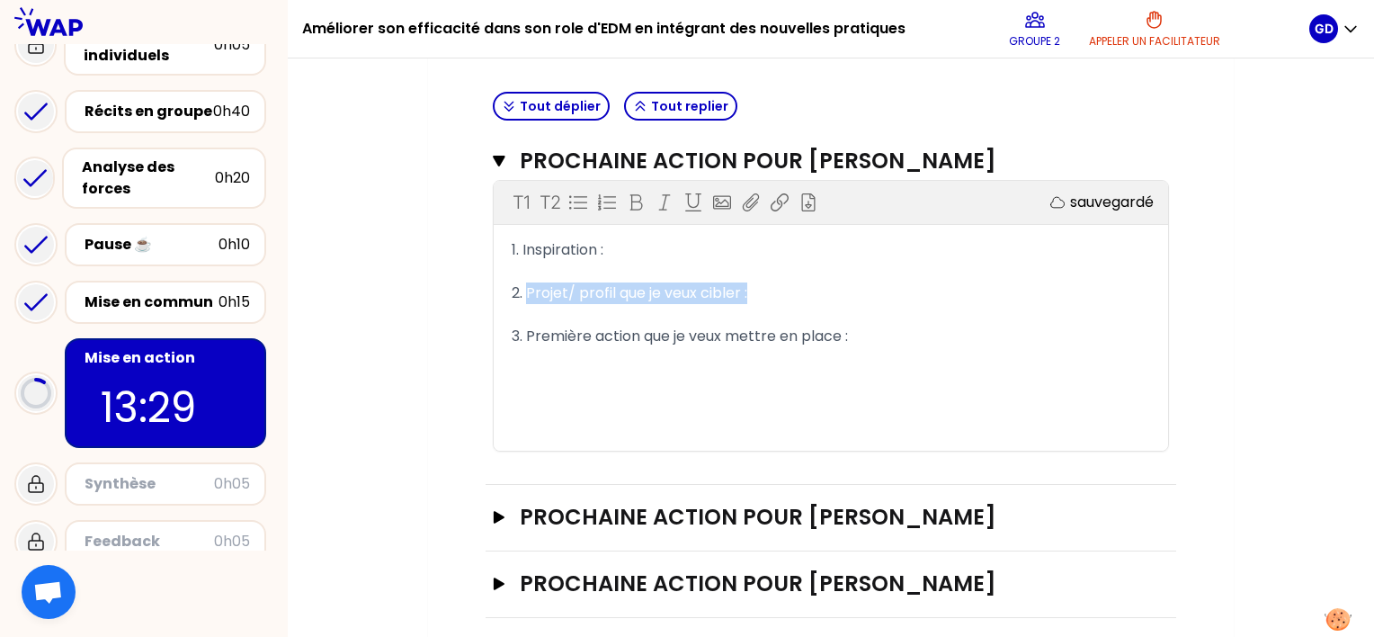
click at [759, 291] on div "2. Projet/ profil que je veux cibler :" at bounding box center [831, 293] width 638 height 22
click at [718, 293] on span "2. Projet/ profil que je veux cibler :" at bounding box center [630, 292] width 236 height 21
click at [781, 291] on div "2. Projet/ profil que je veux cibler :" at bounding box center [831, 293] width 638 height 22
click at [432, 312] on div "Mon numéro de groupe : 2 Objectifs # Partagez votre prochaine action! (3min/per…" at bounding box center [831, 122] width 806 height 1198
click at [807, 292] on div "2. Projet/ profil que je veux cibler :" at bounding box center [831, 293] width 638 height 22
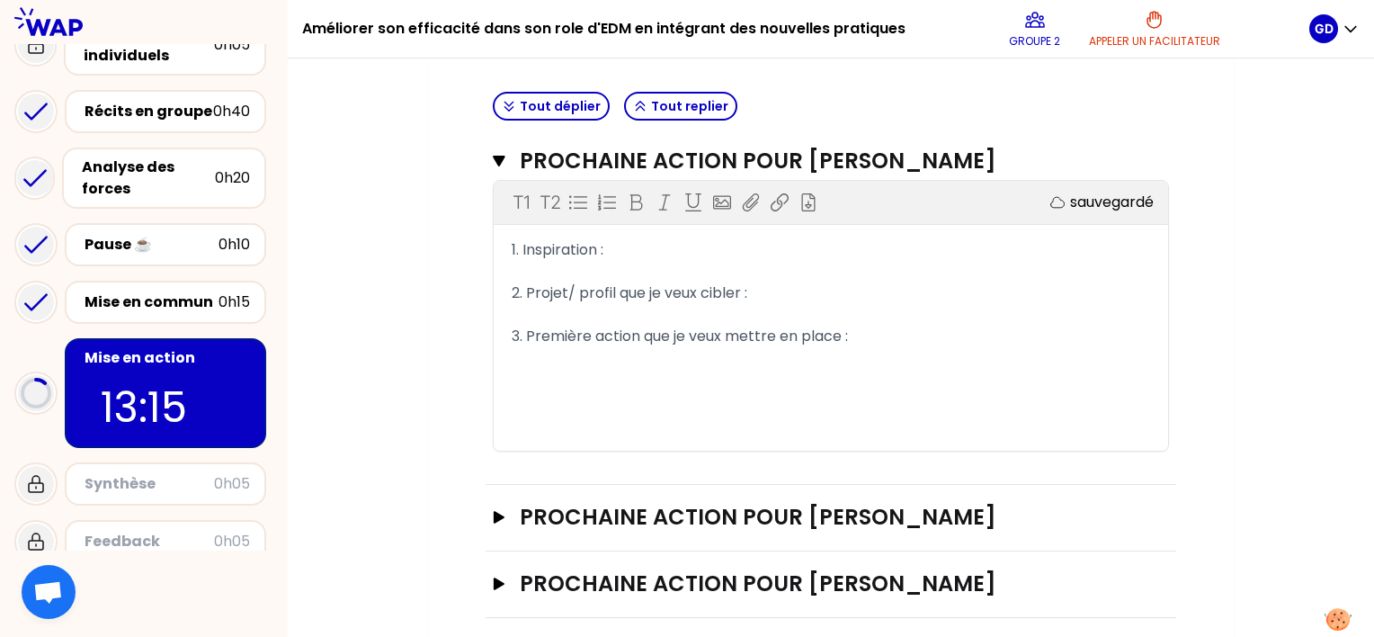
click at [466, 171] on div "Objectifs # Partagez votre prochaine action! (3min/person) # Identifiez ce qui …" at bounding box center [831, 139] width 734 height 1090
click at [502, 160] on icon "button" at bounding box center [499, 161] width 13 height 14
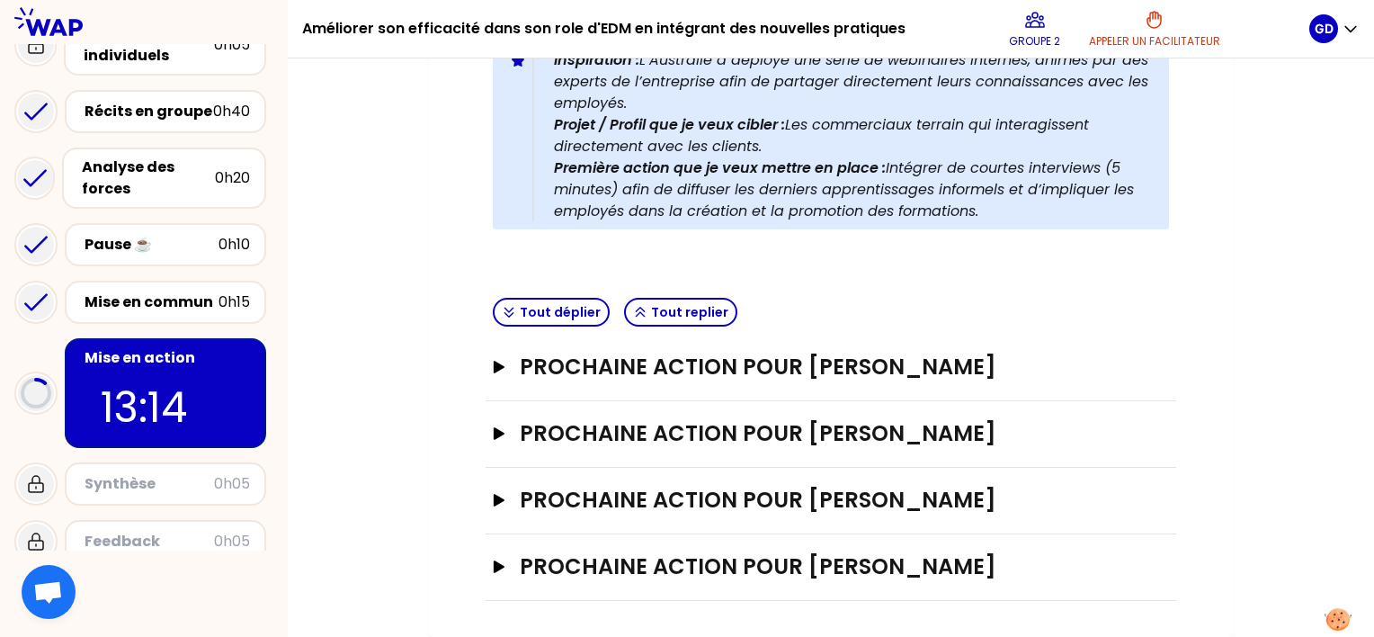
scroll to position [457, 0]
click at [496, 361] on icon "button" at bounding box center [499, 367] width 11 height 13
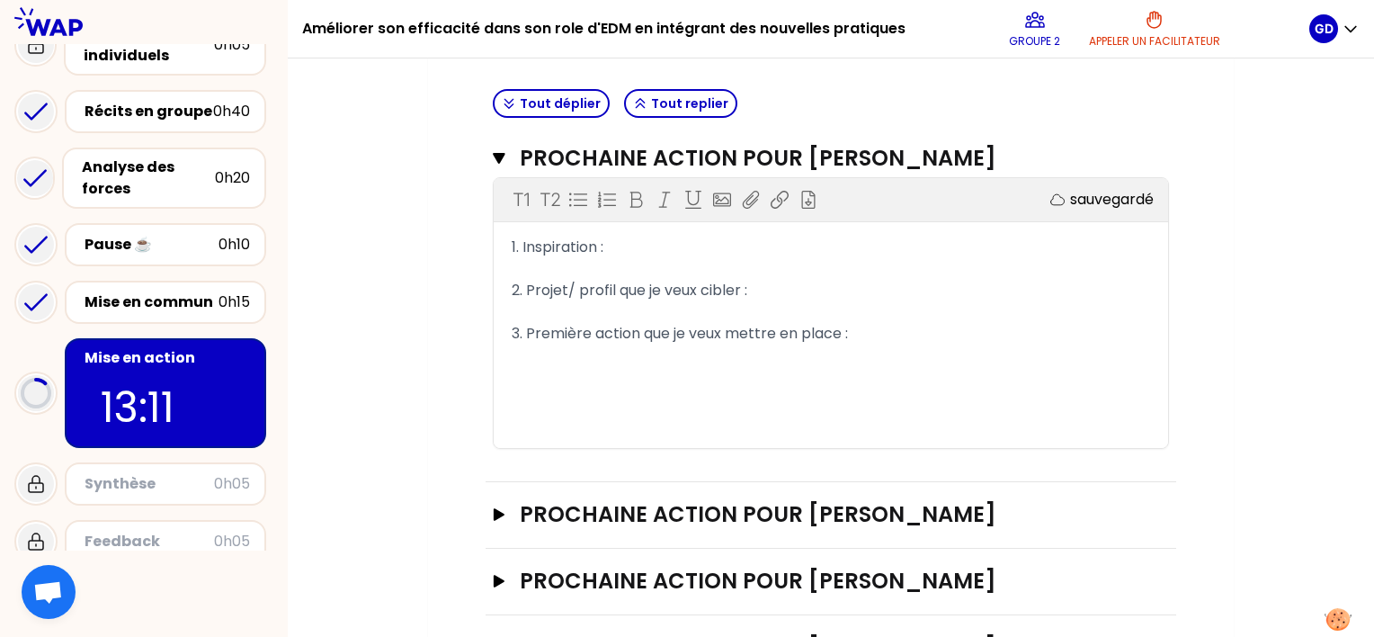
scroll to position [638, 0]
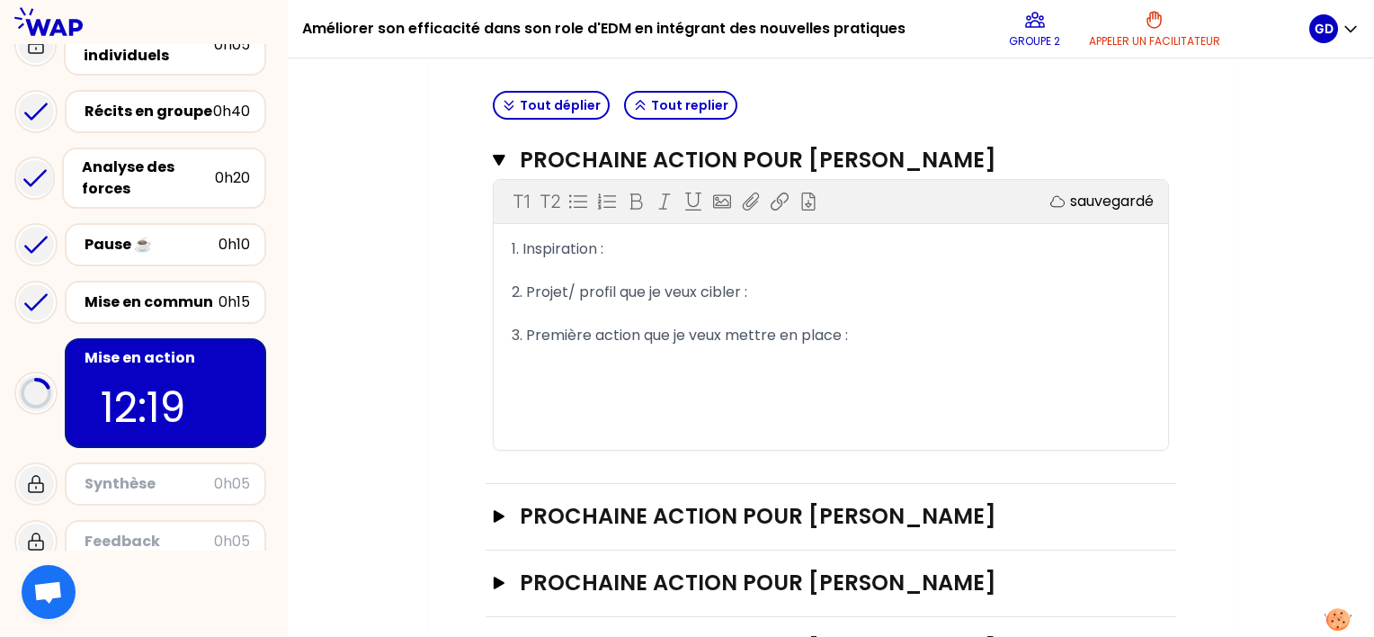
click at [658, 238] on div "1. Inspiration :" at bounding box center [831, 249] width 638 height 22
click at [505, 522] on icon "button" at bounding box center [499, 516] width 14 height 13
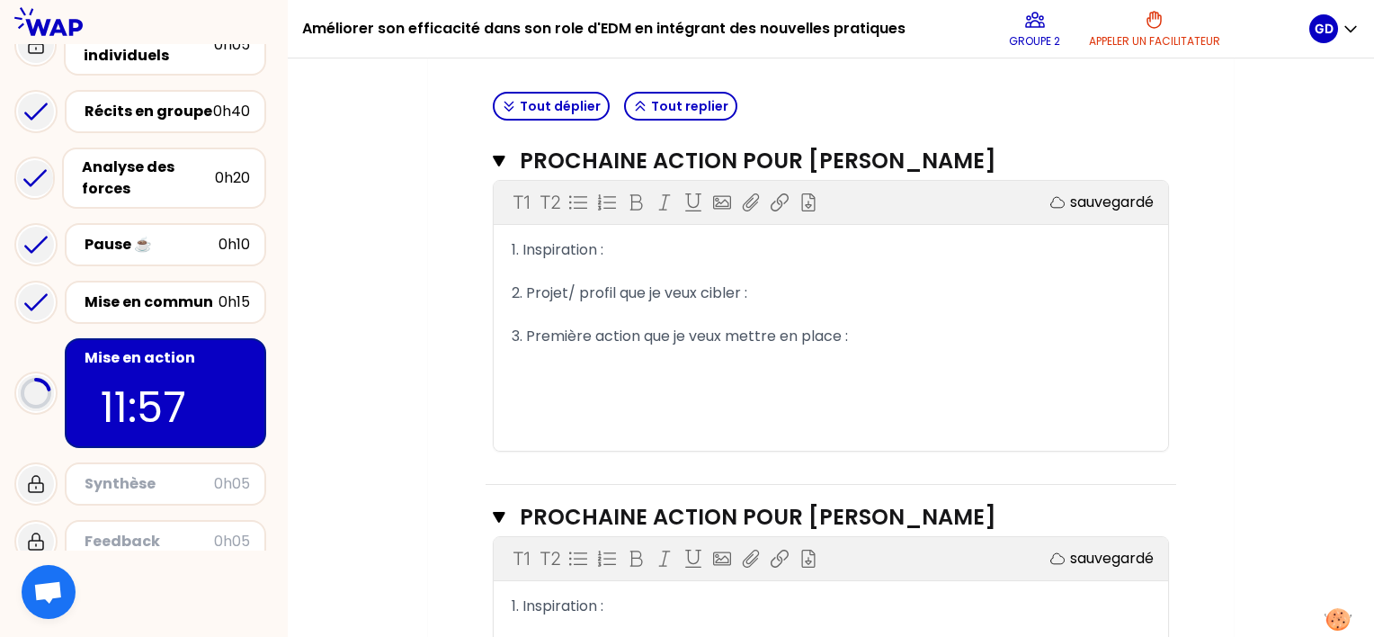
scroll to position [637, 0]
click at [649, 252] on div "1. Inspiration :" at bounding box center [831, 250] width 638 height 22
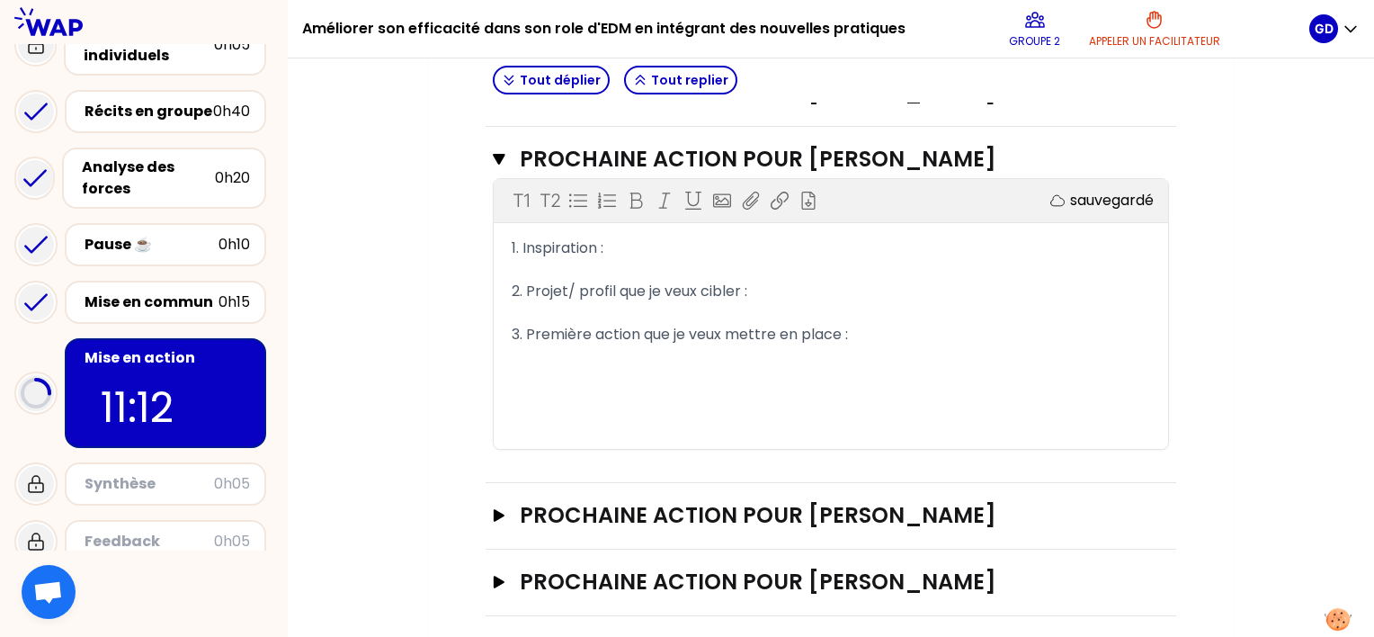
scroll to position [996, 0]
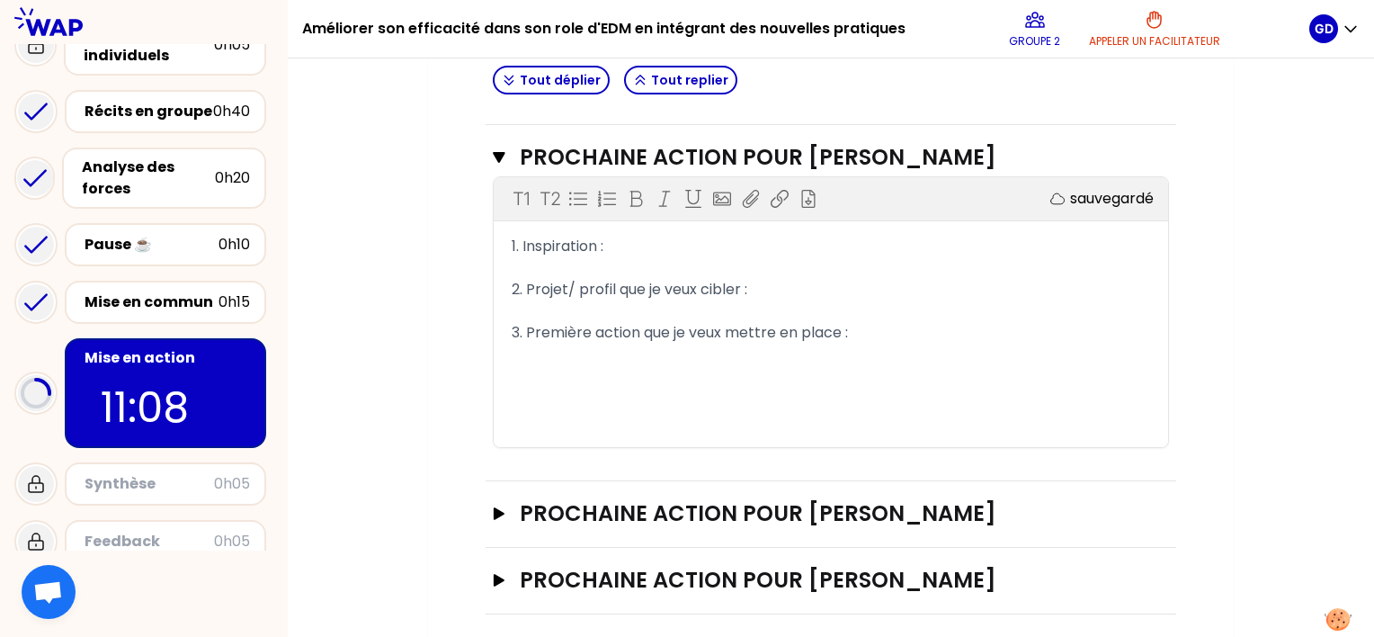
click at [642, 257] on div "1. Inspiration :" at bounding box center [831, 247] width 638 height 22
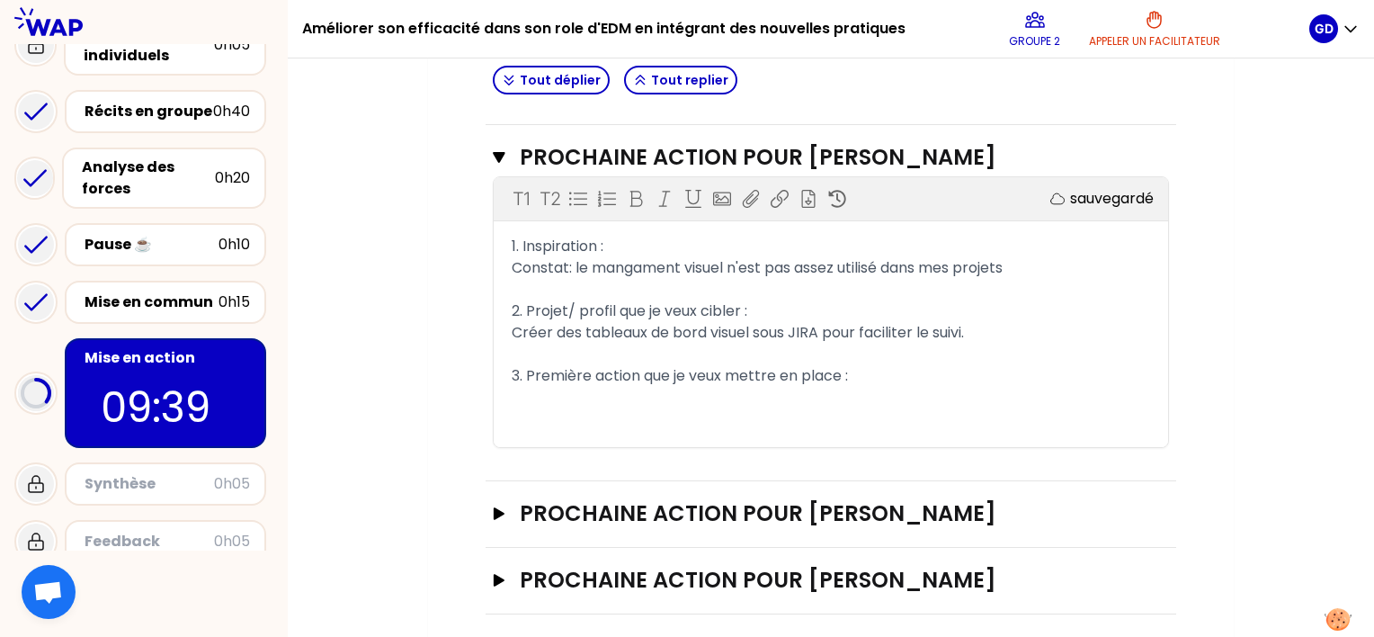
click at [933, 387] on div "3. Première action que je veux mettre en place :" at bounding box center [831, 376] width 638 height 22
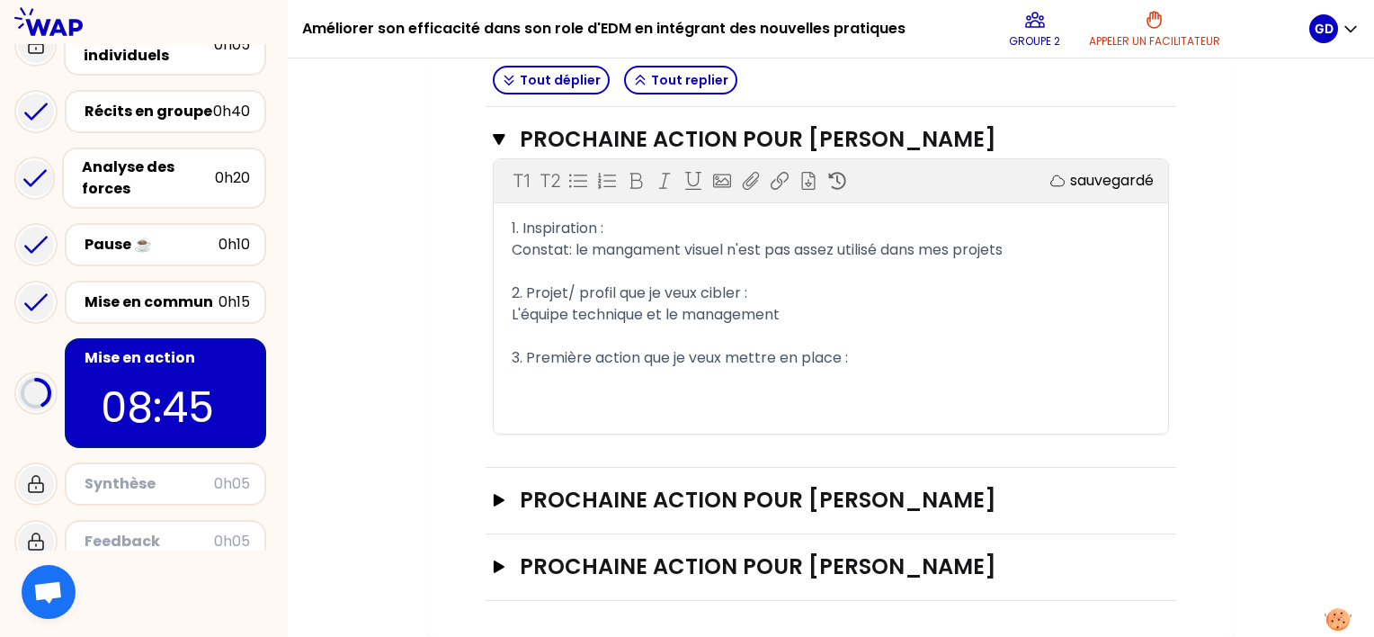
scroll to position [1040, 0]
click at [496, 571] on icon "button" at bounding box center [499, 566] width 11 height 13
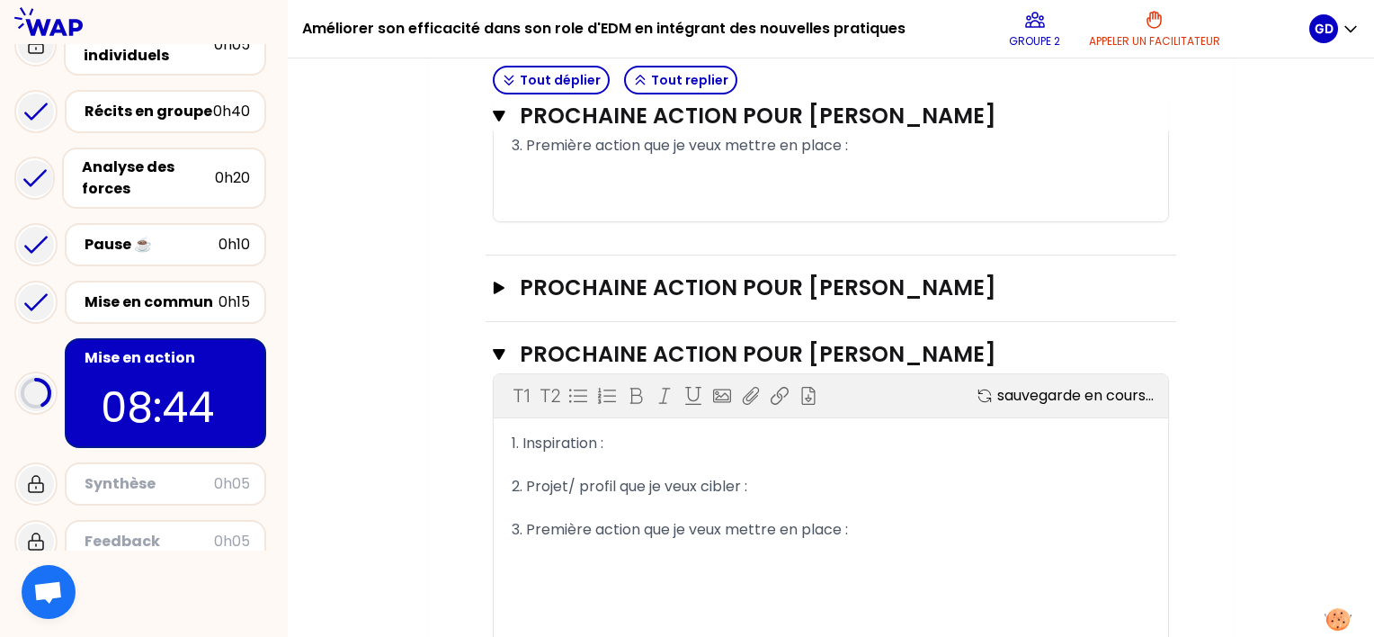
scroll to position [1328, 0]
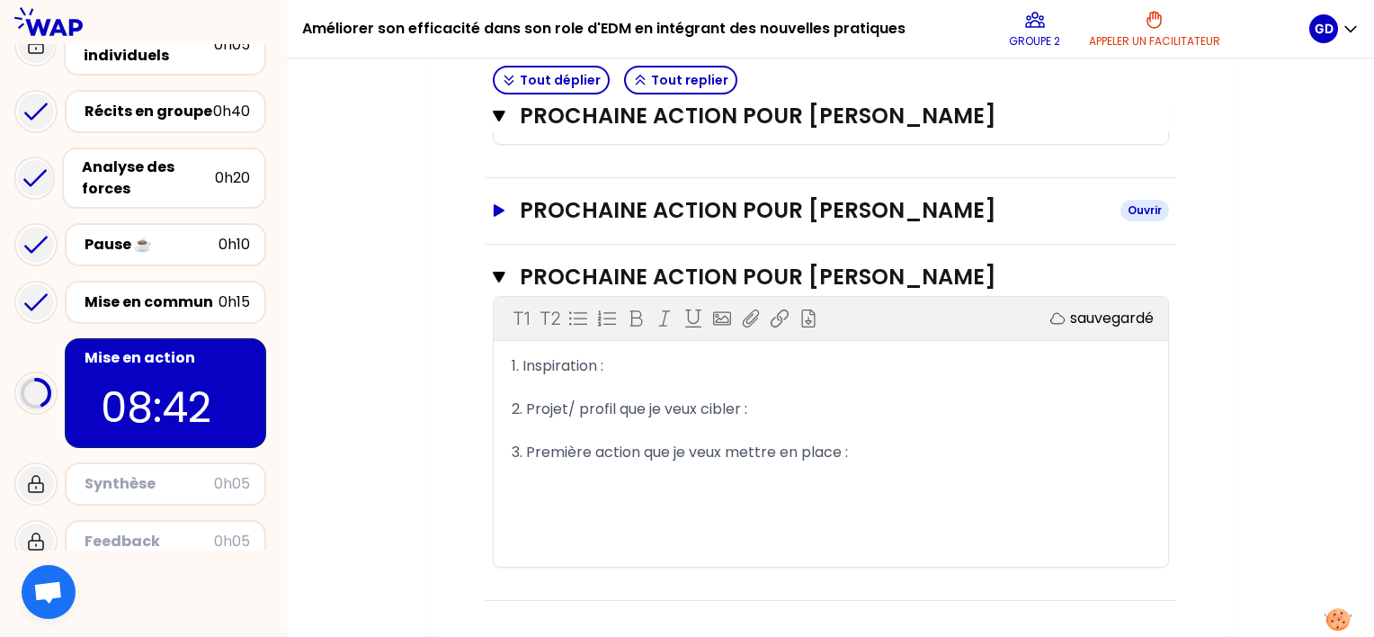
click at [499, 212] on icon "button" at bounding box center [499, 210] width 11 height 13
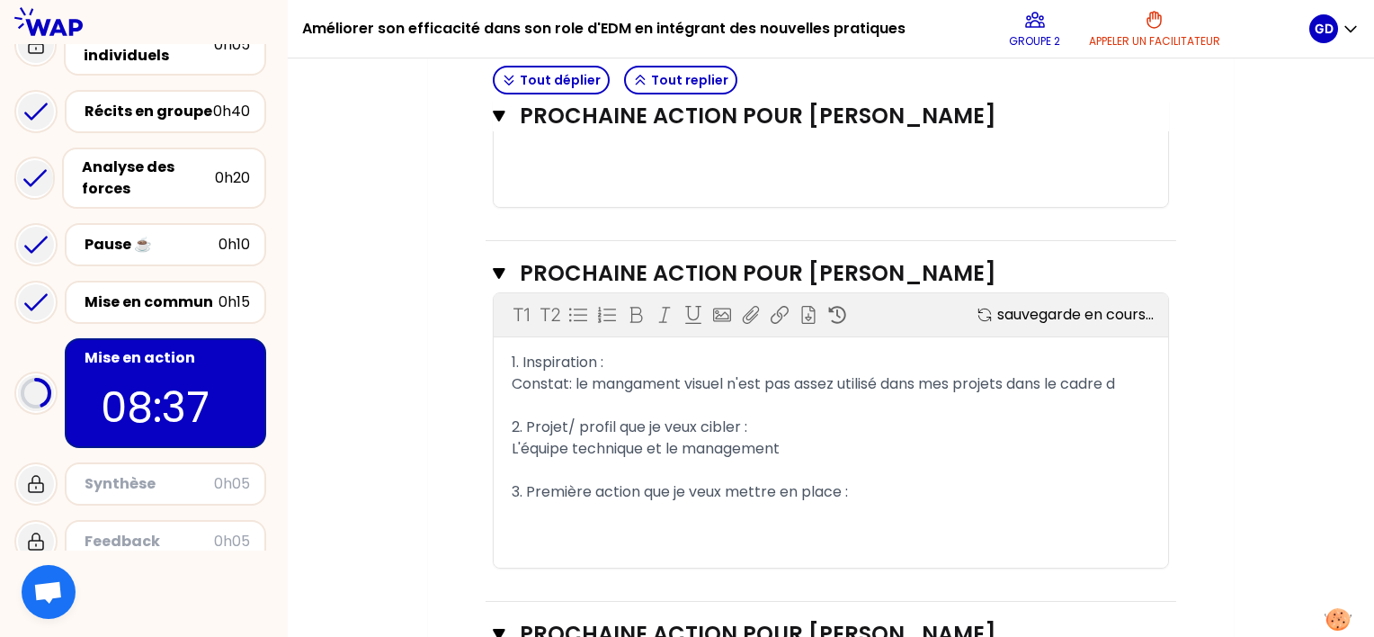
scroll to position [879, 0]
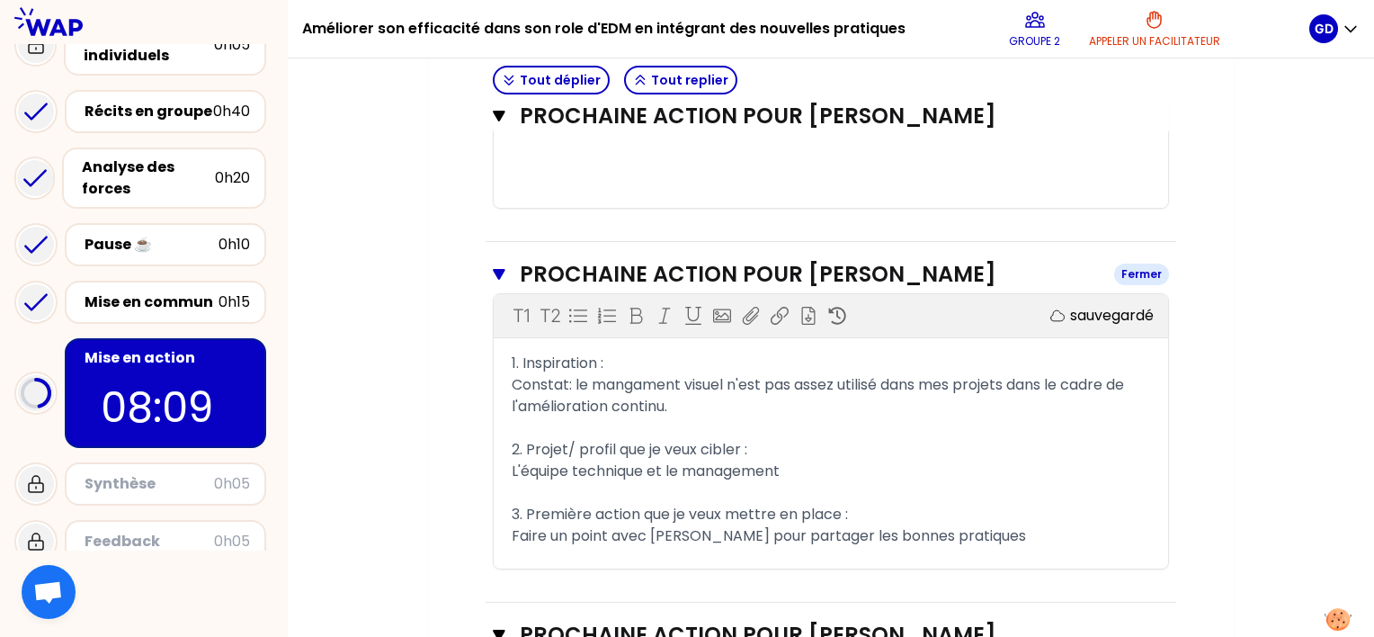
click at [497, 280] on icon "button" at bounding box center [499, 274] width 12 height 11
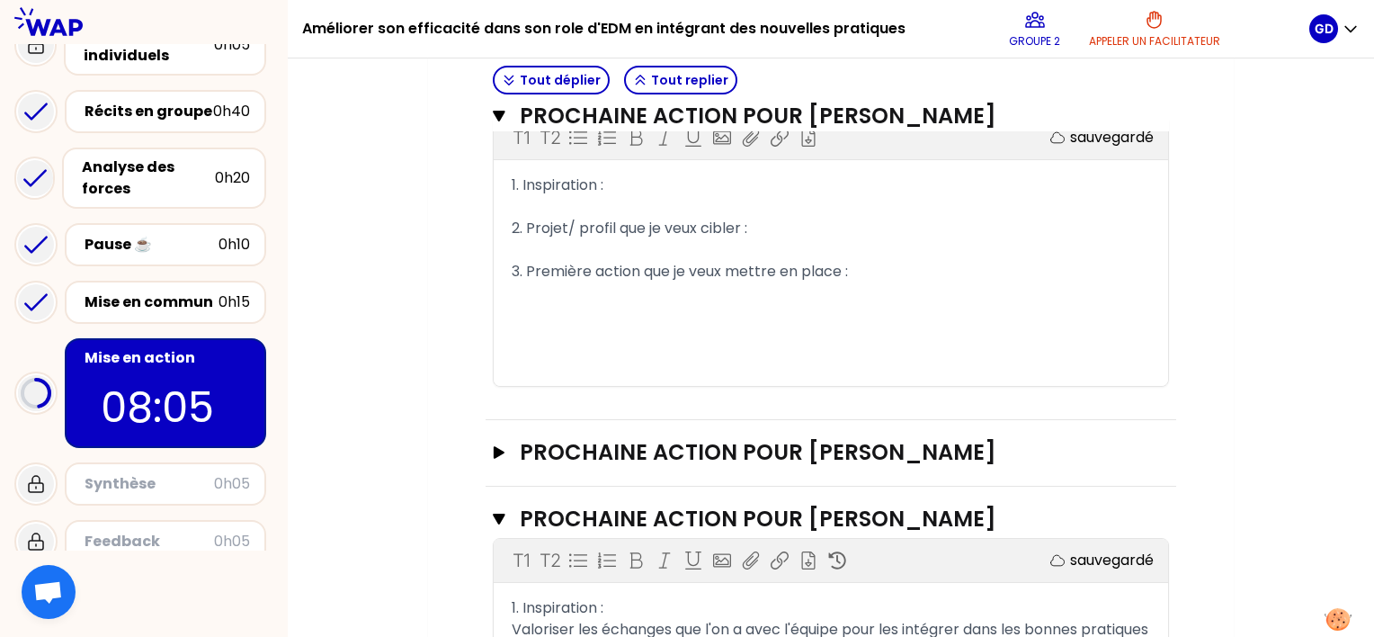
scroll to position [701, 0]
click at [497, 460] on icon "button" at bounding box center [499, 453] width 11 height 13
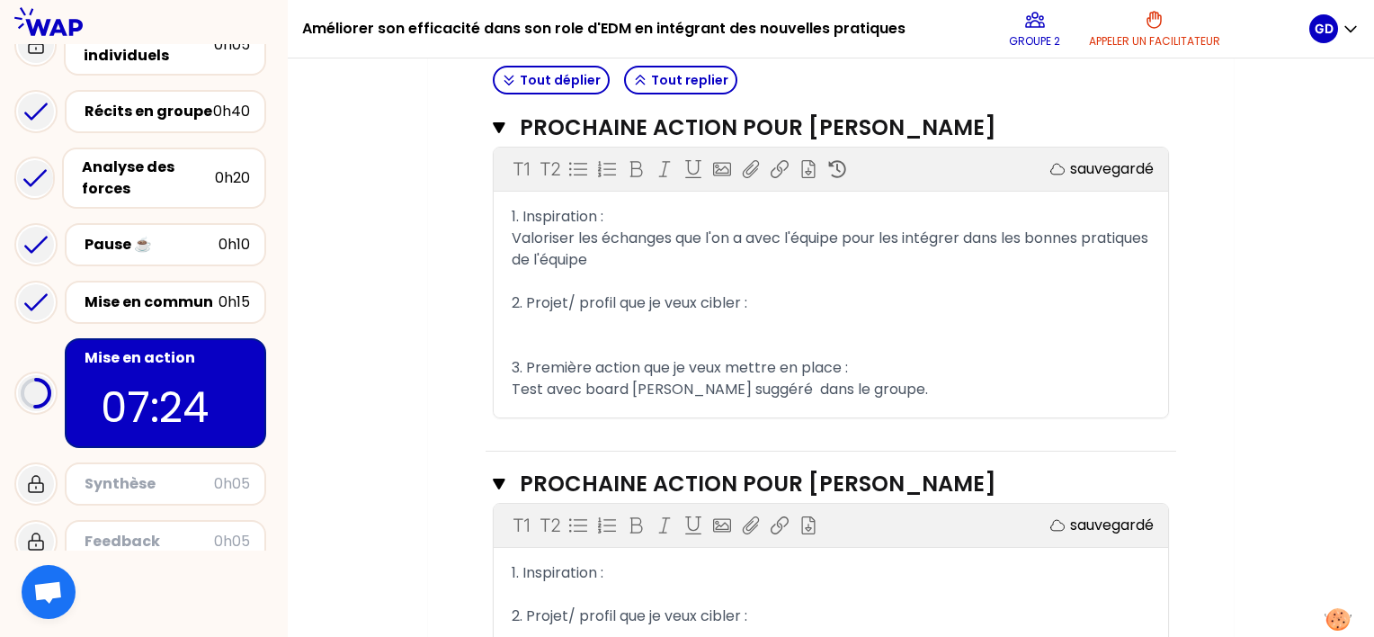
scroll to position [1409, 0]
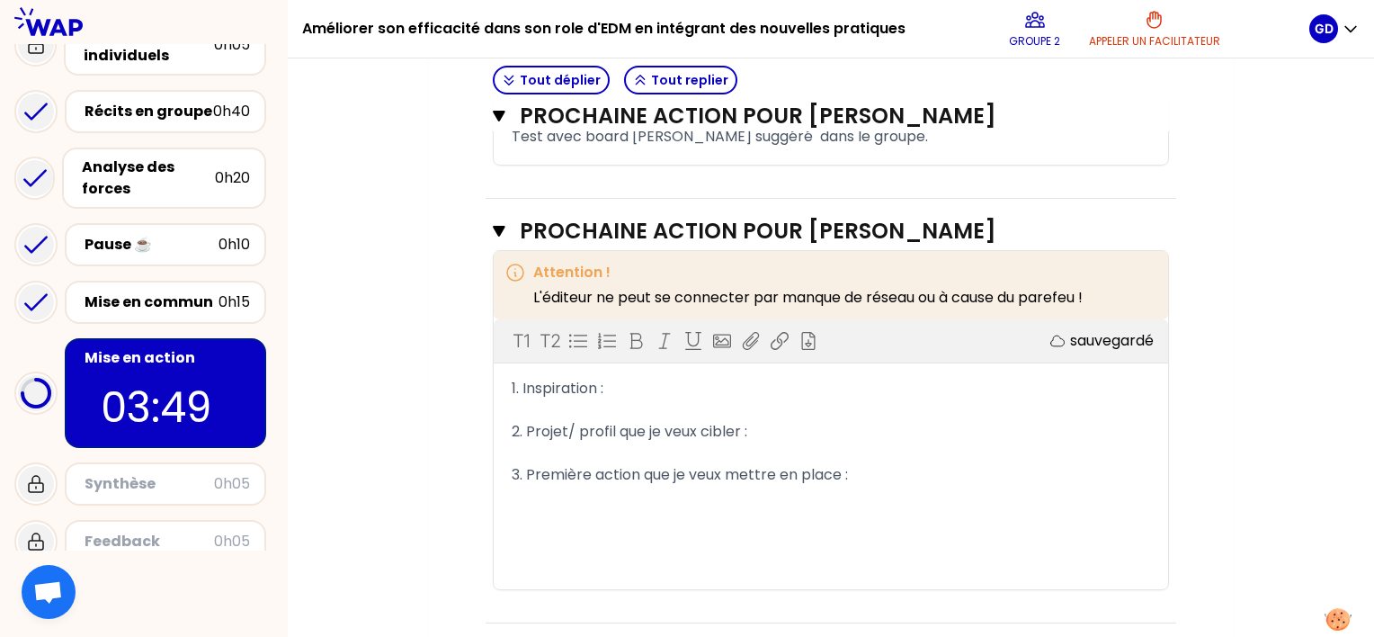
scroll to position [1661, 0]
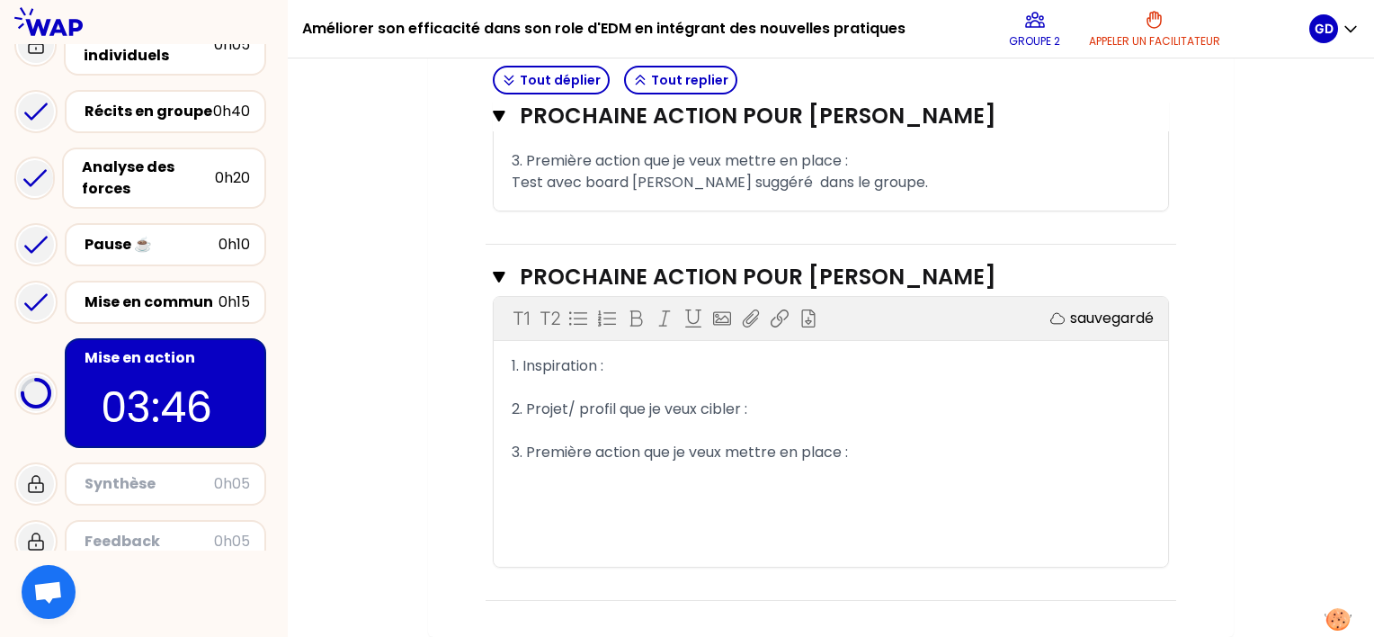
click at [643, 363] on div "1. Inspiration :" at bounding box center [831, 366] width 638 height 22
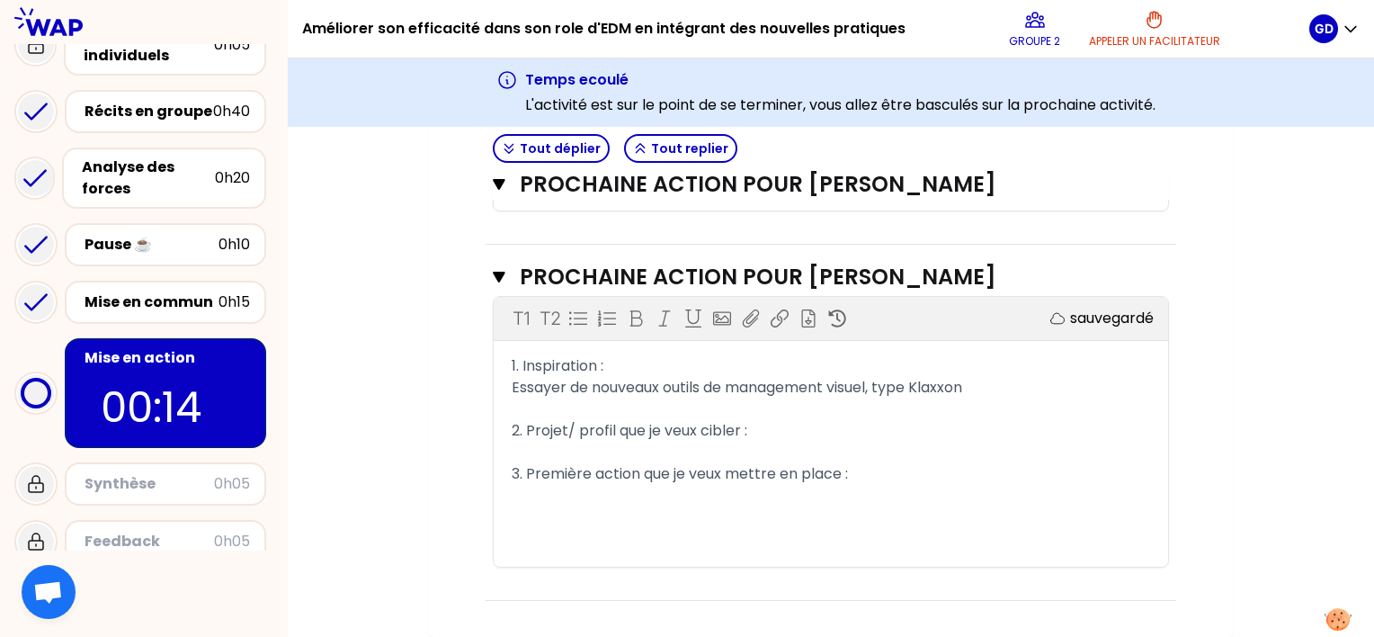
scroll to position [1729, 0]
click at [809, 424] on div "2. Projet/ profil que je veux cibler :" at bounding box center [831, 431] width 638 height 22
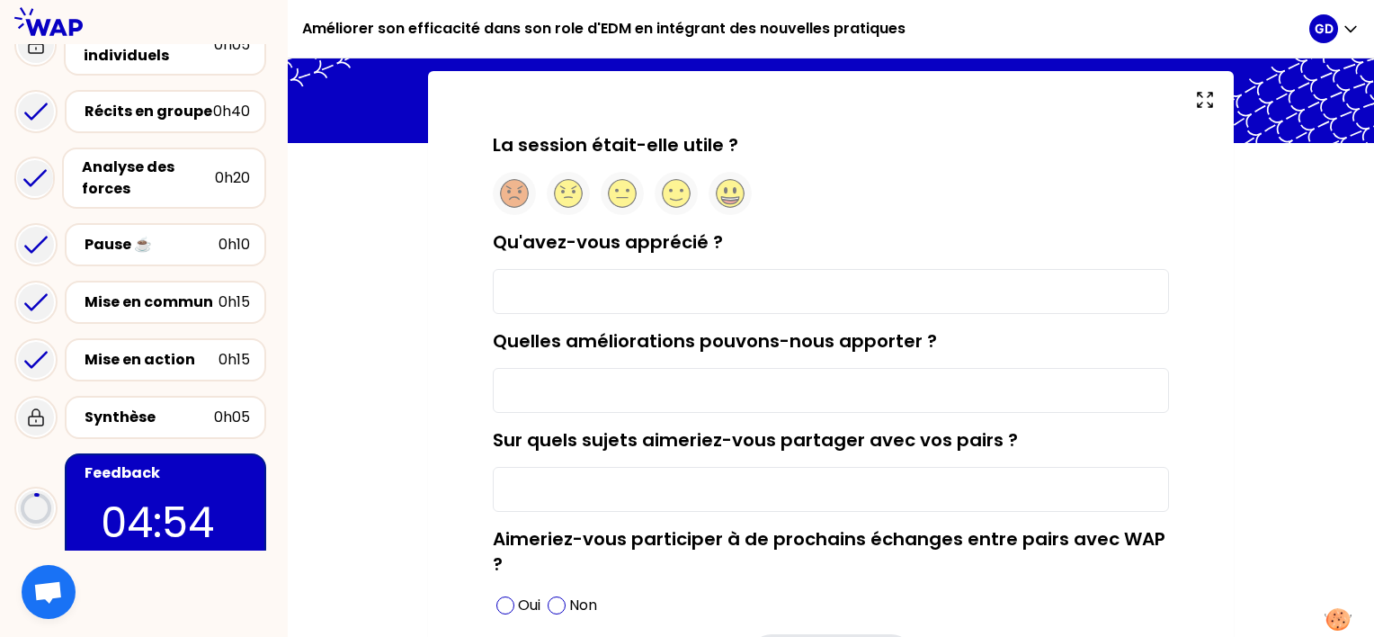
scroll to position [89, 0]
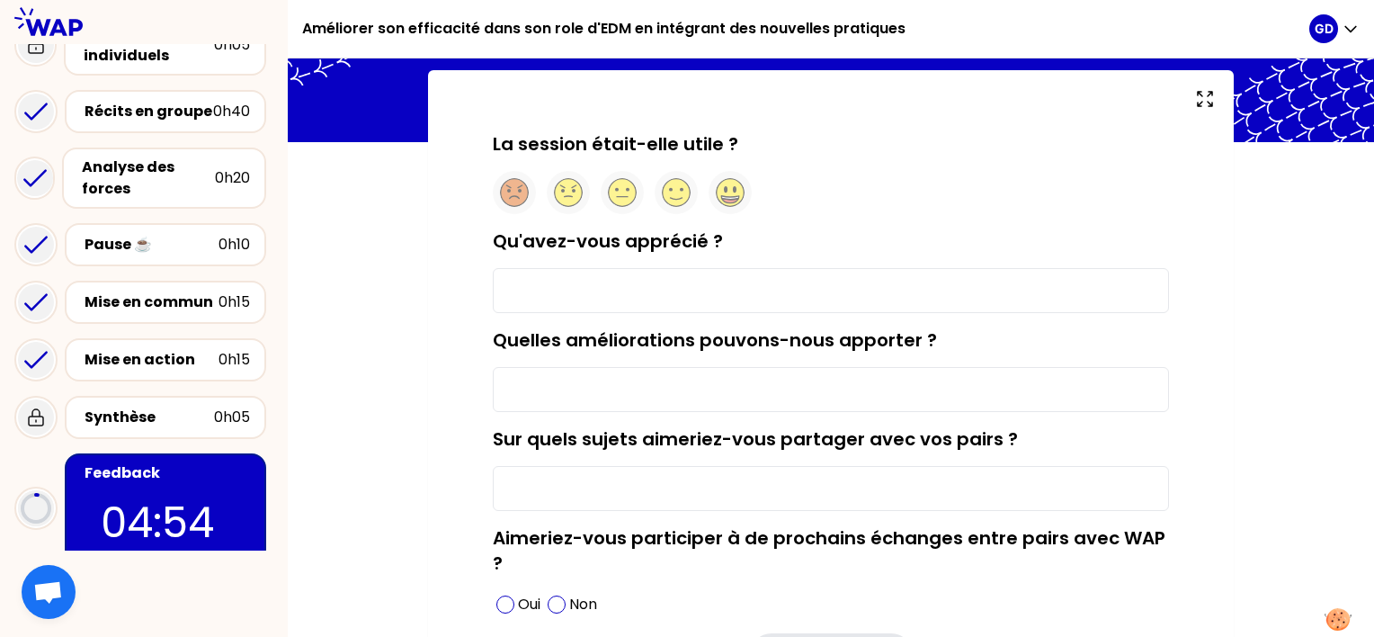
click at [554, 299] on input "Qu'avez-vous apprécié ?" at bounding box center [831, 290] width 676 height 45
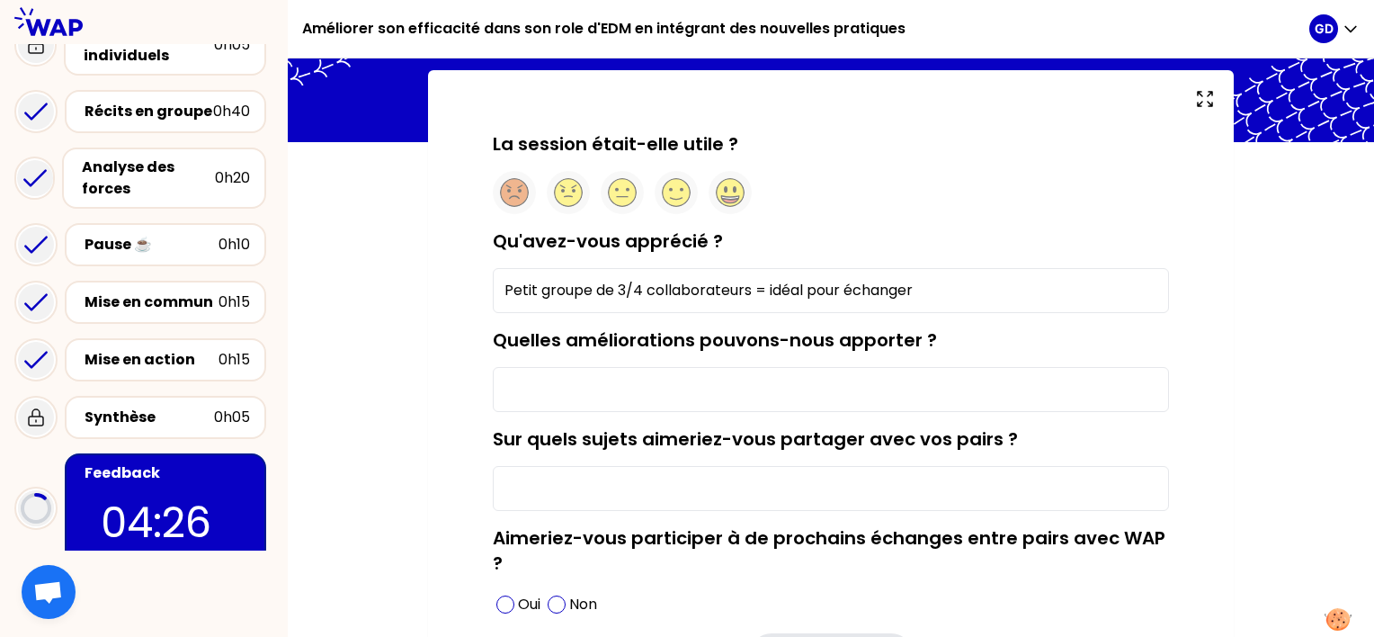
type input "Petit groupe de 3/4 collaborateurs = idéal pour échanger"
click at [617, 389] on input "Quelles améliorations pouvons-nous apporter ?" at bounding box center [831, 389] width 676 height 45
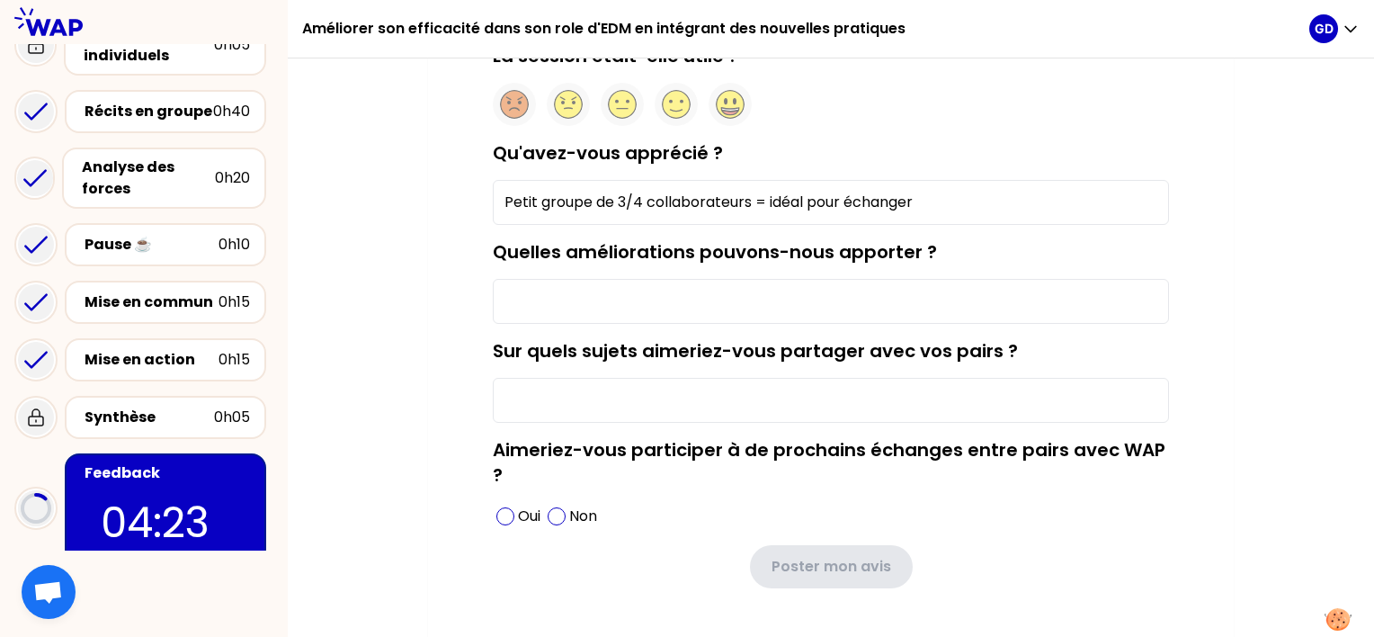
scroll to position [178, 0]
click at [577, 403] on input "Sur quels sujets aimeriez-vous partager avec vos pairs ?" at bounding box center [831, 399] width 676 height 45
type input "Management visuel"
click at [505, 515] on span at bounding box center [505, 515] width 18 height 18
click at [630, 299] on input "Quelles améliorations pouvons-nous apporter ?" at bounding box center [831, 300] width 676 height 45
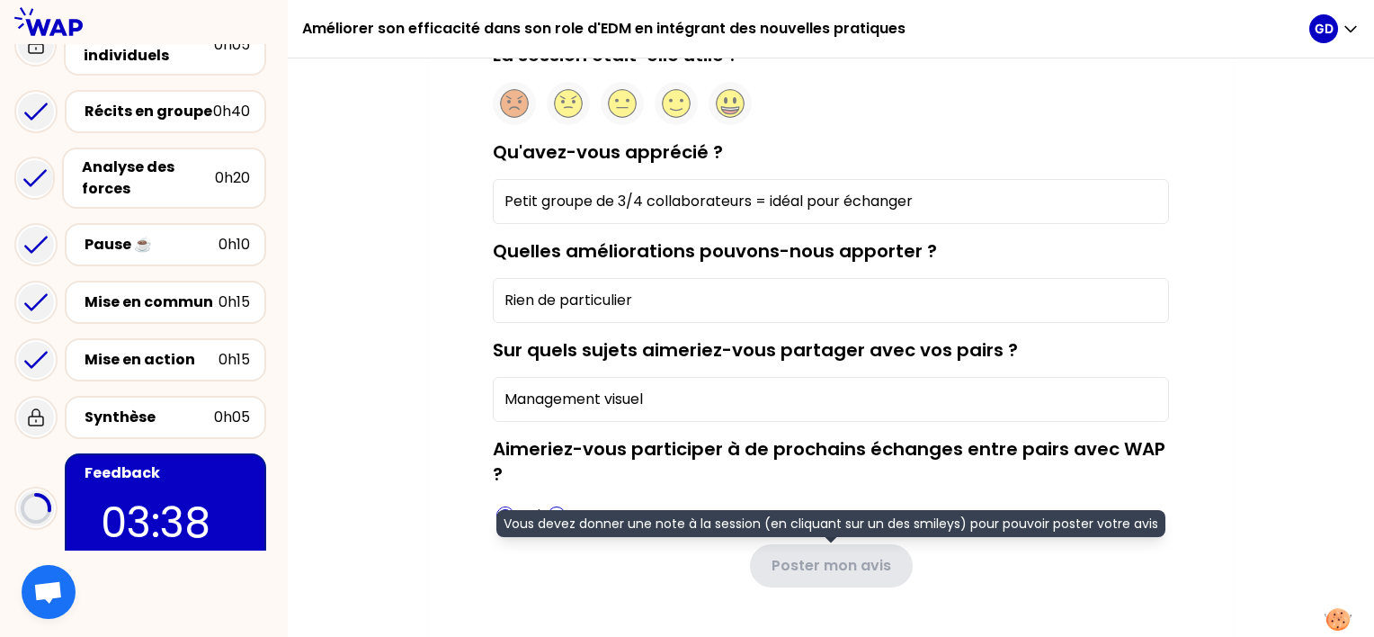
type input "Rien de particulier"
click at [1030, 550] on div "Poster mon avis Vous devez donner une note à la session (en cliquant sur un des…" at bounding box center [831, 565] width 676 height 43
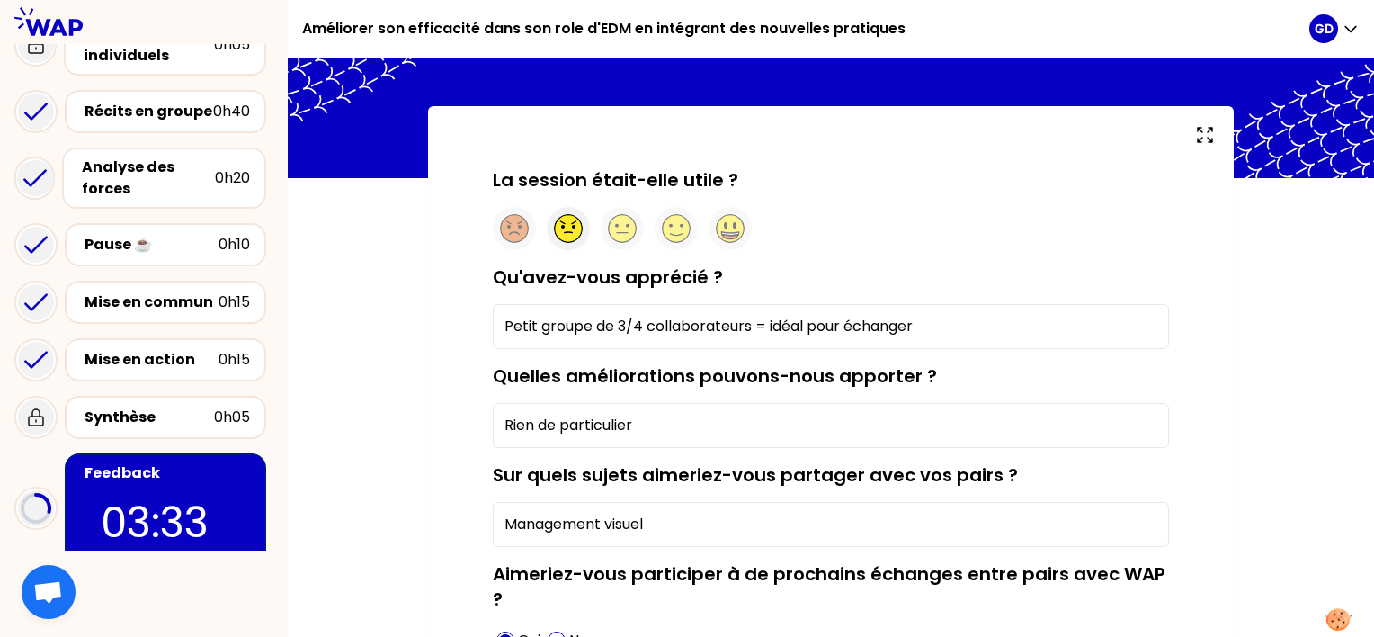
scroll to position [52, 0]
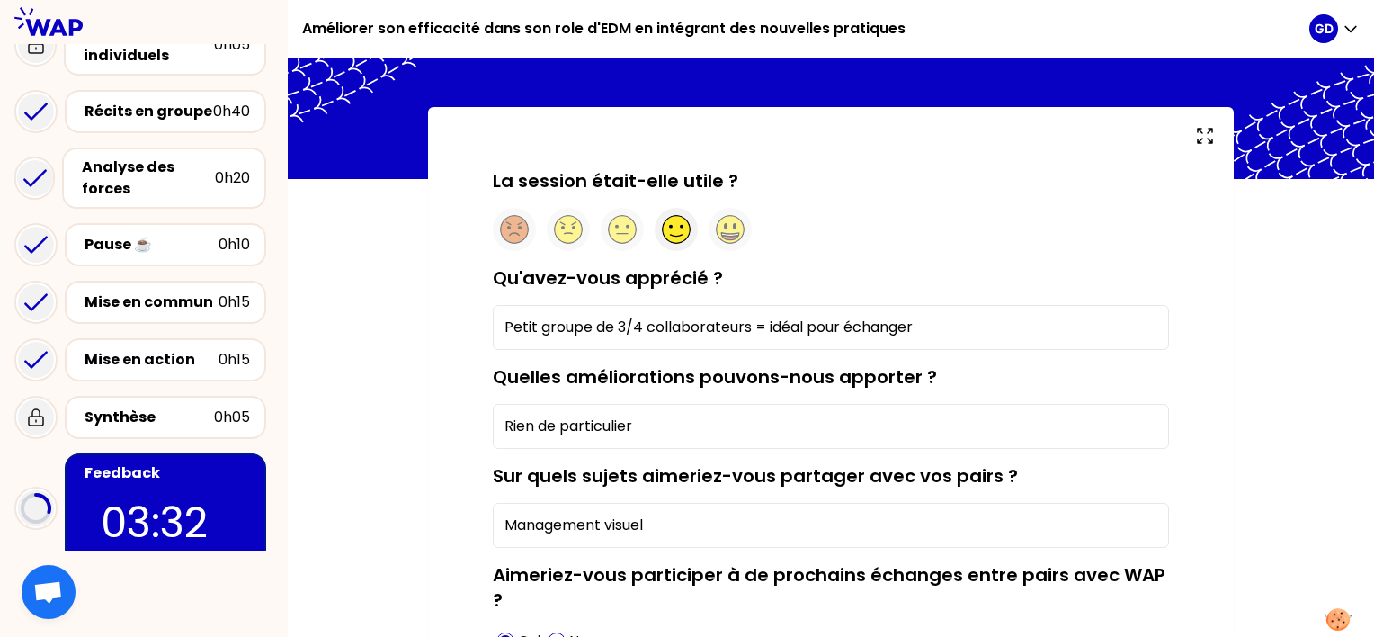
click at [675, 232] on circle at bounding box center [677, 230] width 28 height 28
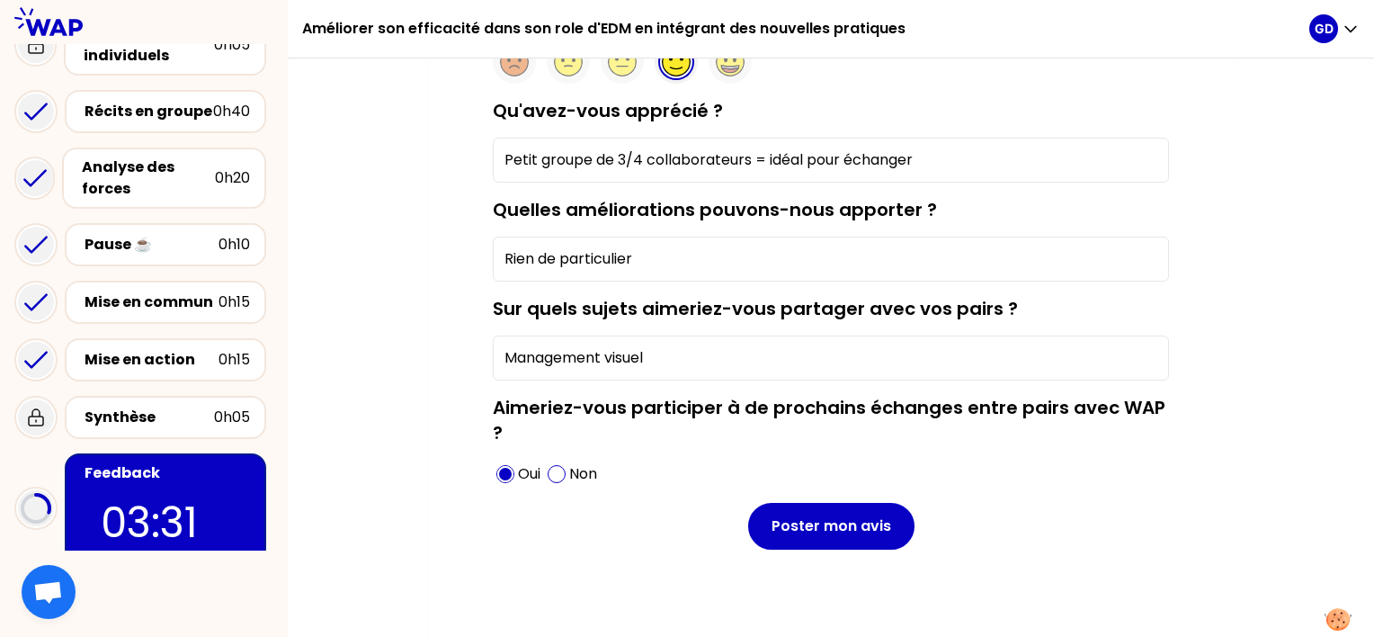
scroll to position [223, 0]
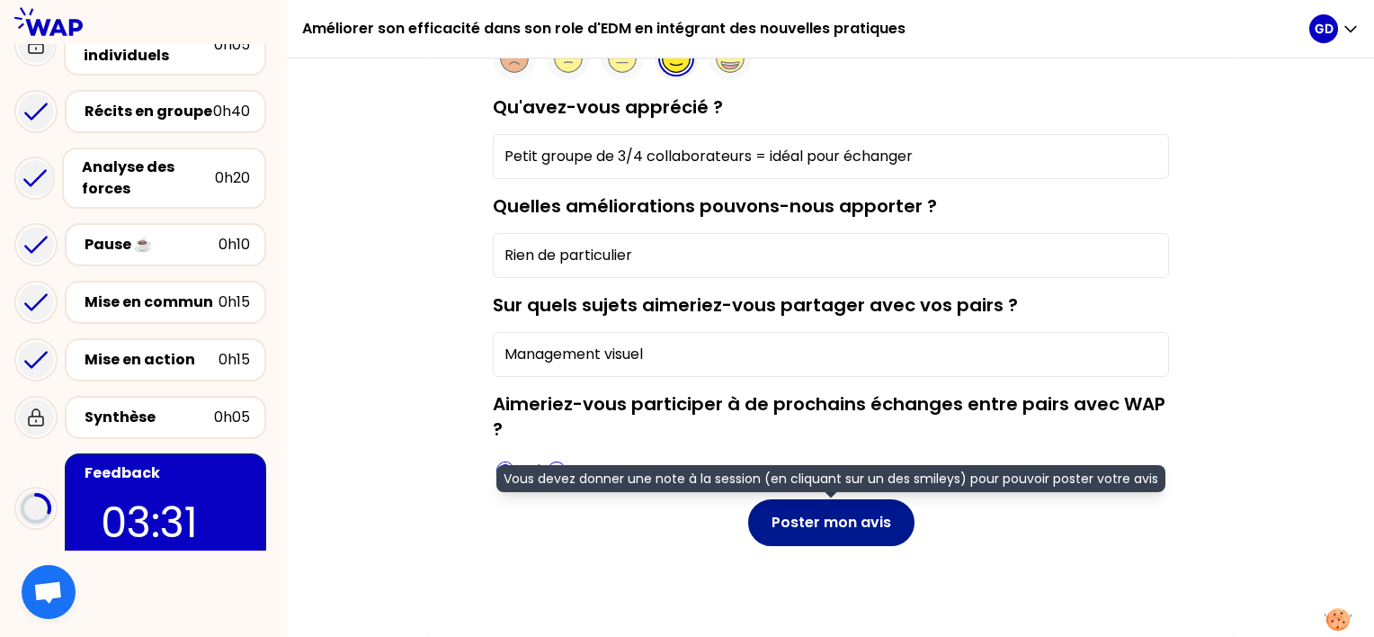
click at [821, 515] on button "Poster mon avis" at bounding box center [831, 522] width 166 height 47
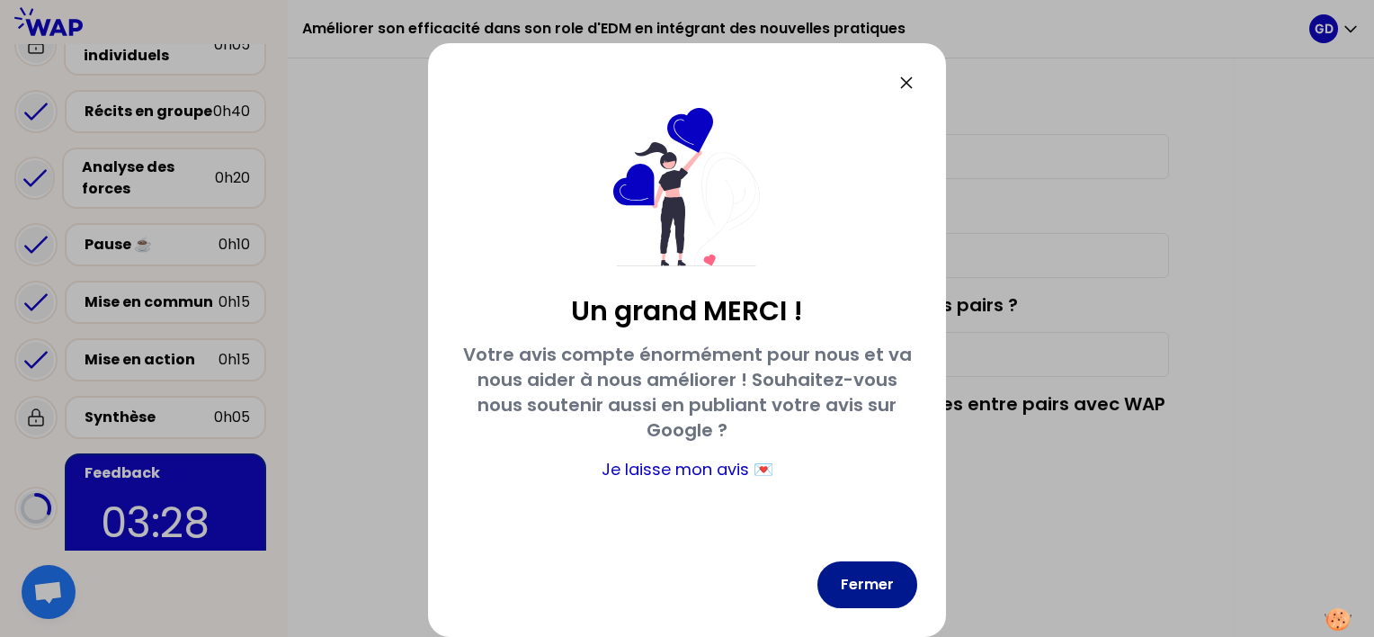
click at [863, 579] on button "Fermer" at bounding box center [867, 584] width 100 height 47
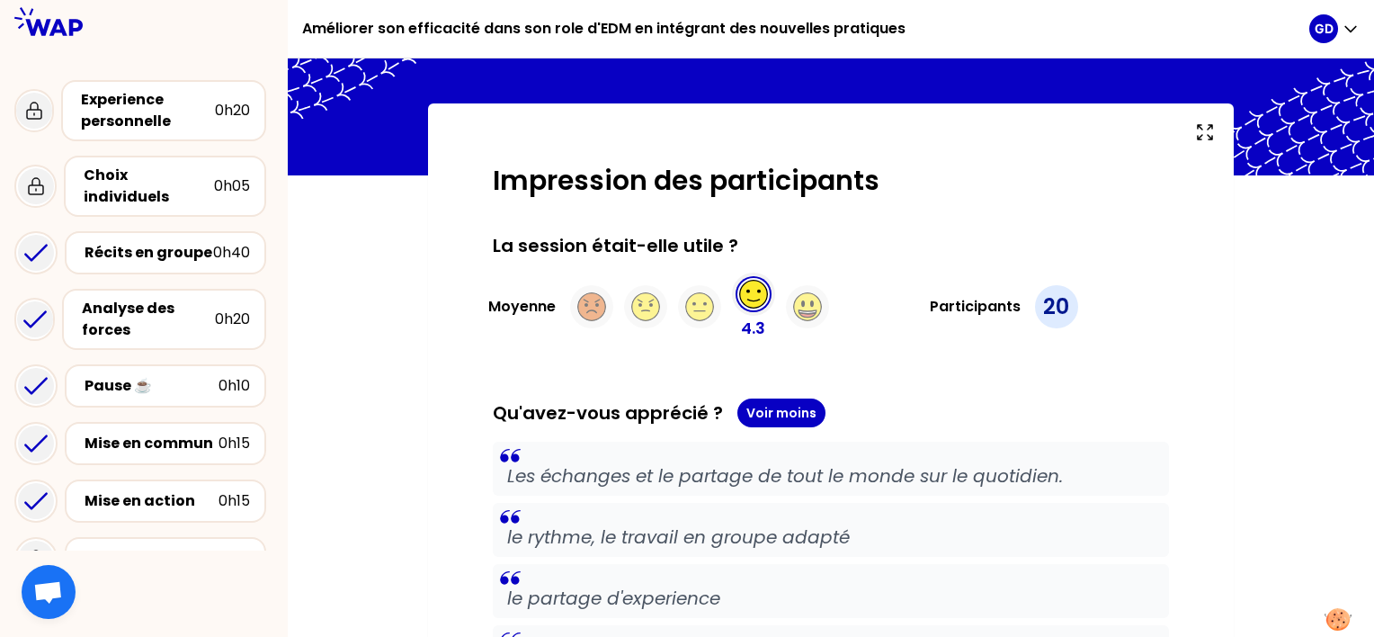
scroll to position [0, 0]
